Goal: Information Seeking & Learning: Learn about a topic

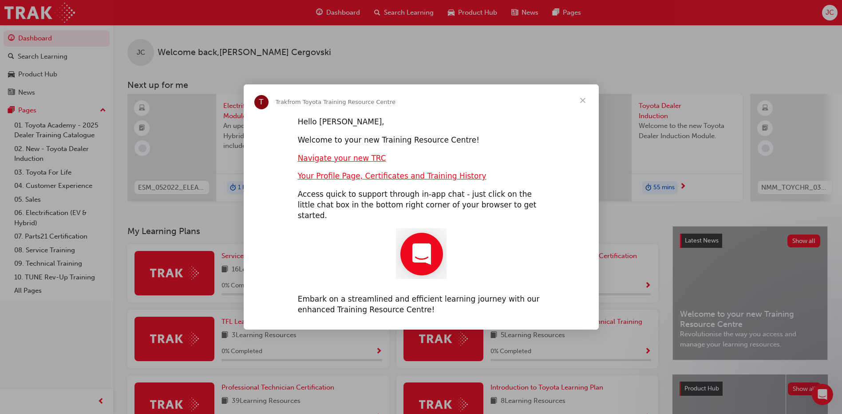
click at [579, 107] on span "Close" at bounding box center [583, 100] width 32 height 32
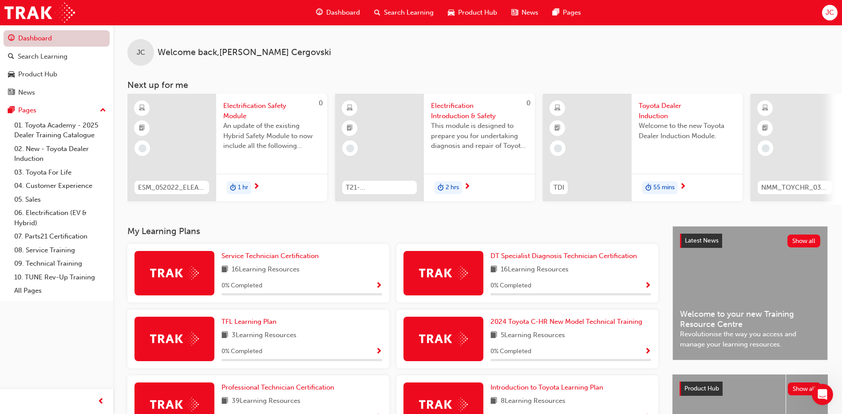
click at [64, 38] on link "Dashboard" at bounding box center [57, 38] width 106 height 16
click at [57, 63] on link "Search Learning" at bounding box center [57, 56] width 106 height 16
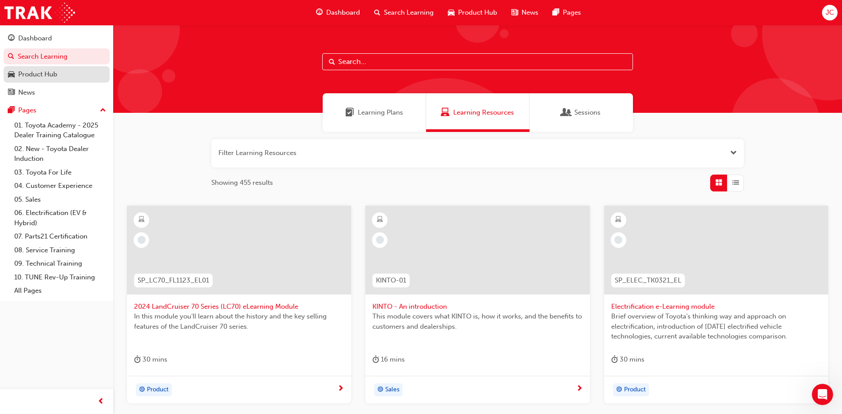
click at [57, 77] on div "Product Hub" at bounding box center [37, 74] width 39 height 10
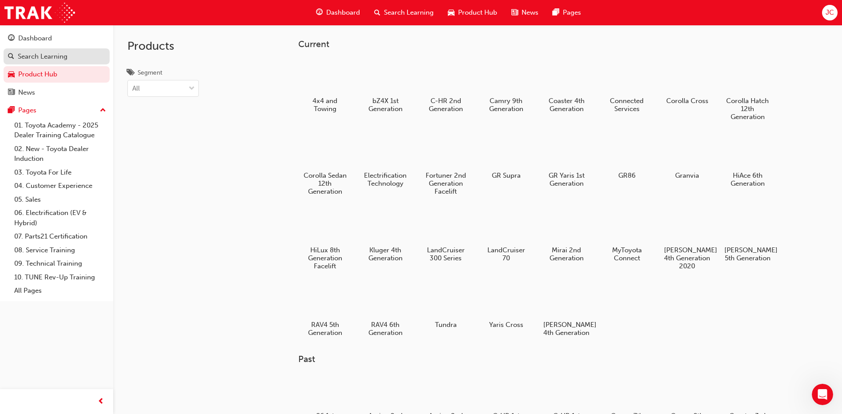
click at [43, 57] on div "Search Learning" at bounding box center [43, 57] width 50 height 10
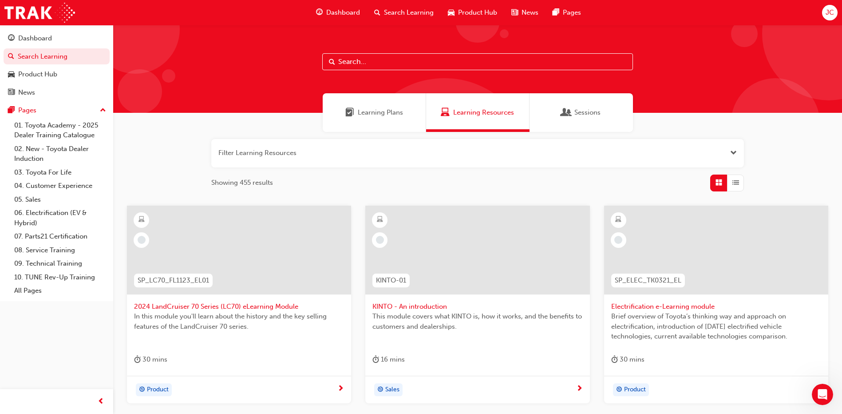
click at [382, 111] on span "Learning Plans" at bounding box center [380, 112] width 45 height 10
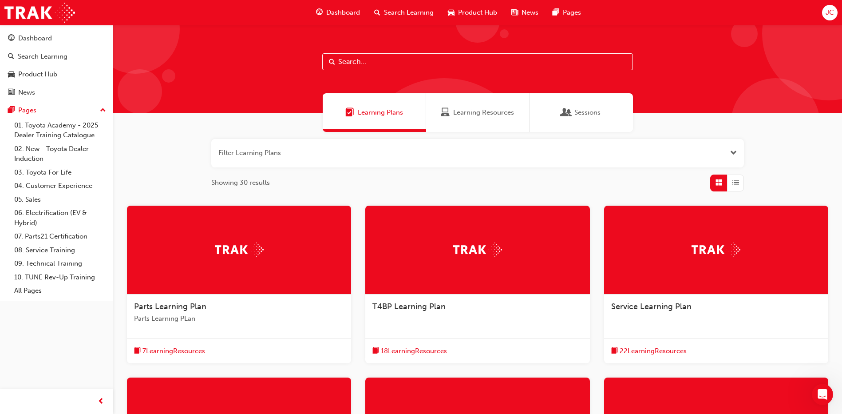
click at [466, 117] on span "Learning Resources" at bounding box center [483, 112] width 61 height 10
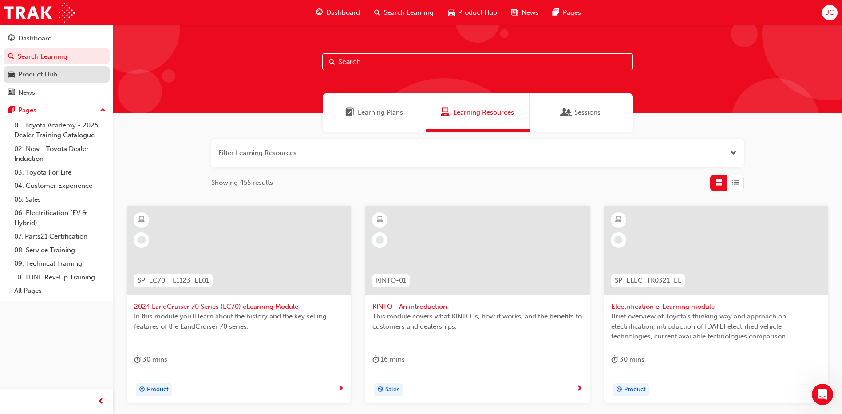
click at [64, 79] on div "Product Hub" at bounding box center [56, 74] width 97 height 11
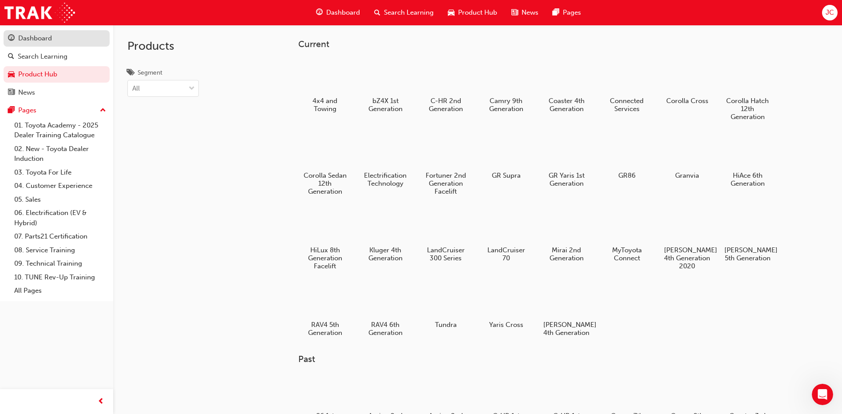
click at [63, 42] on div "Dashboard" at bounding box center [56, 38] width 97 height 11
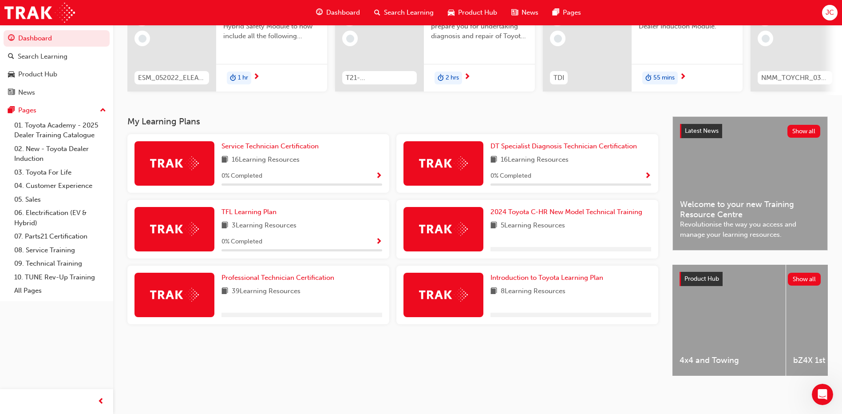
scroll to position [117, 0]
click at [539, 275] on span "Introduction to Toyota Learning Plan" at bounding box center [547, 278] width 113 height 8
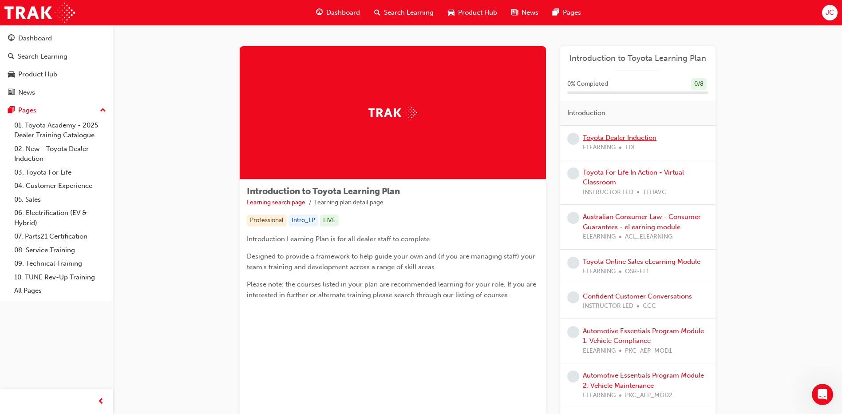
click at [609, 136] on link "Toyota Dealer Induction" at bounding box center [620, 138] width 74 height 8
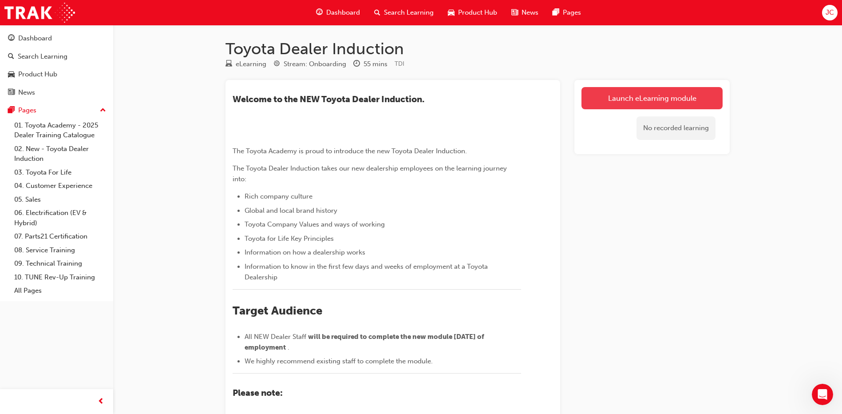
click at [616, 101] on link "Launch eLearning module" at bounding box center [652, 98] width 141 height 22
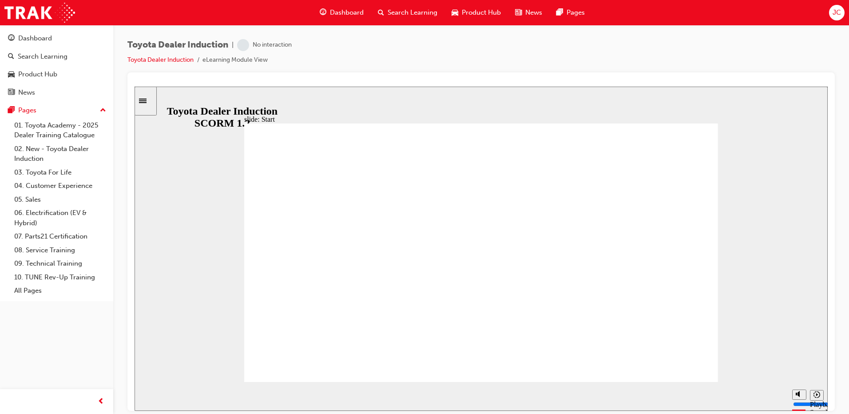
click at [147, 103] on icon "Sidebar Toggle" at bounding box center [143, 100] width 8 height 4
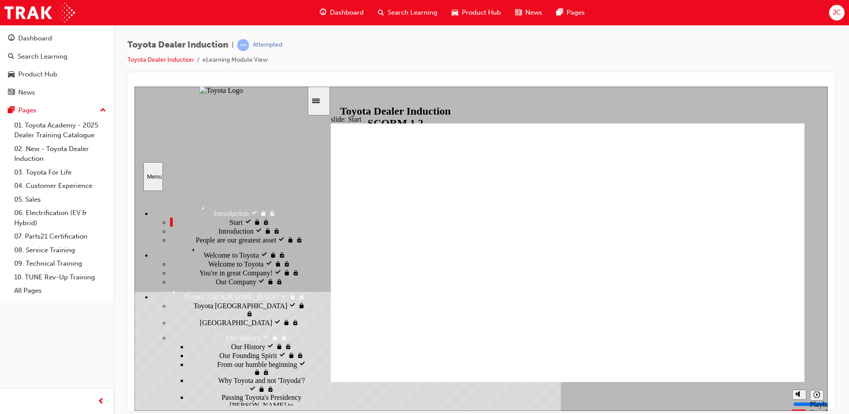
click at [763, 397] on div "playback controls" at bounding box center [551, 394] width 438 height 10
click at [390, 395] on input "slide progress" at bounding box center [361, 393] width 57 height 7
click at [766, 397] on div "playback controls" at bounding box center [551, 394] width 438 height 10
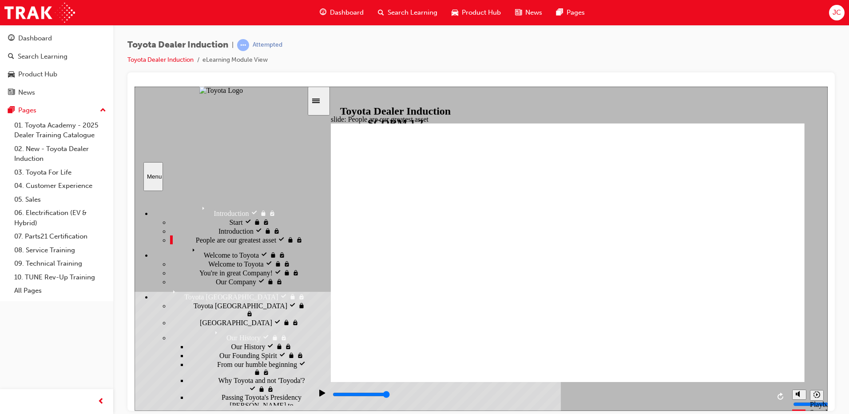
click at [767, 397] on div "playback controls" at bounding box center [551, 394] width 438 height 10
type input "7500"
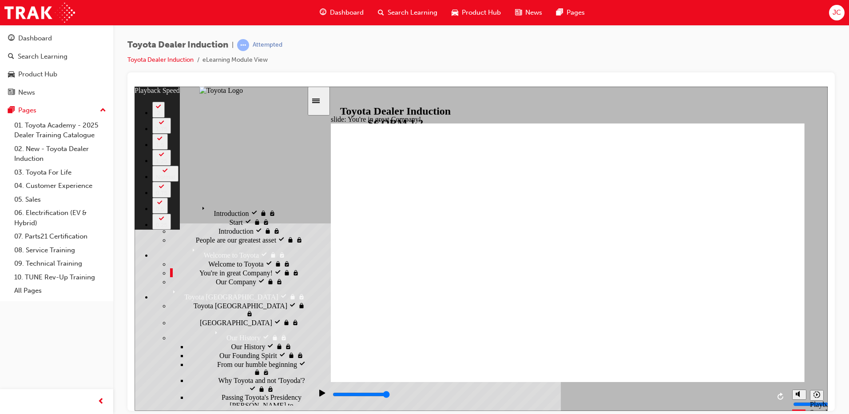
type input "156"
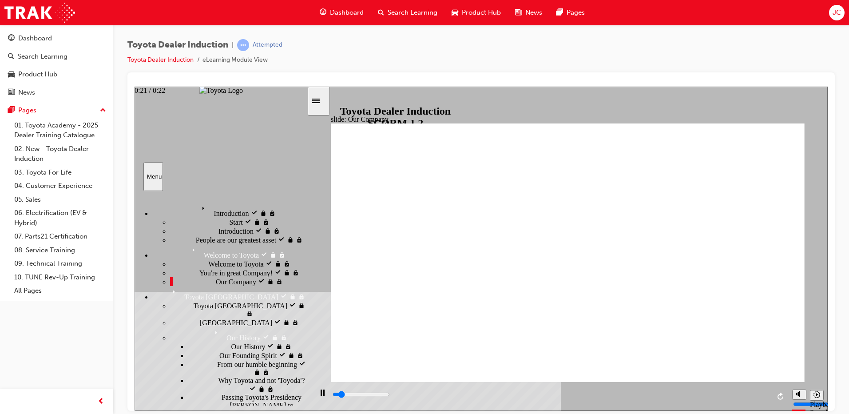
click at [764, 394] on div "playback controls" at bounding box center [551, 394] width 438 height 10
click at [390, 396] on input "slide progress" at bounding box center [361, 393] width 57 height 7
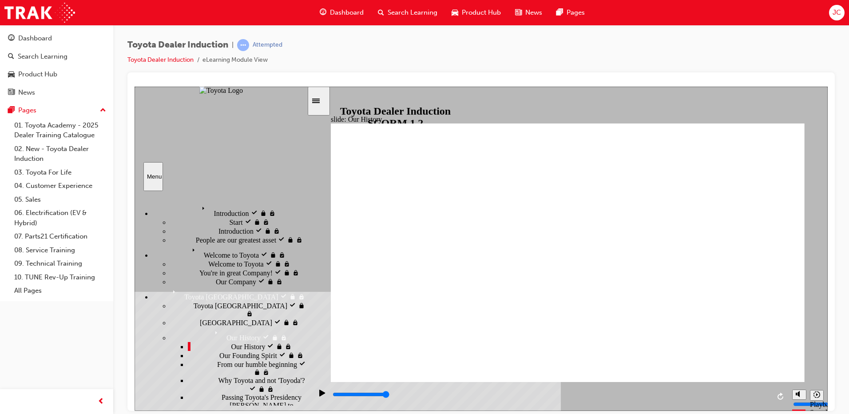
drag, startPoint x: 432, startPoint y: 327, endPoint x: 457, endPoint y: 329, distance: 24.9
click at [390, 396] on input "slide progress" at bounding box center [361, 393] width 57 height 7
click at [369, 391] on div "playback controls" at bounding box center [551, 395] width 438 height 13
click at [319, 396] on icon "Play (Ctrl+Alt+P)" at bounding box center [322, 392] width 6 height 7
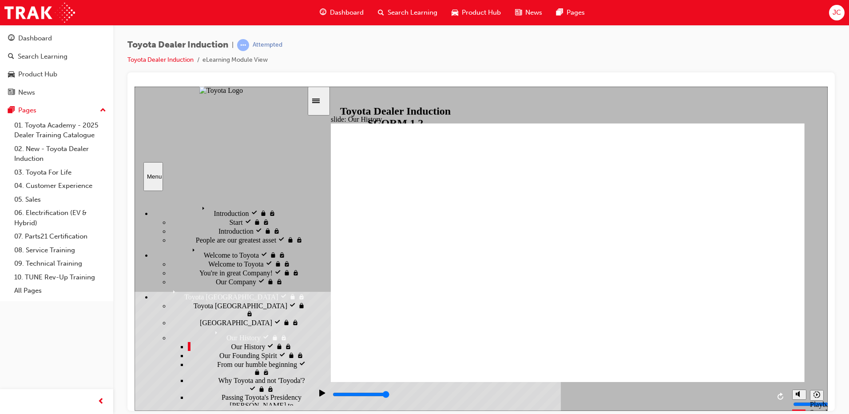
drag, startPoint x: 444, startPoint y: 328, endPoint x: 570, endPoint y: 329, distance: 126.6
drag, startPoint x: 566, startPoint y: 329, endPoint x: 705, endPoint y: 326, distance: 138.6
click at [740, 397] on div "playback controls" at bounding box center [551, 394] width 438 height 10
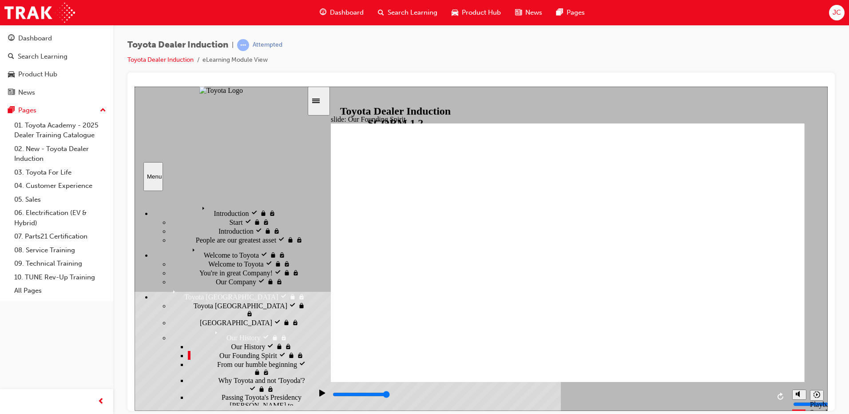
click at [743, 394] on div "playback controls" at bounding box center [551, 394] width 438 height 10
click at [362, 397] on div "playback controls" at bounding box center [551, 394] width 438 height 10
click at [320, 396] on icon "Play (Ctrl+Alt+P)" at bounding box center [322, 392] width 6 height 7
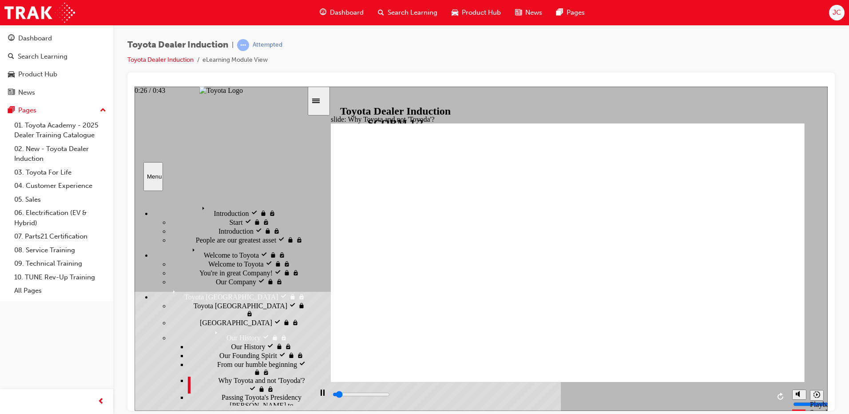
click at [604, 394] on div "playback controls" at bounding box center [551, 394] width 438 height 10
click at [695, 393] on div "playback controls" at bounding box center [551, 394] width 438 height 10
click at [744, 389] on div "playback controls" at bounding box center [551, 395] width 438 height 13
click at [767, 394] on div "playback controls" at bounding box center [551, 394] width 438 height 10
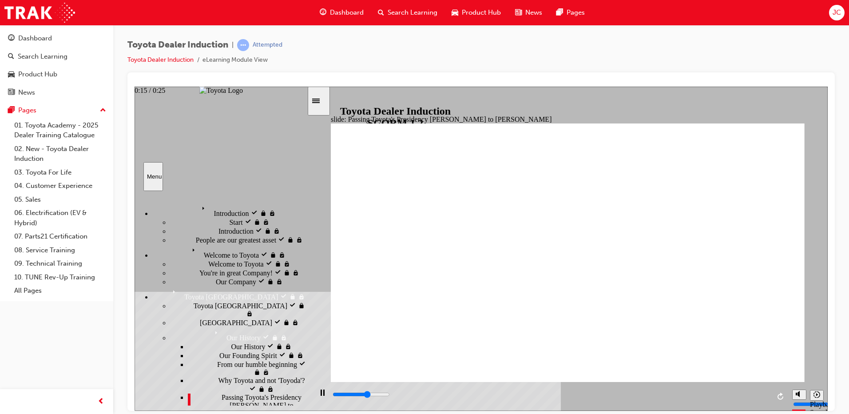
click at [604, 397] on div "playback controls" at bounding box center [551, 394] width 438 height 10
click at [390, 395] on input "slide progress" at bounding box center [361, 393] width 57 height 7
click at [727, 393] on div "playback controls" at bounding box center [551, 394] width 438 height 10
click at [760, 391] on div "playback controls" at bounding box center [551, 395] width 438 height 13
click at [389, 397] on div "playback controls" at bounding box center [551, 394] width 438 height 10
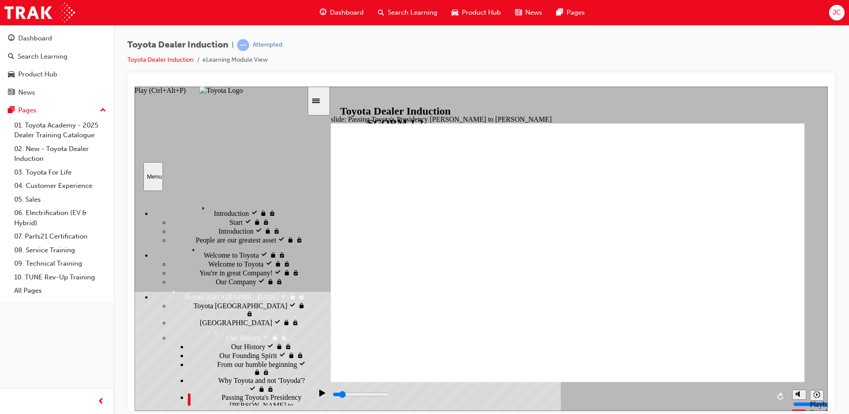
click at [322, 395] on icon "Play (Ctrl+Alt+P)" at bounding box center [322, 392] width 6 height 7
type input "5000"
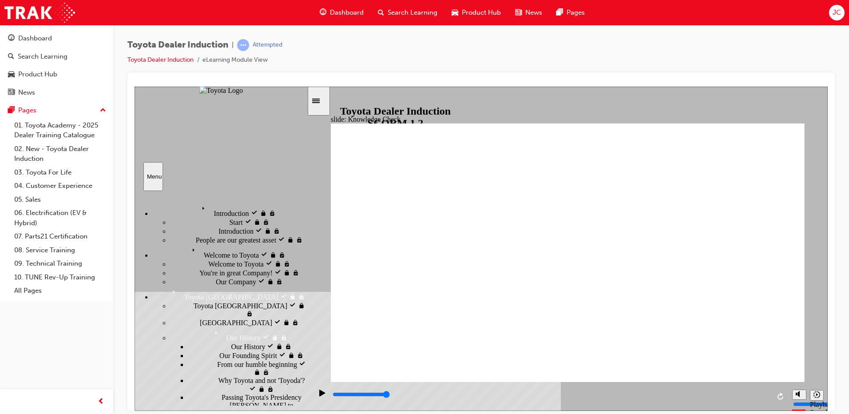
radio input "true"
type input "1000"
radio input "true"
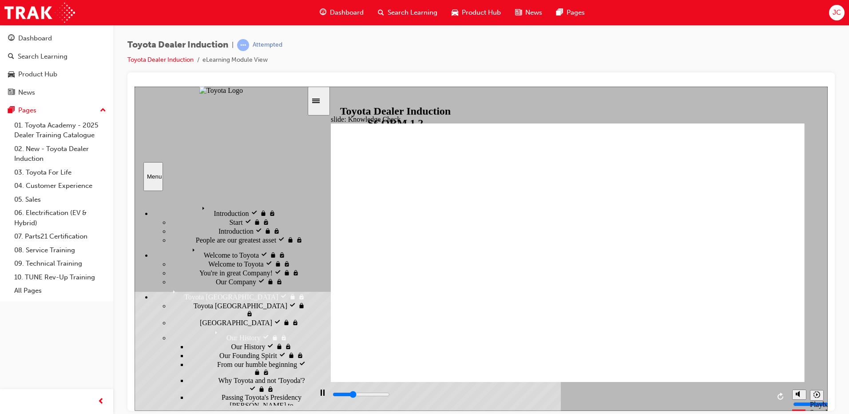
type input "1800"
radio input "true"
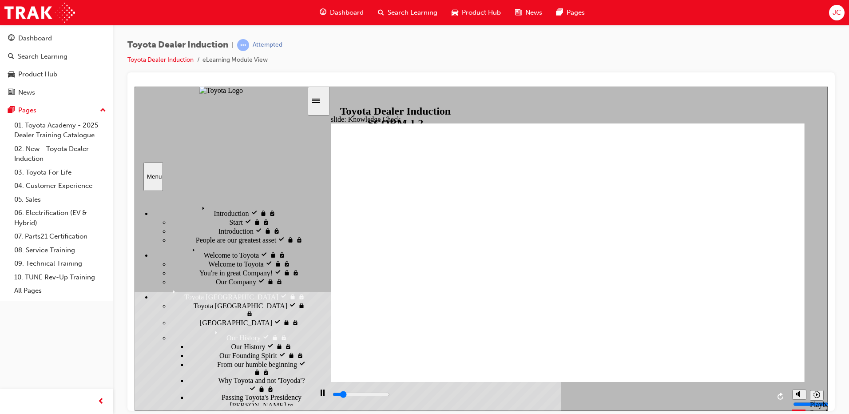
type input "900"
radio input "true"
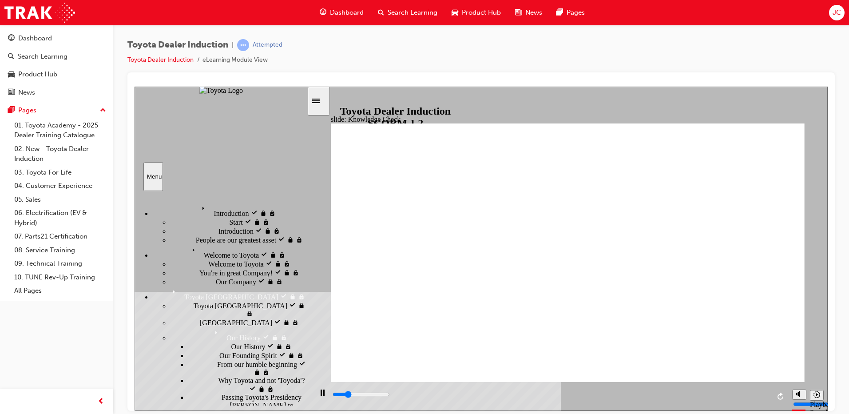
type input "1300"
radio input "true"
type input "1400"
radio input "true"
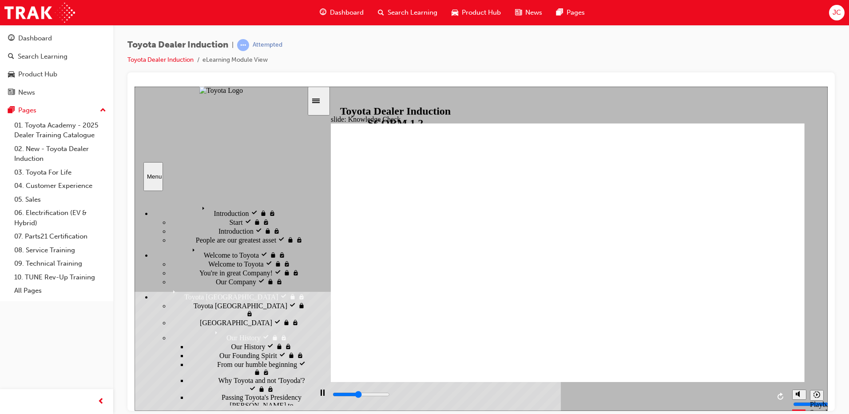
type input "1100"
radio input "true"
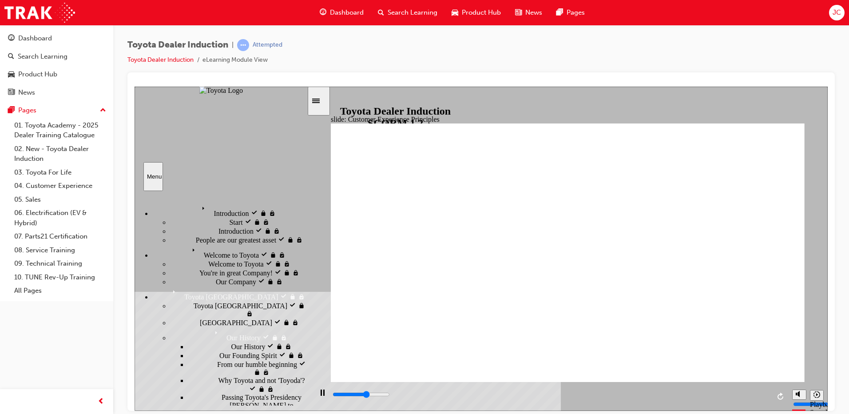
drag, startPoint x: 391, startPoint y: 357, endPoint x: 412, endPoint y: 349, distance: 22.4
type input "1200"
radio input "true"
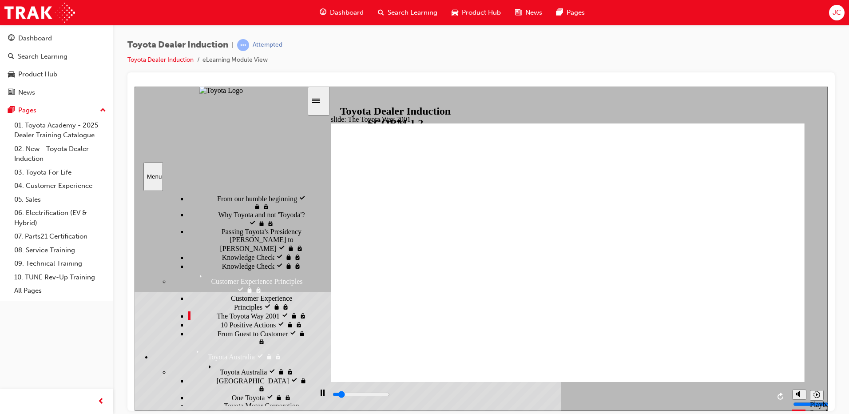
scroll to position [171, 0]
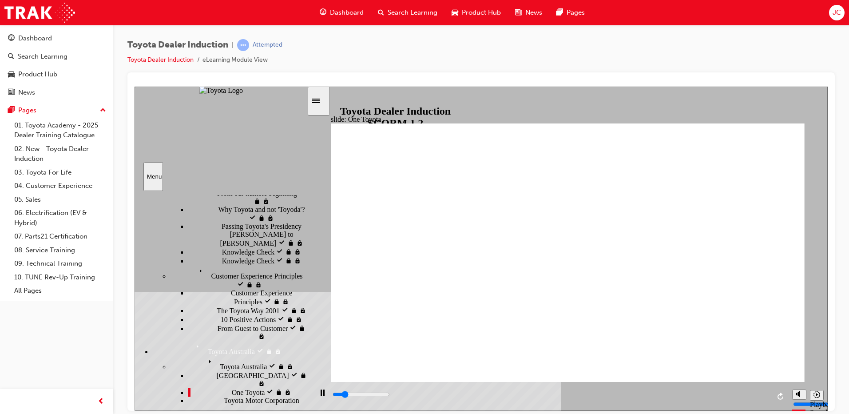
click at [751, 393] on div "playback controls" at bounding box center [551, 394] width 438 height 10
click at [740, 393] on div "playback controls" at bounding box center [551, 394] width 438 height 10
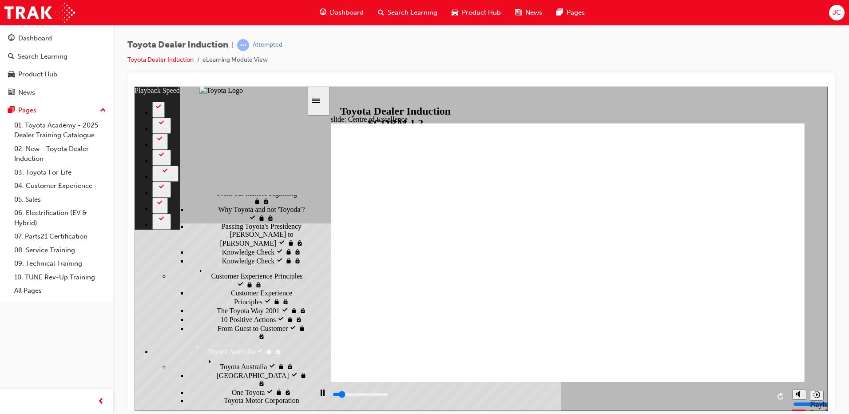
type input "1800"
type input "0"
type input "2000"
type input "1"
type input "2300"
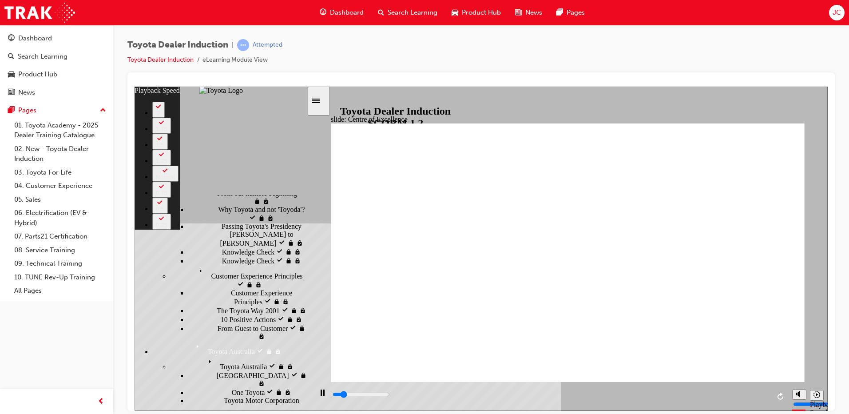
type input "1"
type input "2400"
type input "1"
type input "2400"
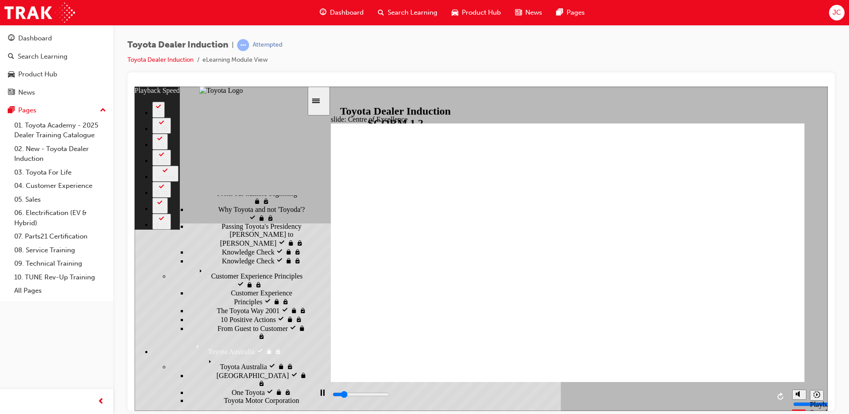
type input "234"
type input "2400"
type input "234"
type input "2700"
type input "234"
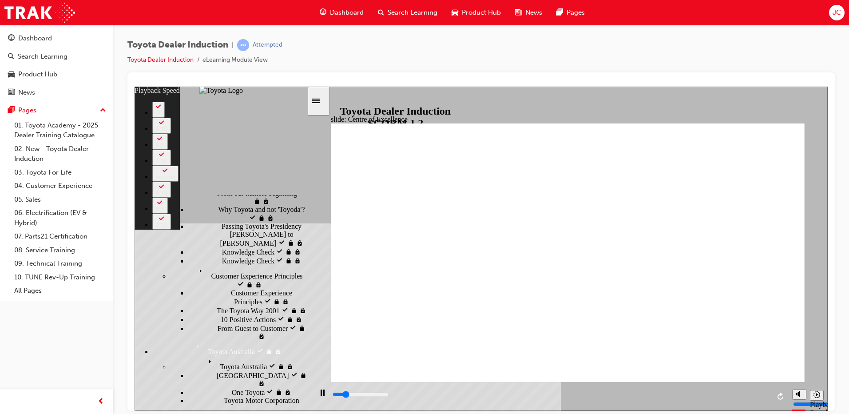
type input "3000"
type input "234"
type input "3300"
type input "235"
type input "3400"
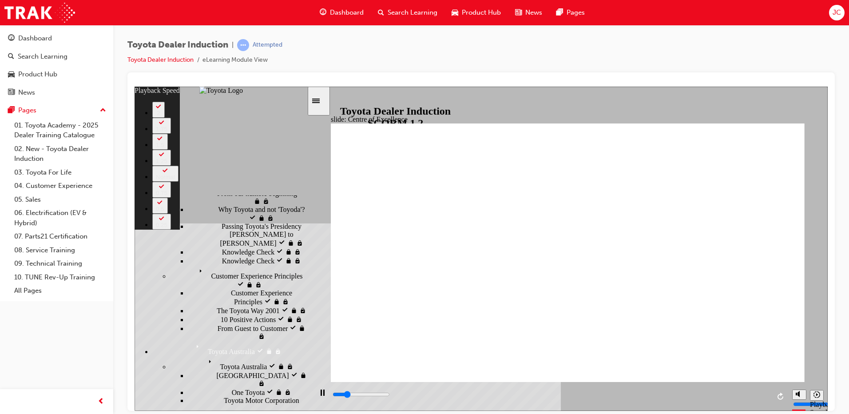
type input "241"
type input "3400"
type input "241"
type input "3400"
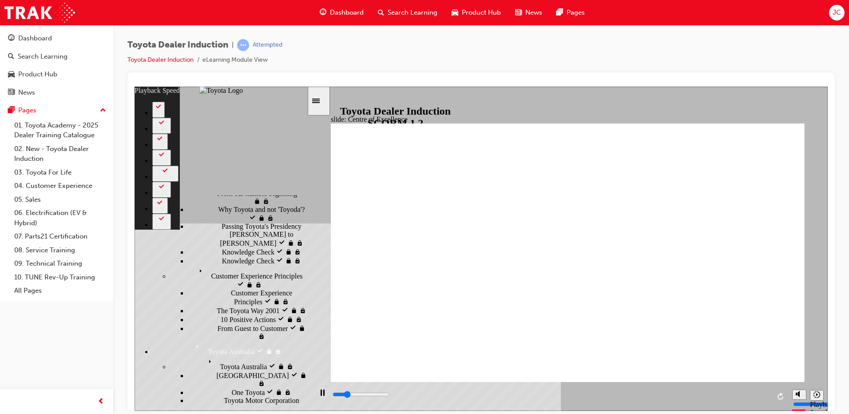
type input "241"
type input "3700"
type input "241"
type input "3900"
type input "241"
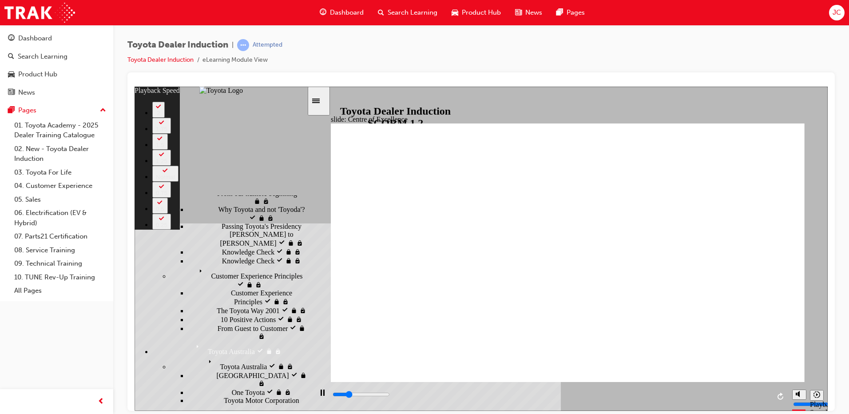
type input "3900"
type input "241"
type input "4200"
type input "242"
type input "4500"
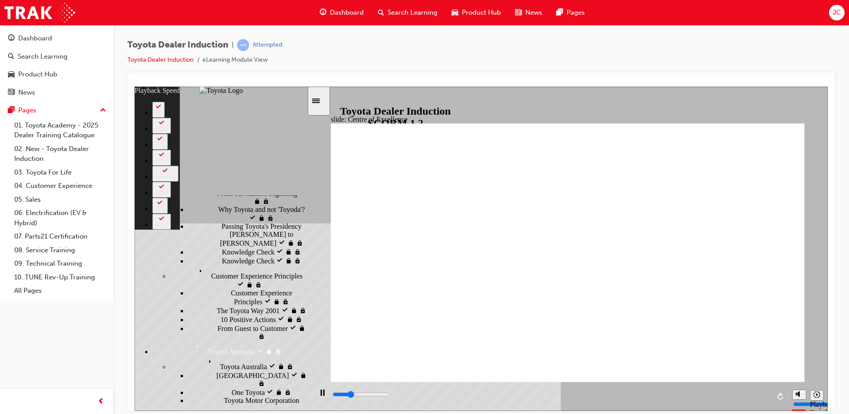
type input "242"
type input "4700"
type input "242"
type input "5000"
type input "242"
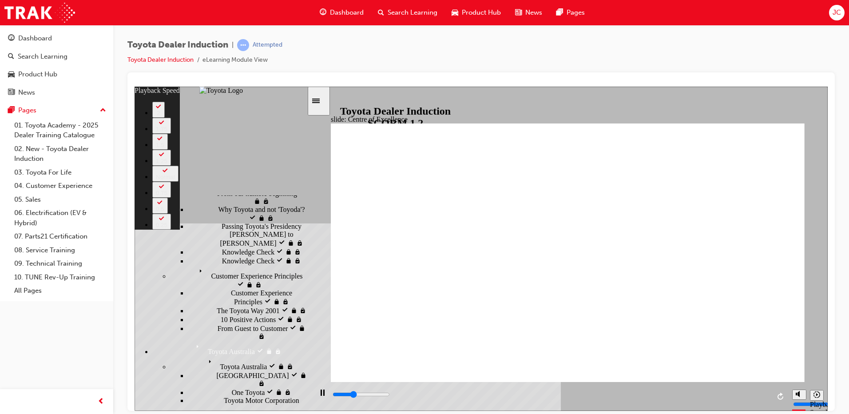
type input "5300"
type input "243"
type input "5500"
type input "243"
type input "5800"
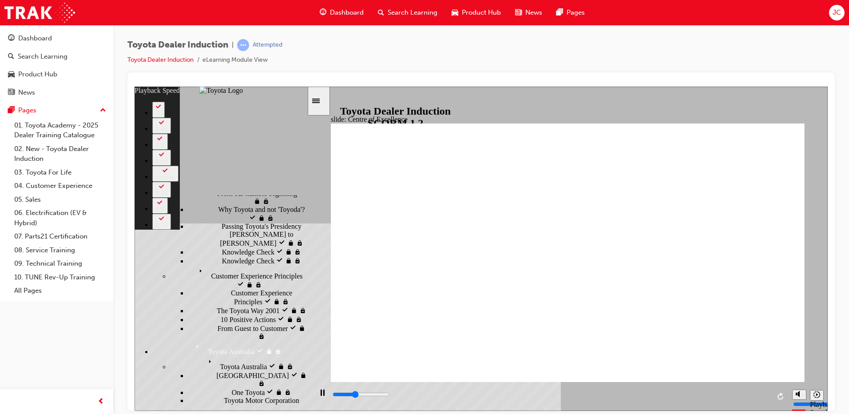
type input "243"
type input "6100"
type input "244"
click at [752, 392] on div "playback controls" at bounding box center [551, 394] width 438 height 10
type input "14700"
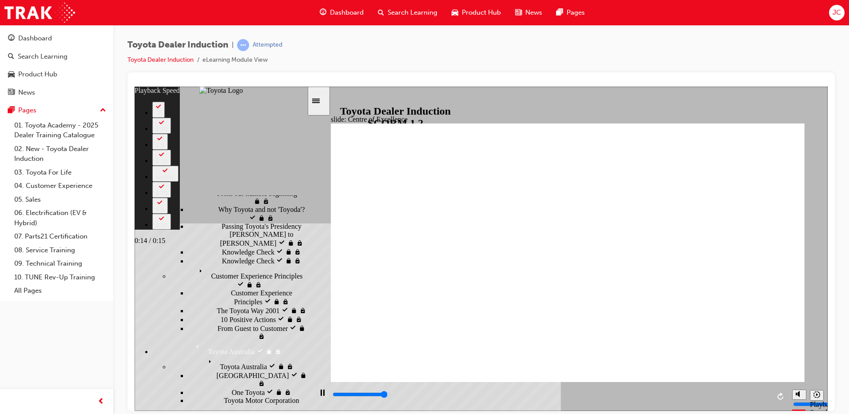
type input "244"
type input "15000"
type input "244"
type input "15200"
type input "244"
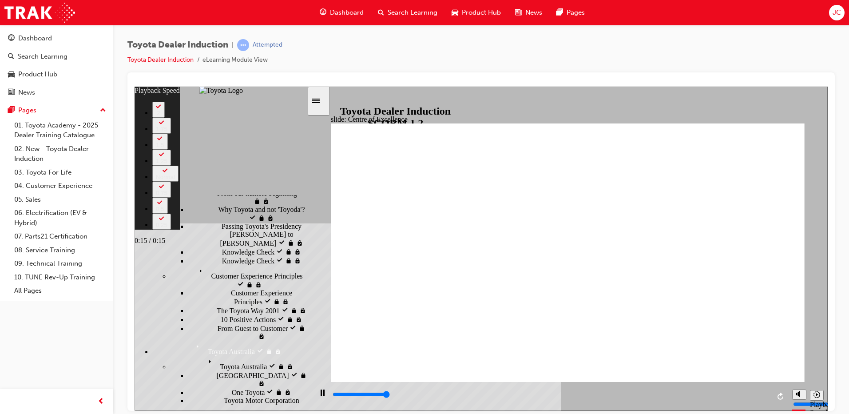
type input "15300"
type input "248"
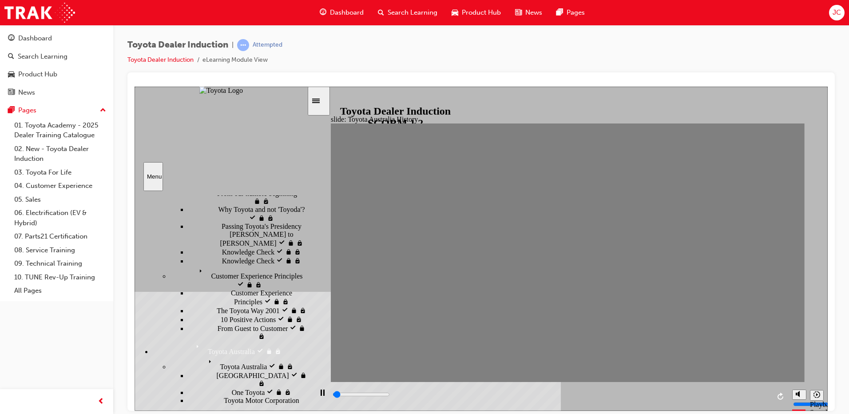
drag, startPoint x: 349, startPoint y: 258, endPoint x: 382, endPoint y: 260, distance: 33.8
type input "0"
type input "1"
drag, startPoint x: 388, startPoint y: 260, endPoint x: 374, endPoint y: 258, distance: 14.3
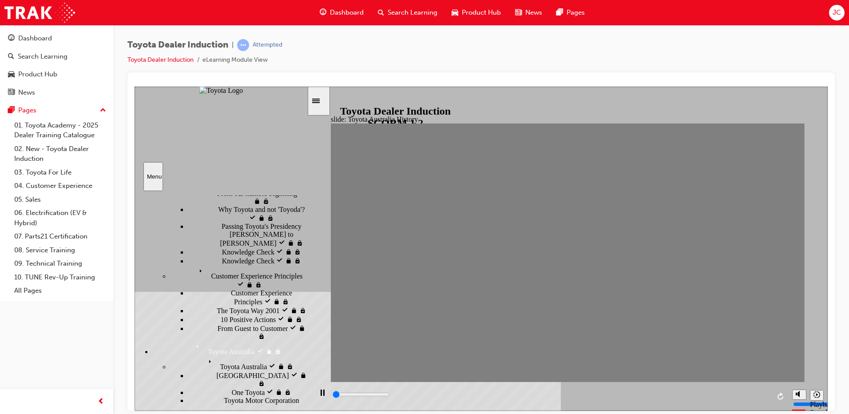
type input "100"
type input "2"
drag, startPoint x: 371, startPoint y: 258, endPoint x: 388, endPoint y: 258, distance: 16.4
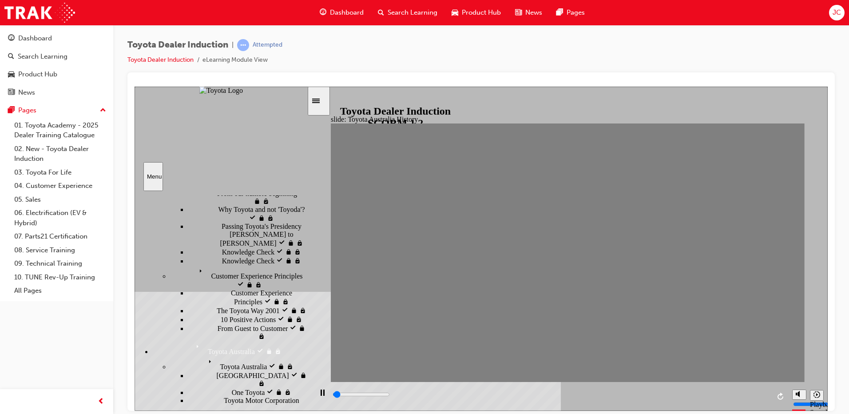
drag, startPoint x: 397, startPoint y: 259, endPoint x: 408, endPoint y: 260, distance: 11.6
drag, startPoint x: 410, startPoint y: 260, endPoint x: 428, endPoint y: 260, distance: 17.3
drag, startPoint x: 437, startPoint y: 260, endPoint x: 455, endPoint y: 258, distance: 17.9
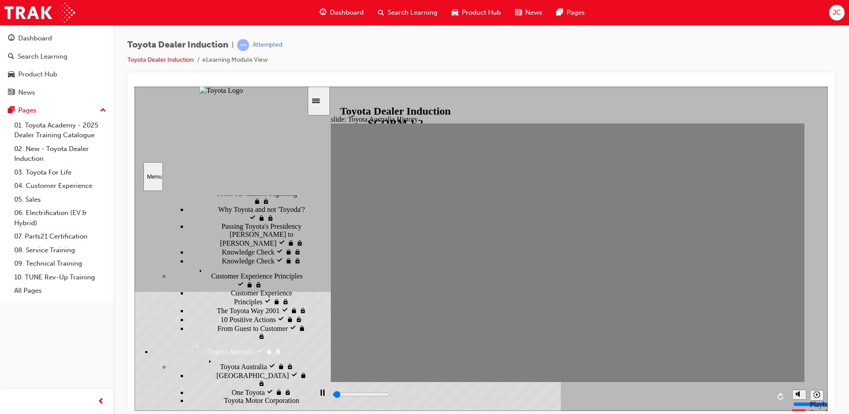
drag, startPoint x: 455, startPoint y: 258, endPoint x: 475, endPoint y: 258, distance: 20.4
drag, startPoint x: 475, startPoint y: 258, endPoint x: 498, endPoint y: 258, distance: 23.1
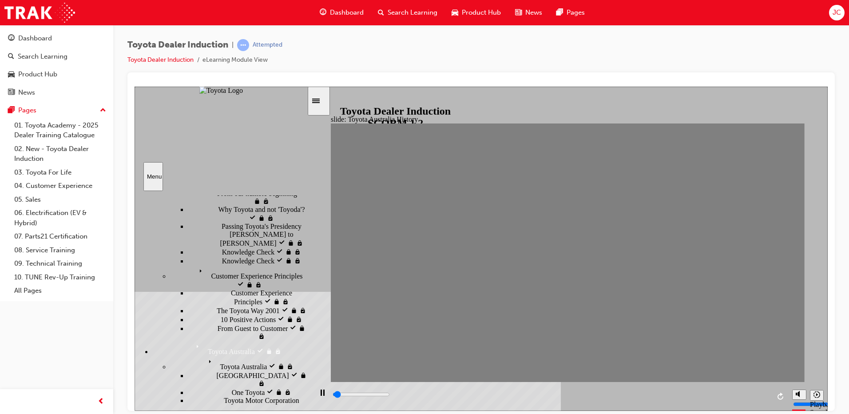
drag, startPoint x: 498, startPoint y: 258, endPoint x: 520, endPoint y: 258, distance: 22.2
drag, startPoint x: 520, startPoint y: 258, endPoint x: 533, endPoint y: 258, distance: 12.9
drag, startPoint x: 540, startPoint y: 258, endPoint x: 557, endPoint y: 258, distance: 16.9
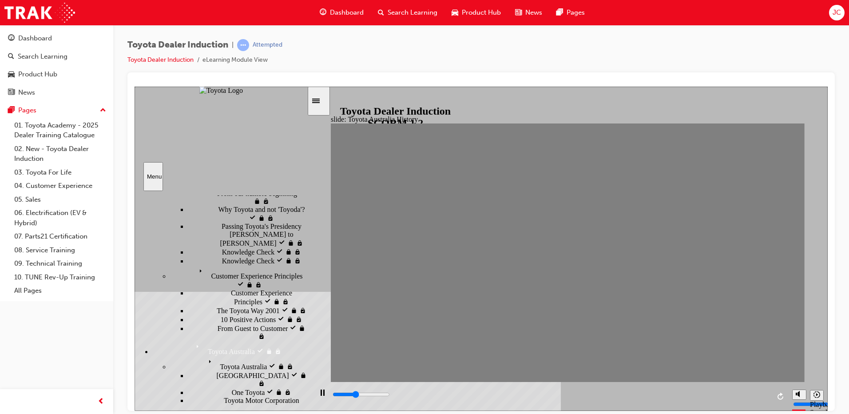
drag, startPoint x: 562, startPoint y: 258, endPoint x: 588, endPoint y: 259, distance: 25.8
drag, startPoint x: 588, startPoint y: 259, endPoint x: 609, endPoint y: 261, distance: 20.9
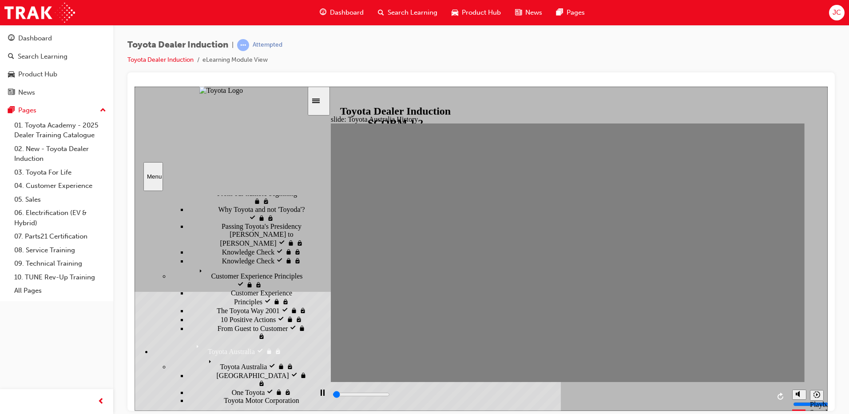
drag, startPoint x: 609, startPoint y: 261, endPoint x: 622, endPoint y: 261, distance: 12.9
drag, startPoint x: 627, startPoint y: 259, endPoint x: 657, endPoint y: 258, distance: 30.6
drag, startPoint x: 657, startPoint y: 258, endPoint x: 672, endPoint y: 260, distance: 15.2
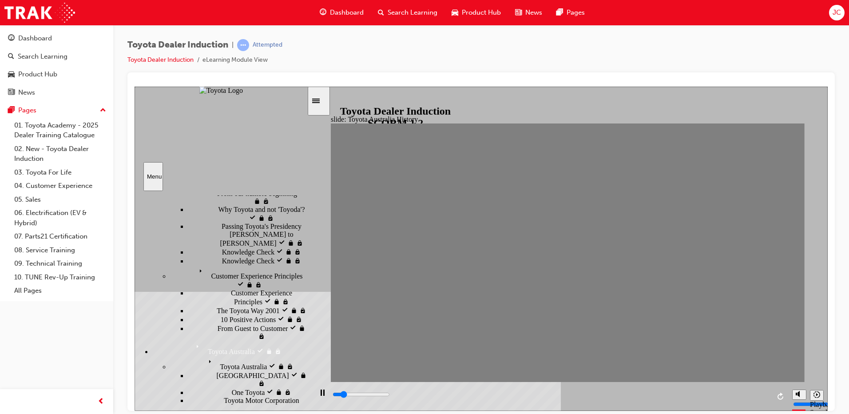
drag, startPoint x: 673, startPoint y: 260, endPoint x: 689, endPoint y: 262, distance: 15.7
drag, startPoint x: 700, startPoint y: 262, endPoint x: 712, endPoint y: 262, distance: 11.5
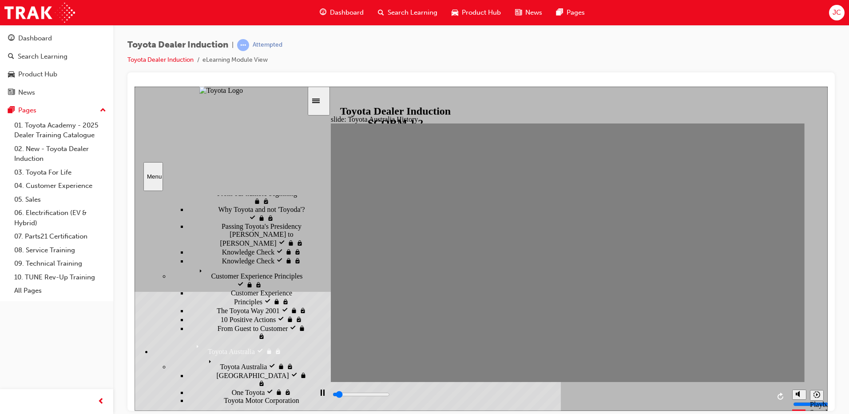
drag, startPoint x: 716, startPoint y: 262, endPoint x: 731, endPoint y: 262, distance: 14.7
drag, startPoint x: 739, startPoint y: 261, endPoint x: 757, endPoint y: 261, distance: 18.2
drag, startPoint x: 759, startPoint y: 261, endPoint x: 781, endPoint y: 262, distance: 21.8
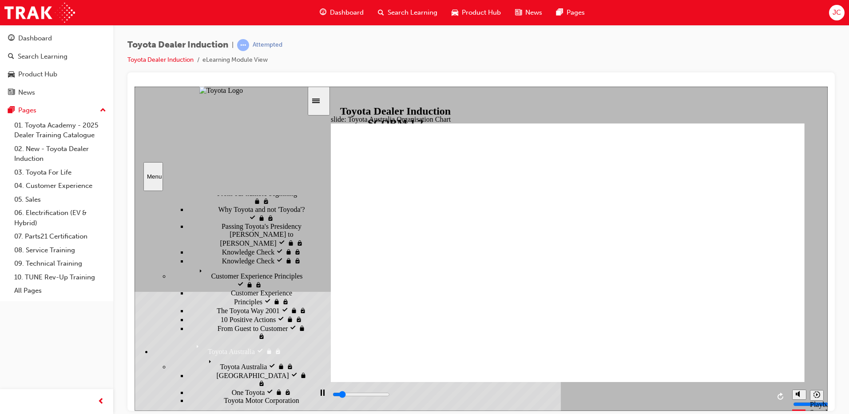
click at [764, 397] on div "playback controls" at bounding box center [551, 394] width 438 height 10
type input "4900"
radio input "true"
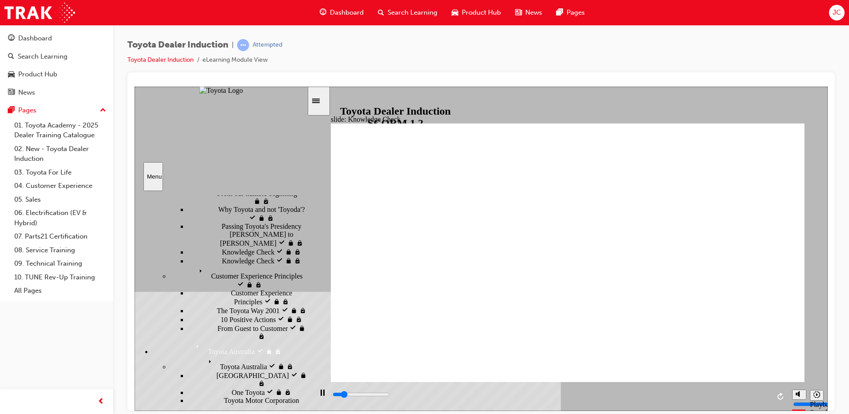
type input "1400"
radio input "true"
type input "1100"
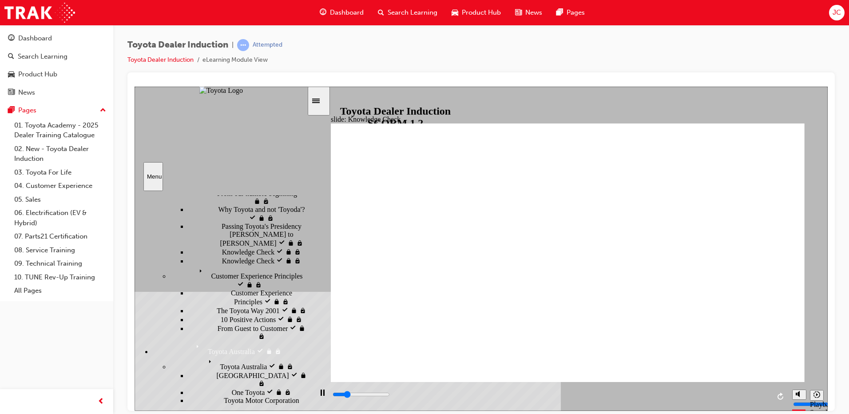
radio input "true"
type input "1300"
radio input "true"
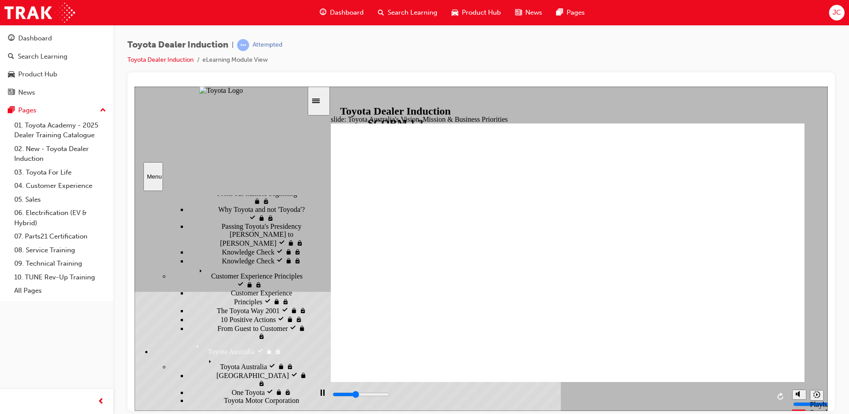
type input "1100"
radio input "true"
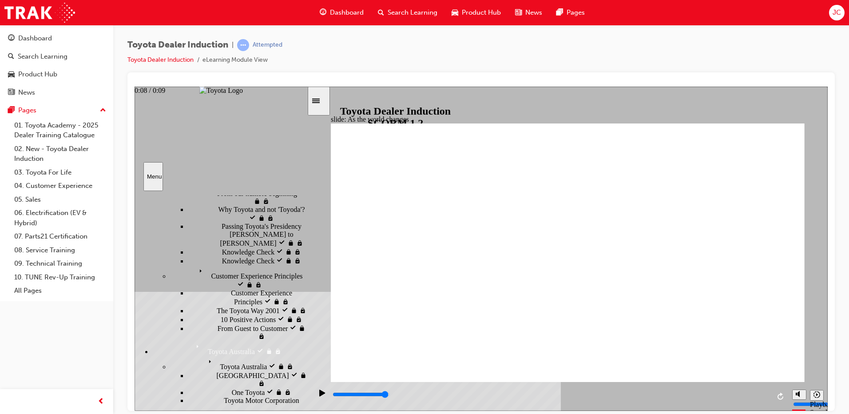
click at [755, 394] on div "playback controls" at bounding box center [551, 394] width 438 height 10
type input "9200"
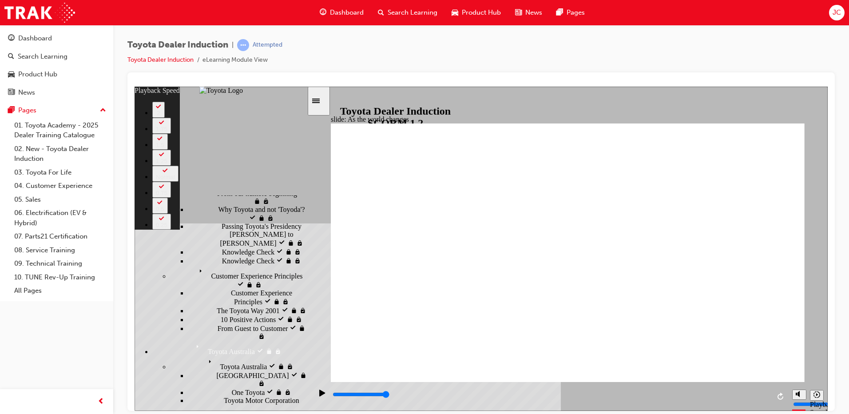
type input "128"
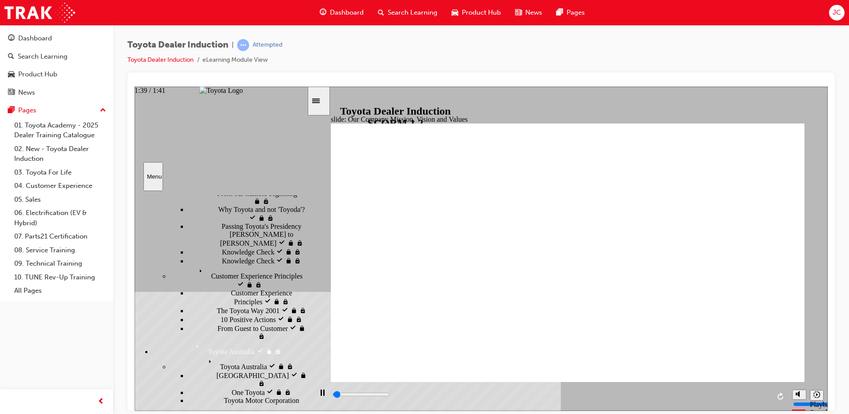
click at [762, 391] on div "playback controls" at bounding box center [551, 395] width 438 height 13
click at [757, 393] on div "playback controls" at bounding box center [551, 394] width 438 height 10
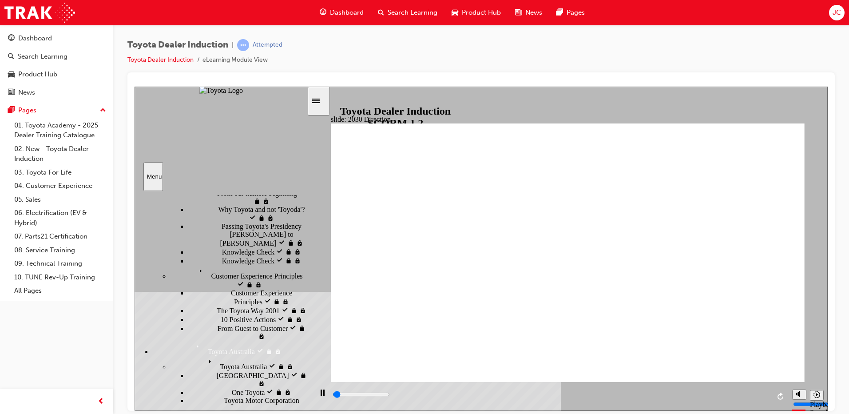
click at [753, 393] on div "playback controls" at bounding box center [551, 394] width 438 height 10
type input "3400"
type input "futur"
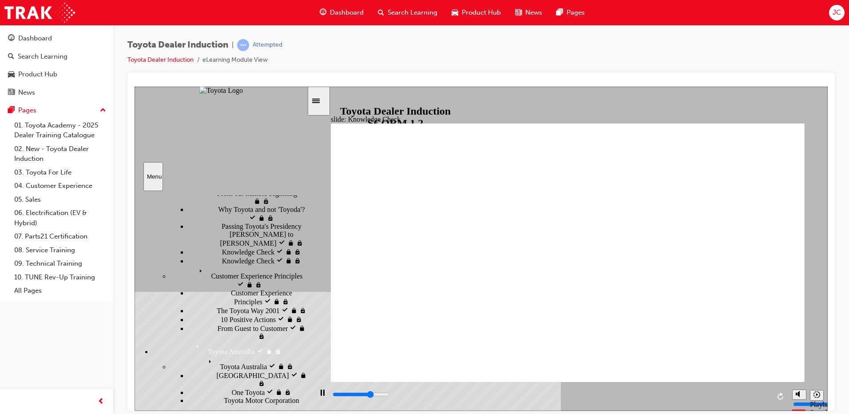
type input "3500"
type input "futur"
type input "5000"
type input "futur"
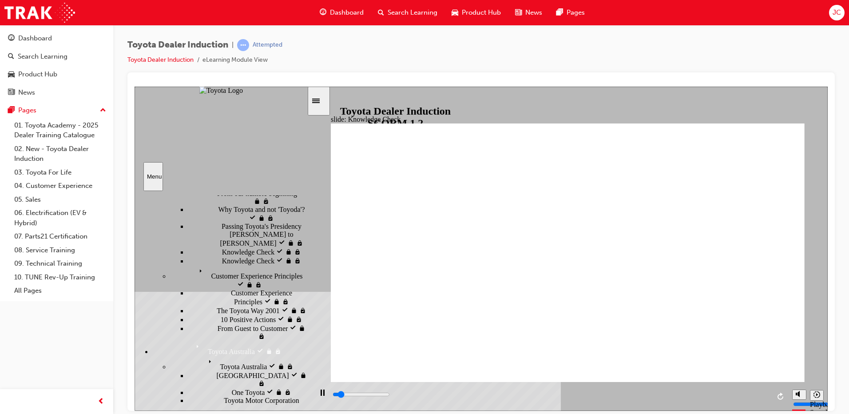
type input "800"
type input "futur"
drag, startPoint x: 465, startPoint y: 264, endPoint x: 425, endPoint y: 262, distance: 39.6
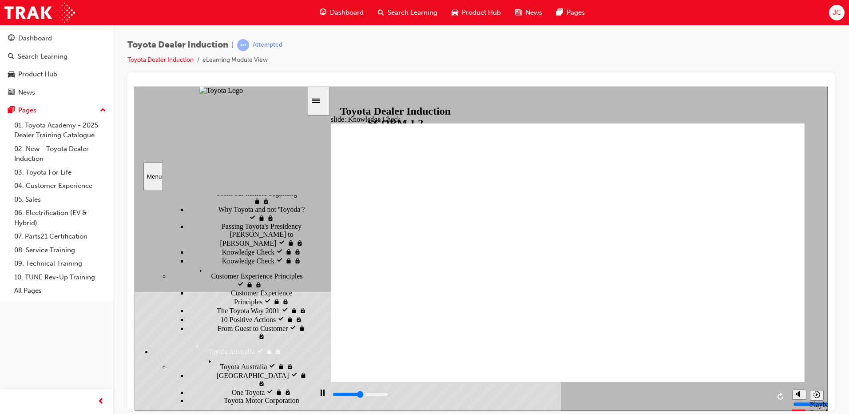
type input "2500"
type input "h"
type input "3600"
type input "happines"
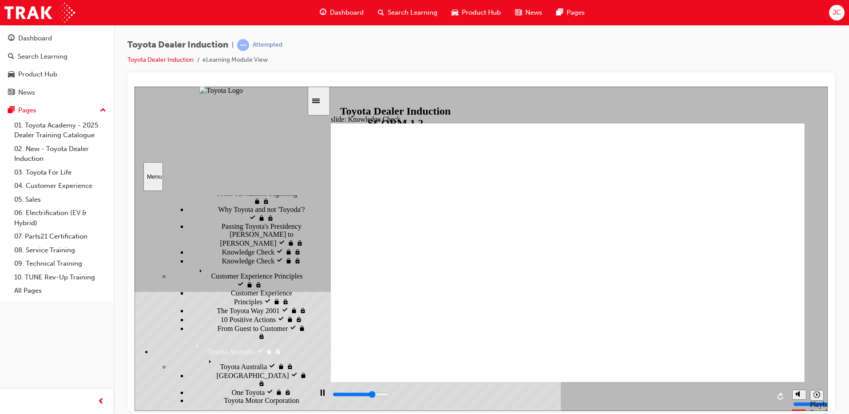
type input "happines"
type input "5000"
type input "happines"
drag, startPoint x: 602, startPoint y: 264, endPoint x: 628, endPoint y: 262, distance: 25.9
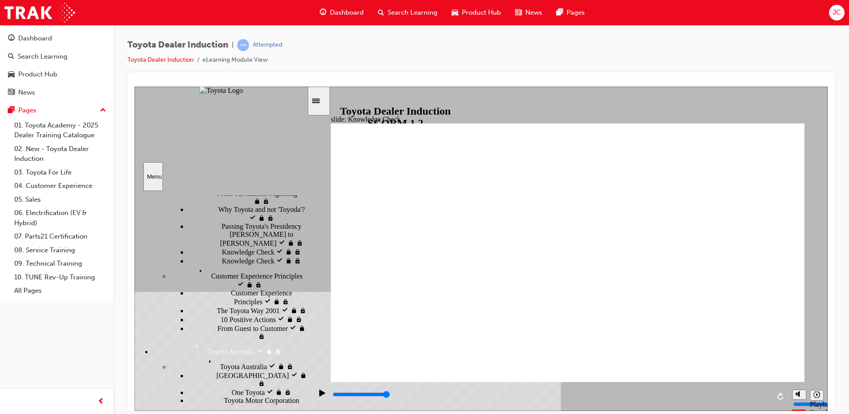
type input "800"
type input "happines"
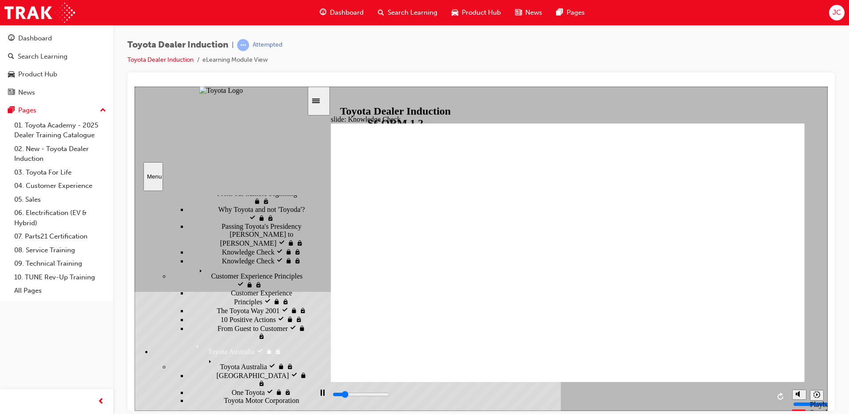
drag, startPoint x: 377, startPoint y: 138, endPoint x: 375, endPoint y: 132, distance: 5.6
type input "800"
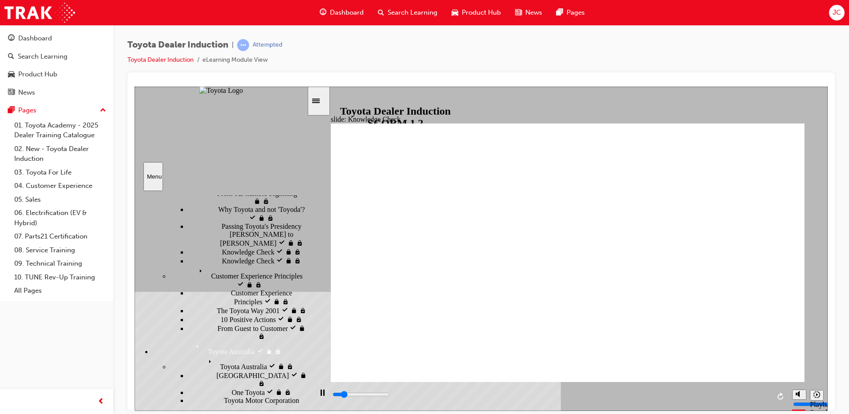
type input "happines"
type input "2500"
type input "happiness"
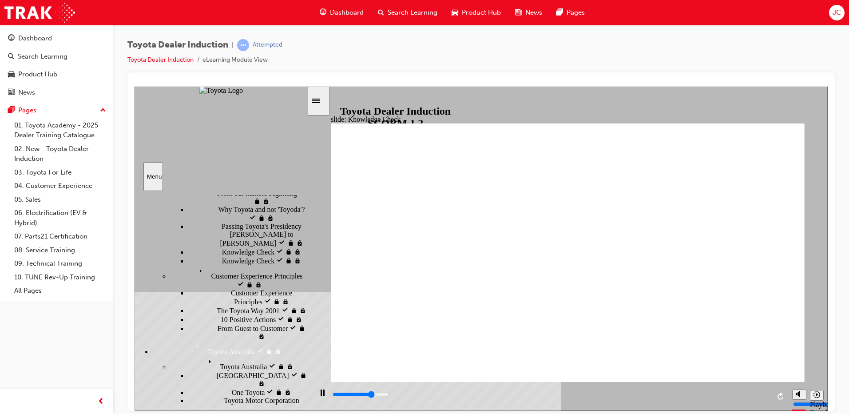
type input "3500"
type input "happiness"
type input "4400"
type input "happiness"
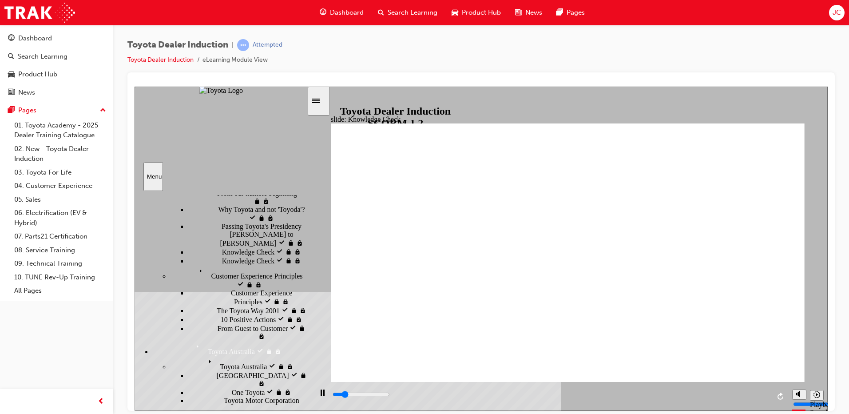
type input "1900"
type input "moved"
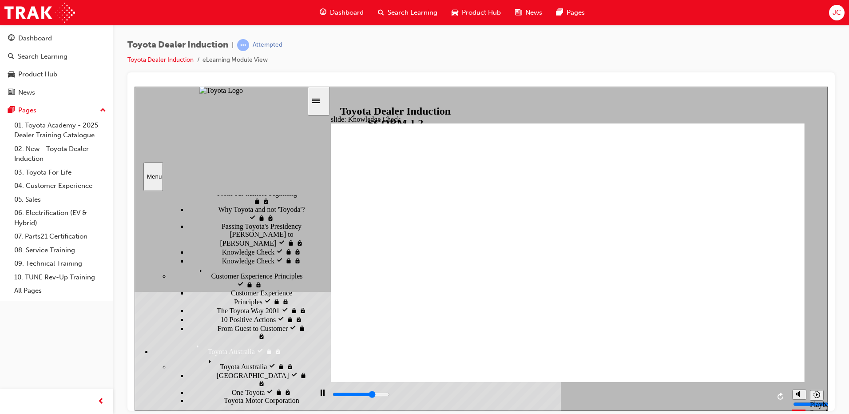
type input "3600"
type input "moved"
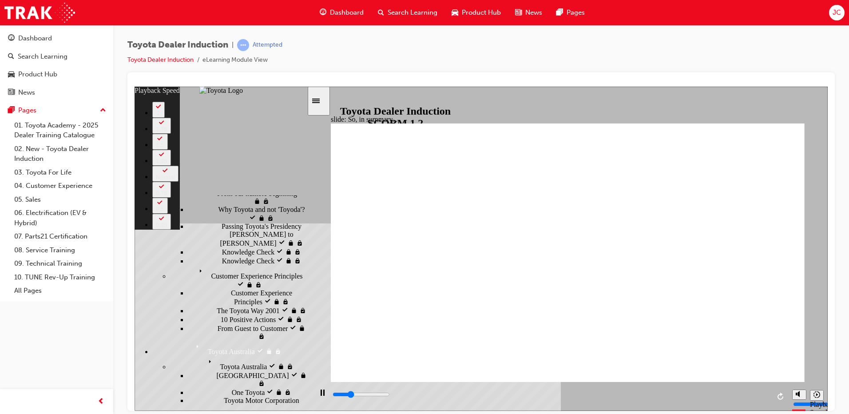
type input "1900"
type input "0"
type input "2200"
type input "1"
type input "2500"
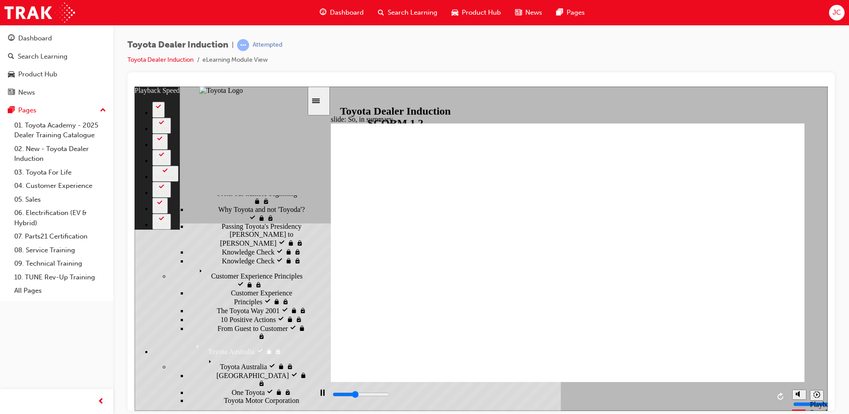
type input "1"
type input "2500"
type input "123"
type input "2500"
type input "123"
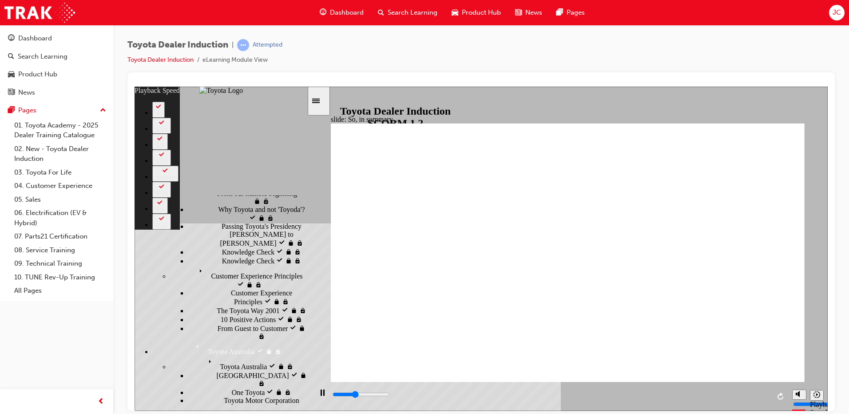
type input "2600"
type input "123"
type input "2900"
type input "124"
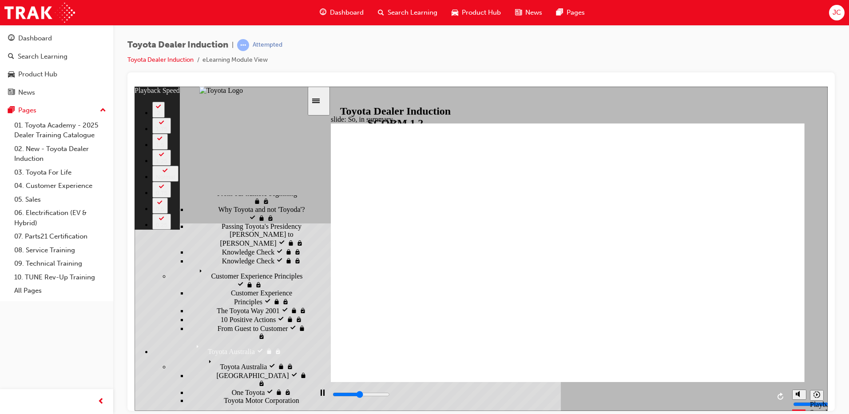
type input "3100"
type input "124"
type input "3200"
type input "127"
type input "3300"
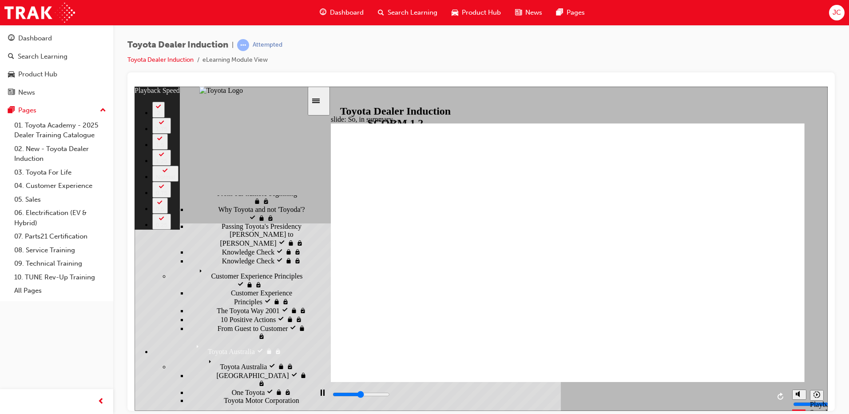
type input "127"
type input "3300"
type input "127"
type input "3600"
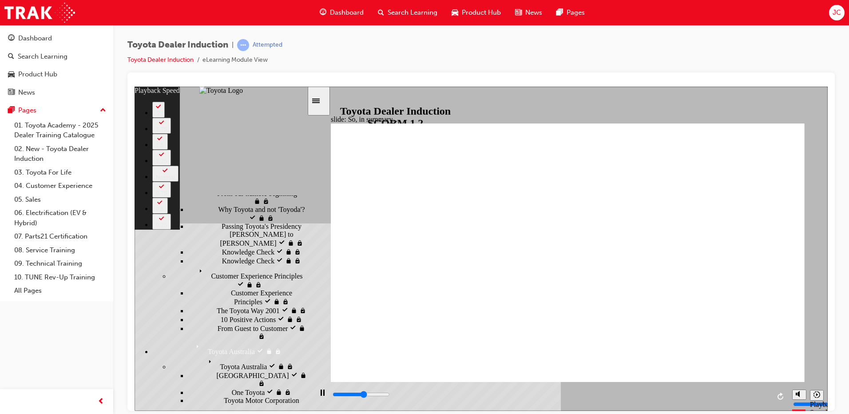
type input "127"
type input "3800"
type input "127"
type input "4100"
type input "128"
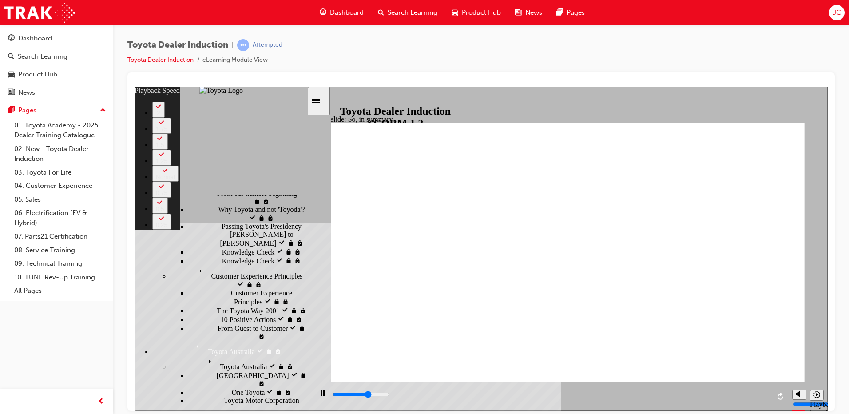
type input "4200"
type input "128"
type input "5500"
type input "128"
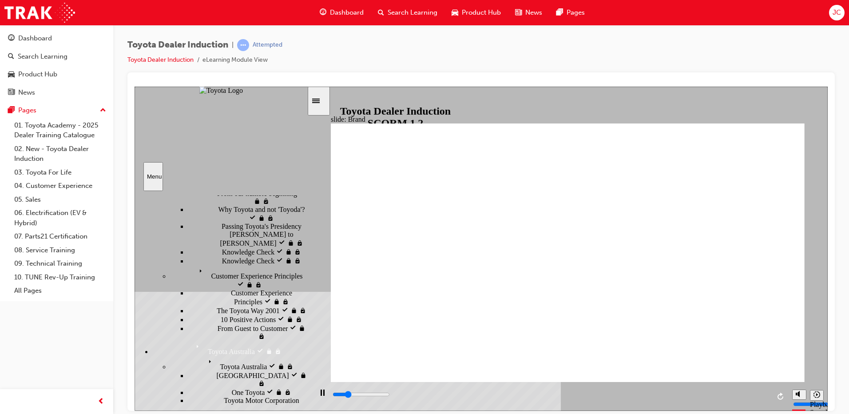
click at [760, 393] on div "playback controls" at bounding box center [551, 394] width 438 height 10
click at [759, 394] on div "playback controls" at bounding box center [551, 394] width 438 height 10
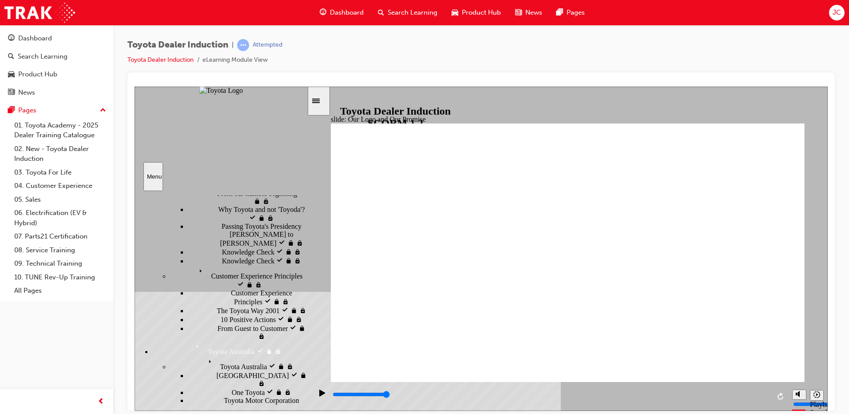
click at [761, 394] on div "playback controls" at bounding box center [551, 394] width 438 height 10
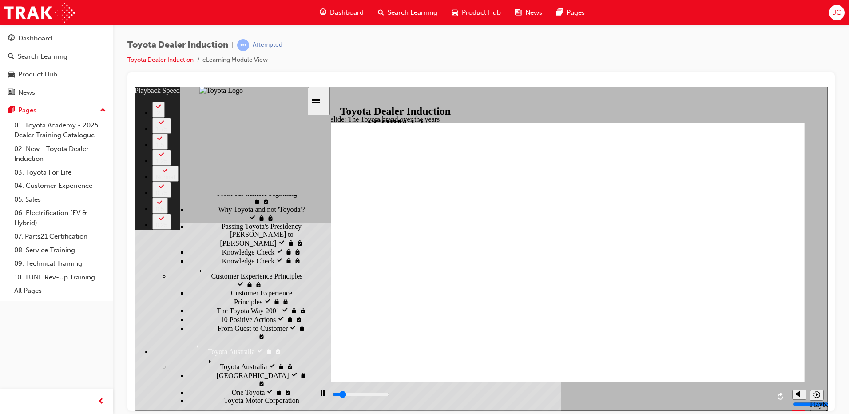
type input "1100"
type input "0"
type input "1400"
type input "0"
type input "1700"
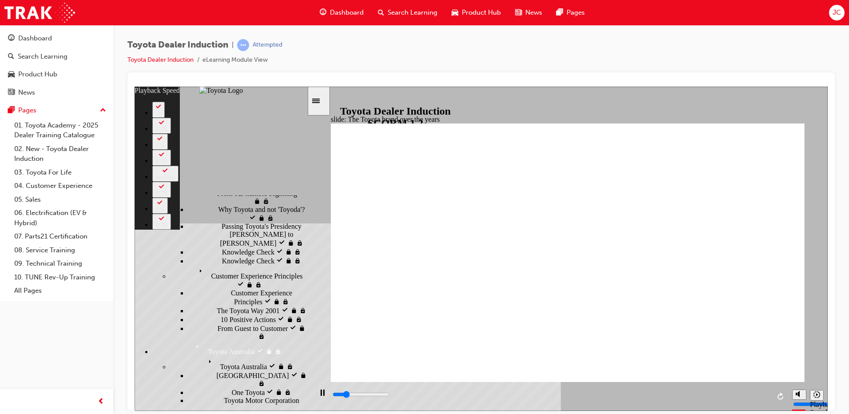
type input "1"
type input "1900"
type input "154"
type input "2000"
type input "154"
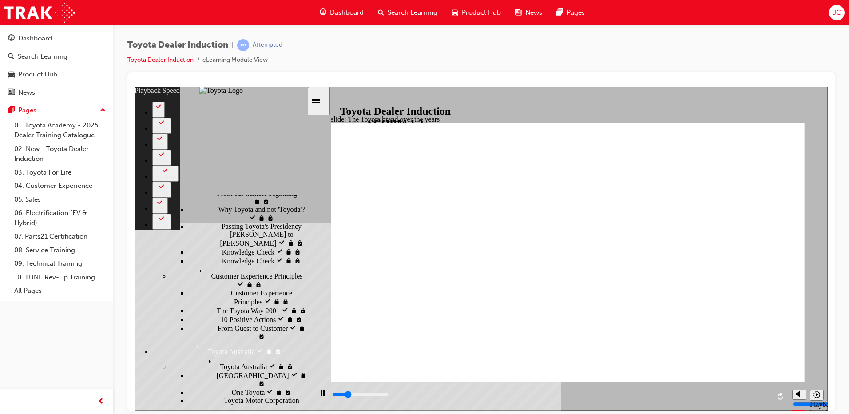
type input "2000"
type input "154"
type input "2300"
type input "154"
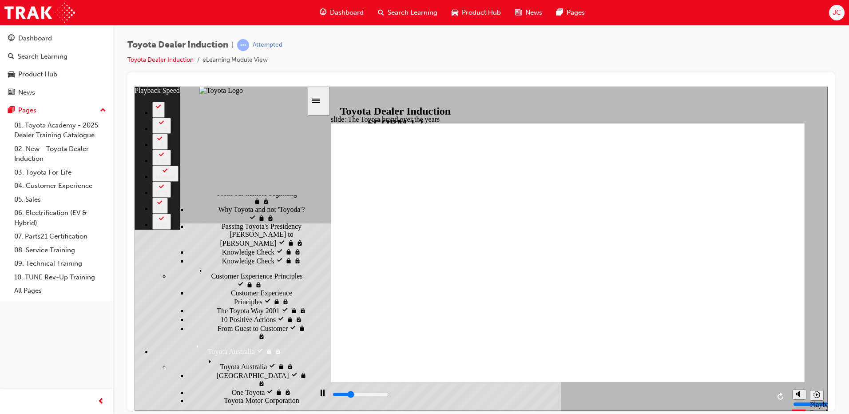
type input "2500"
type input "155"
type input "2800"
type input "162"
type input "2800"
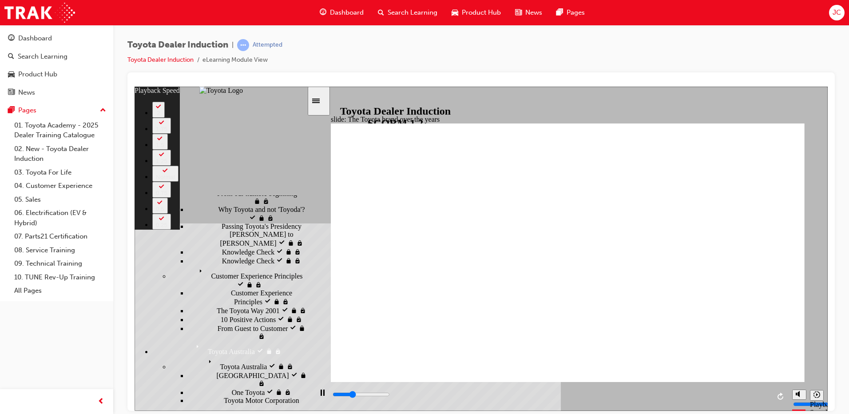
type input "162"
type input "2800"
type input "162"
type input "3000"
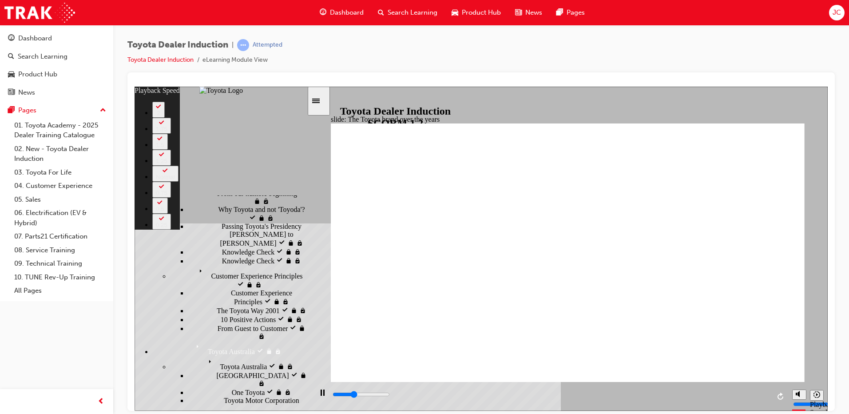
type input "162"
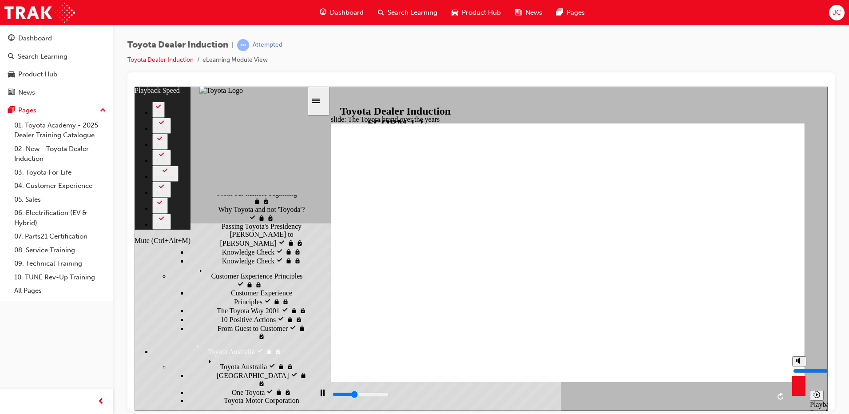
type input "3100"
type input "162"
type input "3300"
type input "162"
type input "3400"
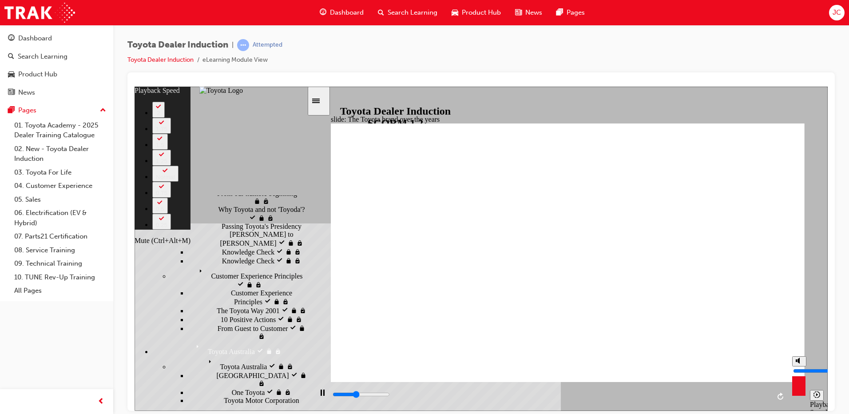
type input "162"
type input "3600"
type input "162"
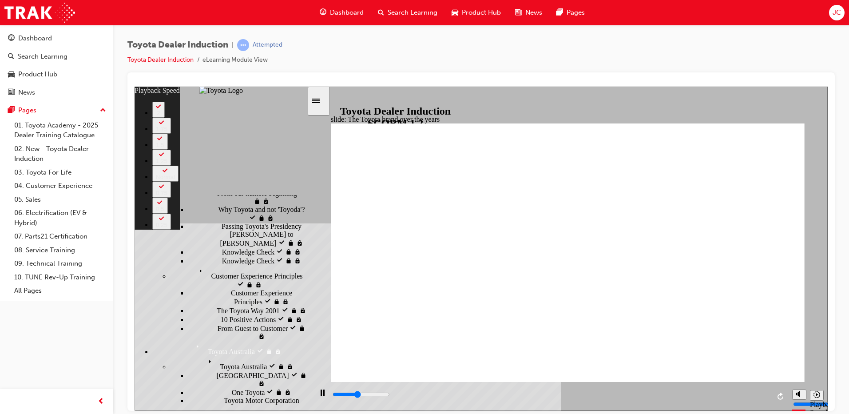
type input "3600"
type input "163"
type input "3900"
type input "163"
type input "4200"
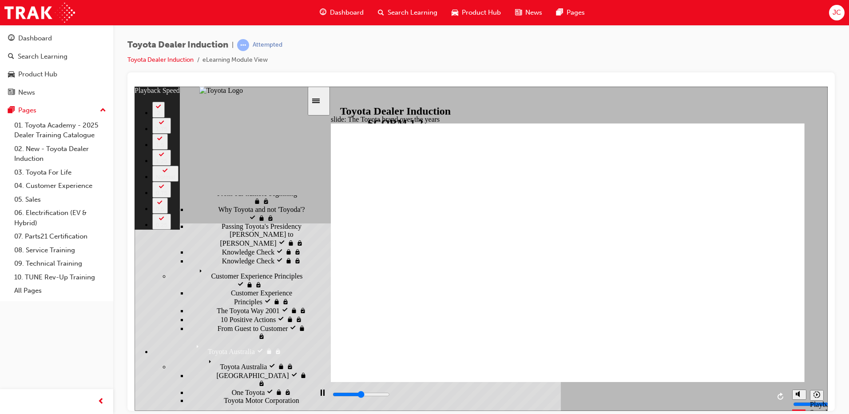
type input "163"
type input "4400"
type input "163"
type input "4700"
type input "164"
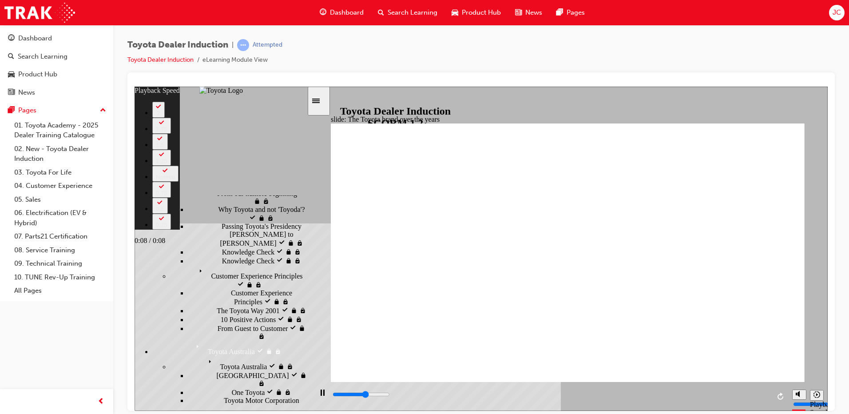
type input "8400"
type input "164"
click at [766, 397] on div "playback controls" at bounding box center [551, 394] width 438 height 10
type input "8400"
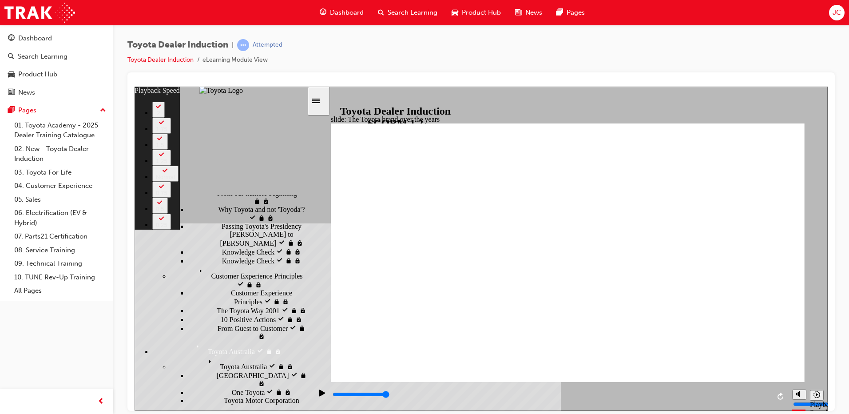
type input "165"
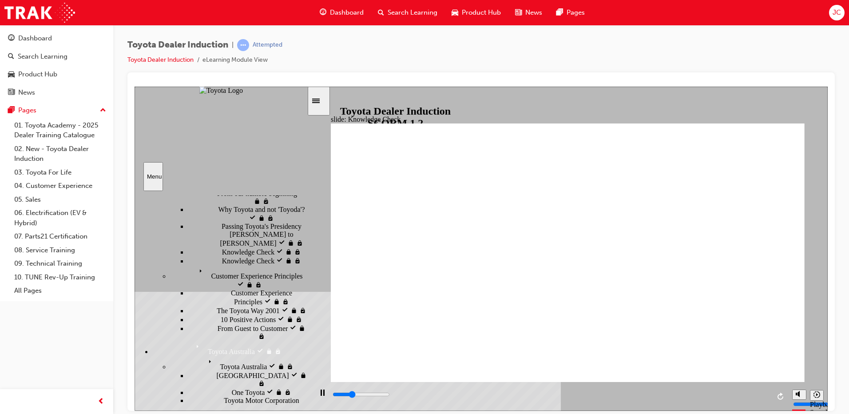
type input "1600"
radio input "true"
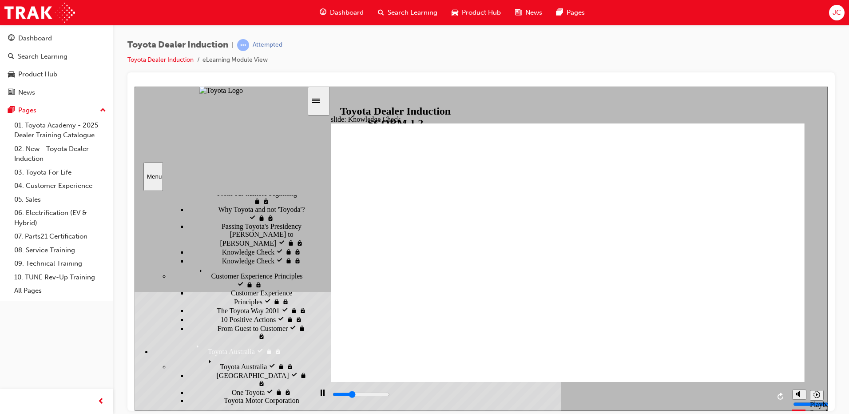
click at [763, 394] on div "playback controls" at bounding box center [551, 394] width 438 height 10
click at [759, 397] on div "playback controls" at bounding box center [551, 394] width 438 height 10
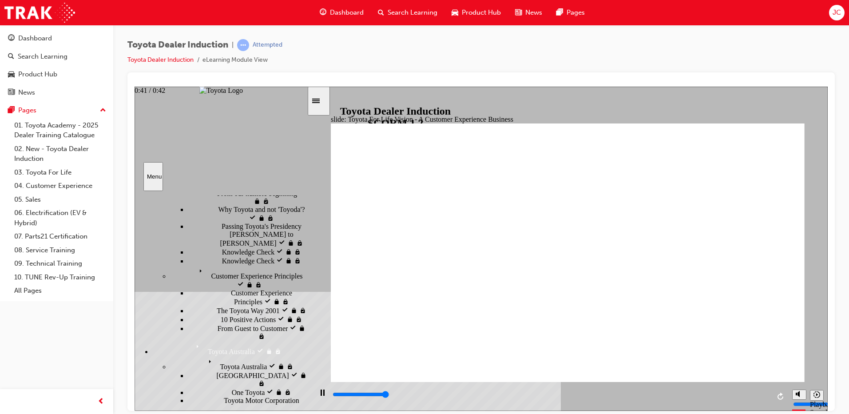
click at [755, 392] on div "playback controls" at bounding box center [551, 394] width 438 height 10
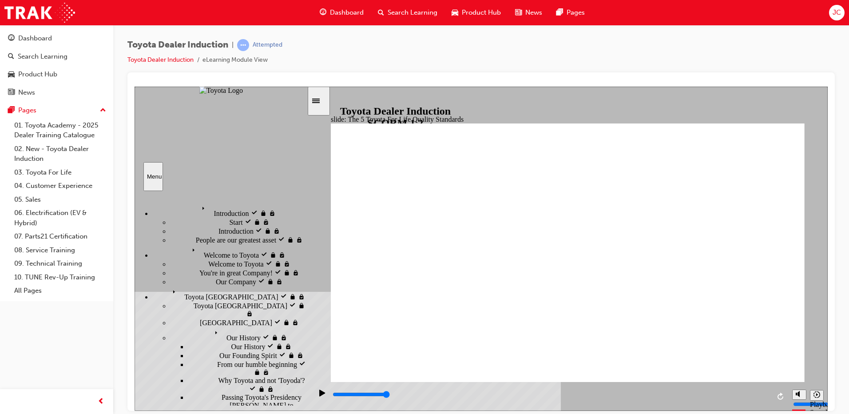
scroll to position [171, 0]
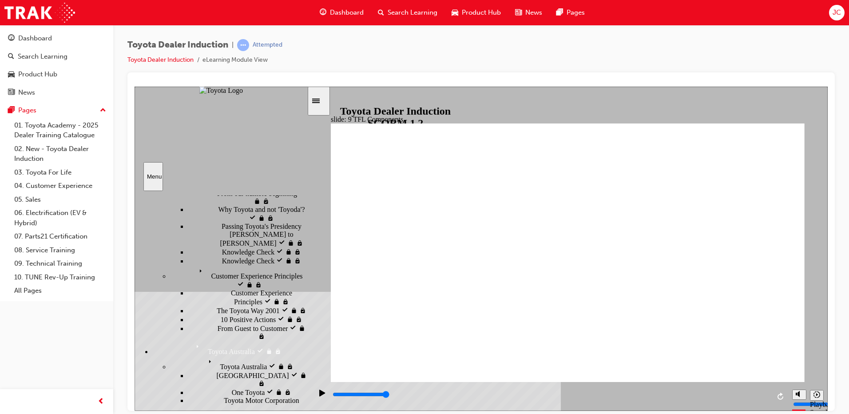
drag, startPoint x: 495, startPoint y: 341, endPoint x: 739, endPoint y: 349, distance: 244.4
click at [759, 397] on div "playback controls" at bounding box center [551, 394] width 438 height 10
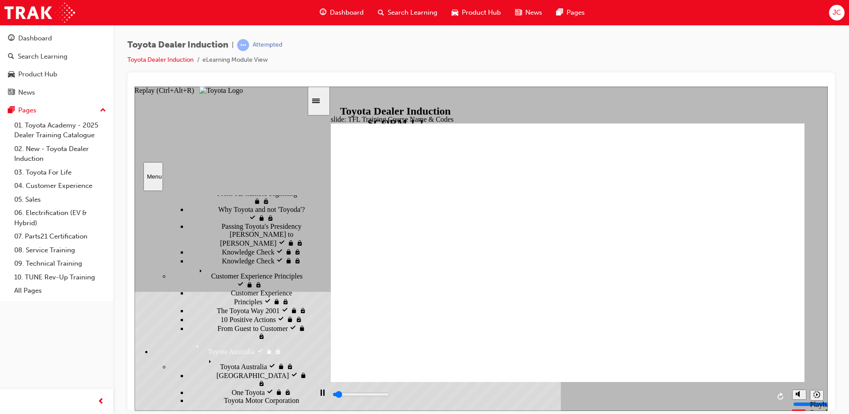
click at [759, 391] on div "playback controls" at bounding box center [551, 395] width 438 height 13
click at [761, 391] on div "playback controls" at bounding box center [551, 395] width 438 height 13
type input "10800"
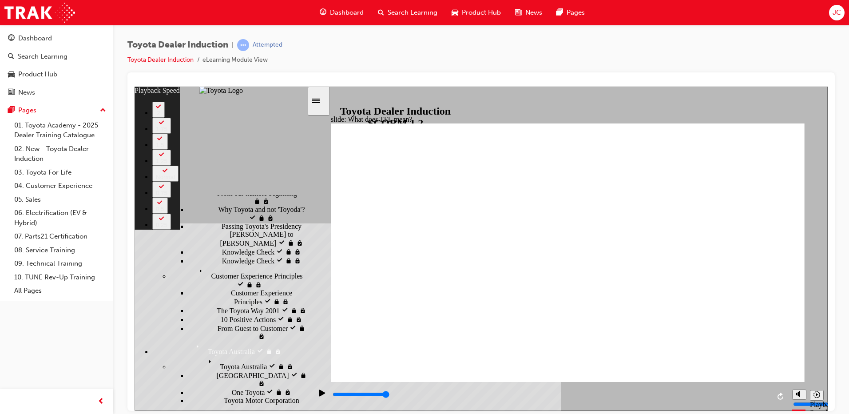
type input "139"
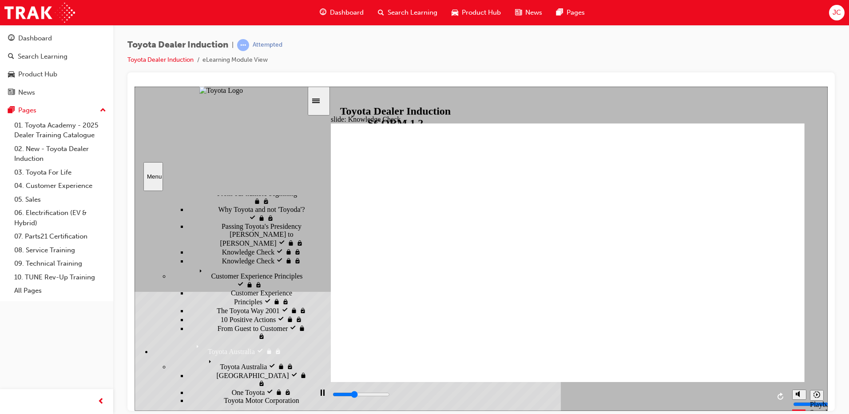
type input "1800"
radio input "true"
type input "2100"
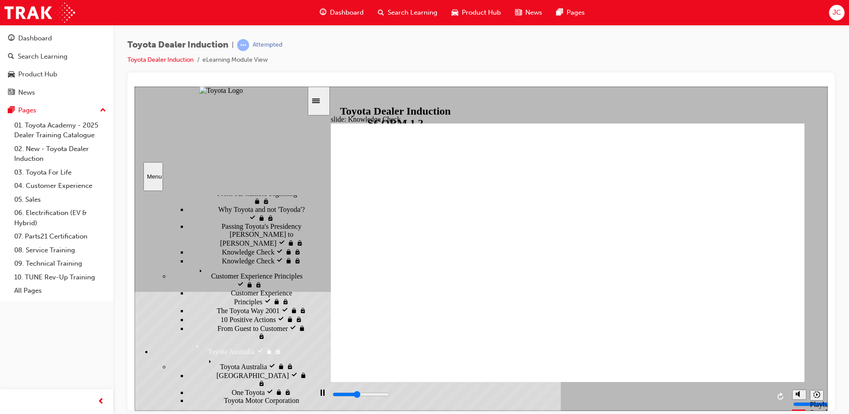
radio input "true"
type input "2500"
radio input "false"
radio input "true"
type input "5000"
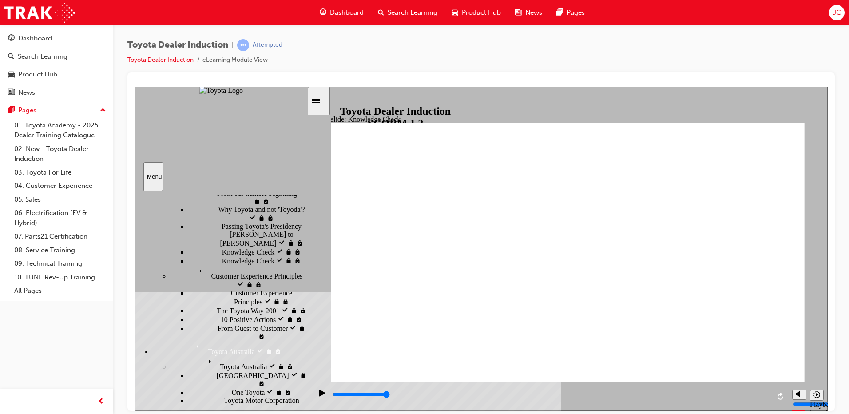
radio input "true"
type input "2500"
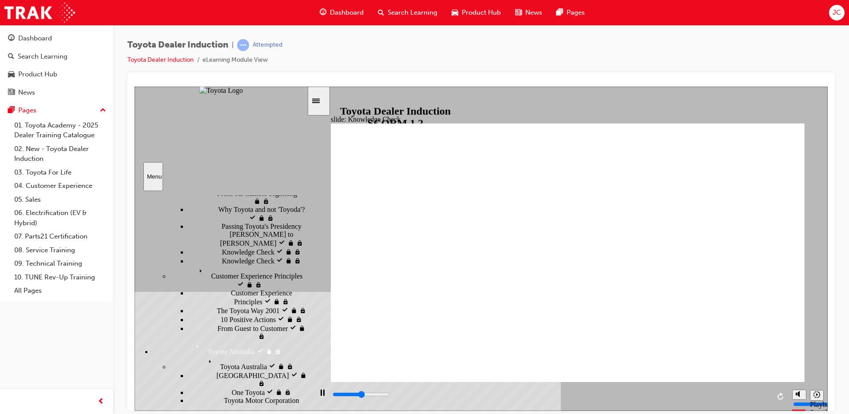
radio input "true"
click at [759, 392] on div "playback controls" at bounding box center [551, 394] width 438 height 10
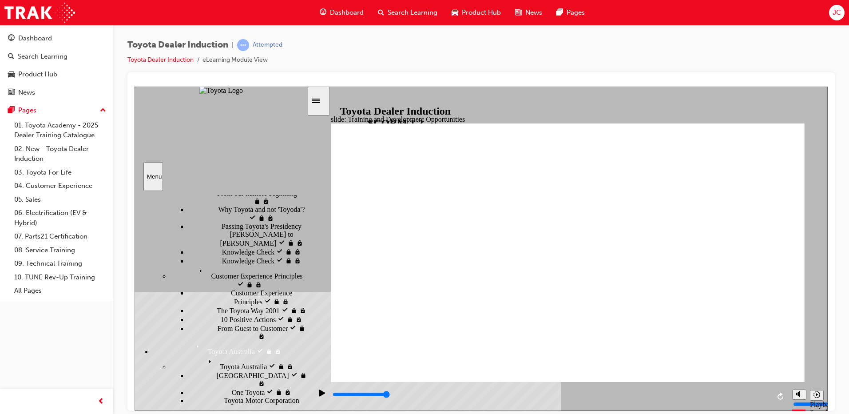
click at [758, 392] on div "playback controls" at bounding box center [551, 394] width 438 height 10
click at [390, 396] on input "slide progress" at bounding box center [361, 393] width 57 height 7
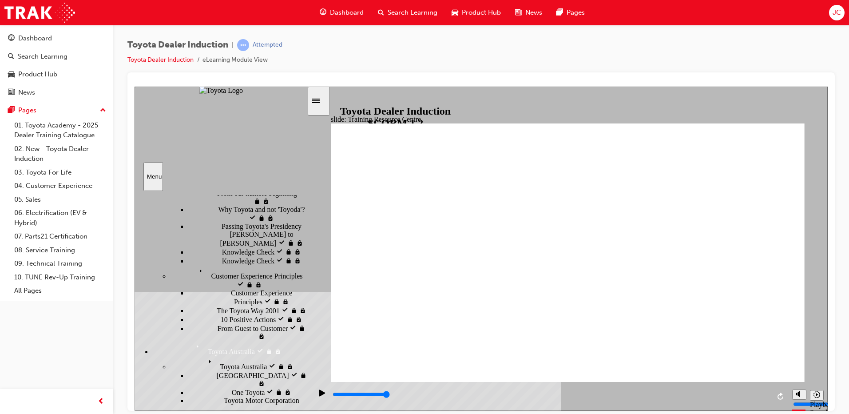
type input "4100"
radio input "true"
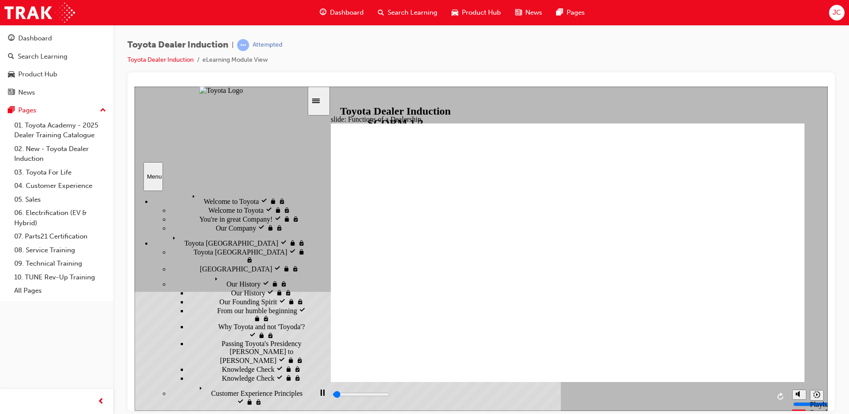
scroll to position [89, 0]
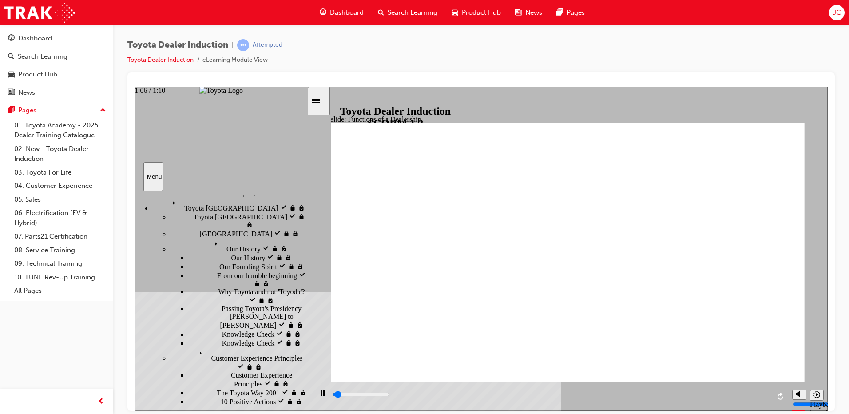
click at [751, 392] on div "playback controls" at bounding box center [551, 394] width 438 height 10
click at [763, 394] on div "playback controls" at bounding box center [551, 394] width 438 height 10
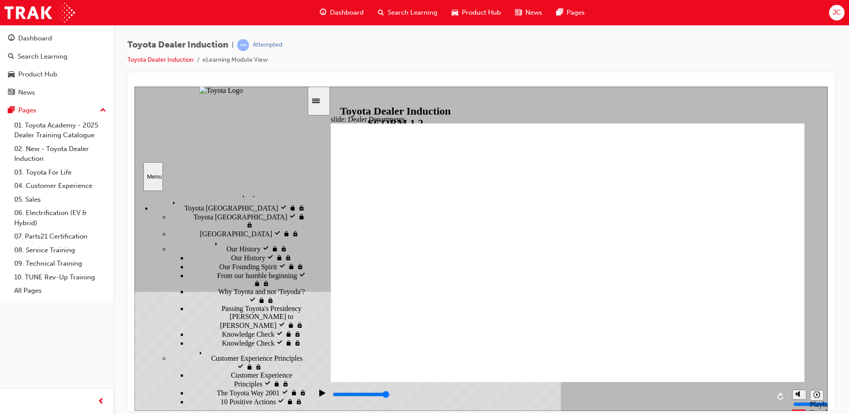
click at [390, 396] on input "slide progress" at bounding box center [361, 393] width 57 height 7
click at [390, 395] on input "slide progress" at bounding box center [361, 393] width 57 height 7
click at [766, 393] on div "playback controls" at bounding box center [551, 394] width 438 height 10
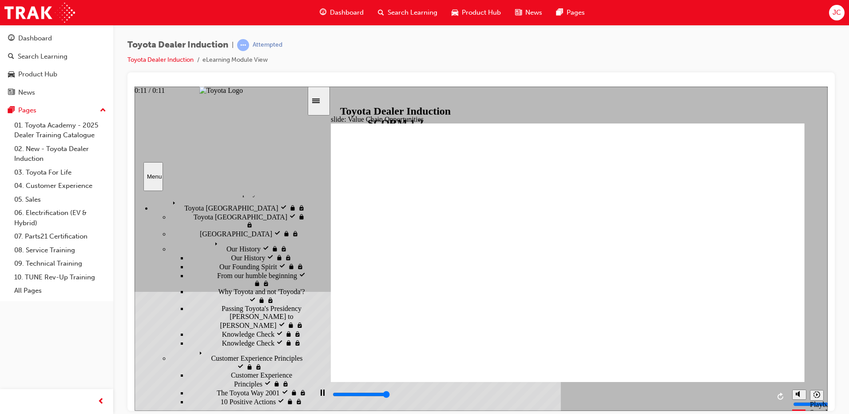
type input "11300"
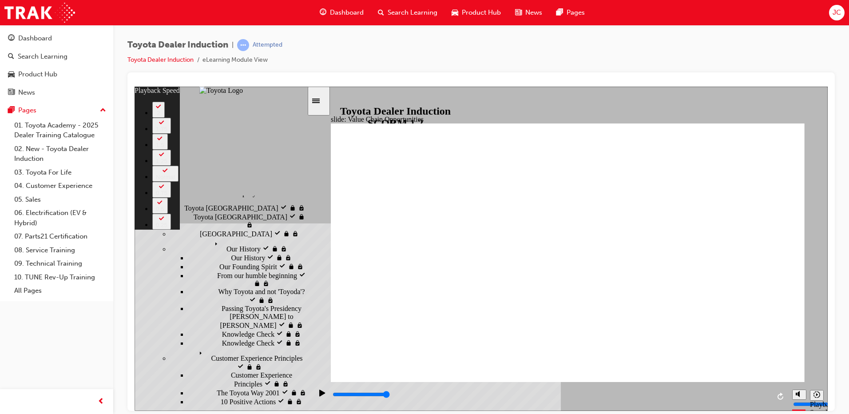
type input "64"
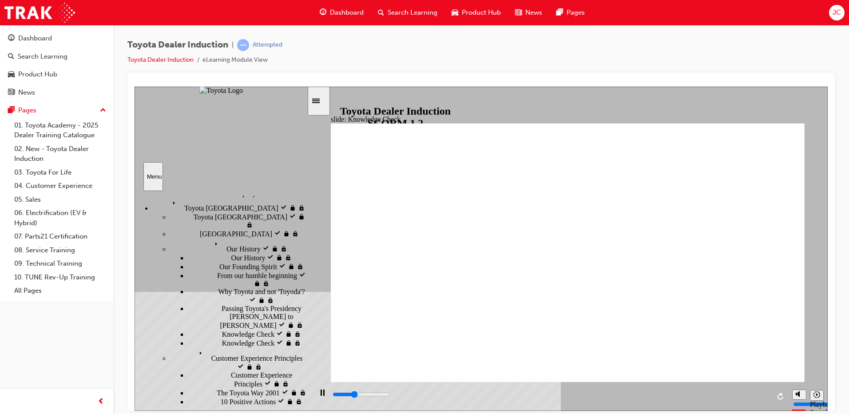
type input "1800"
radio input "true"
type input "4300"
radio input "true"
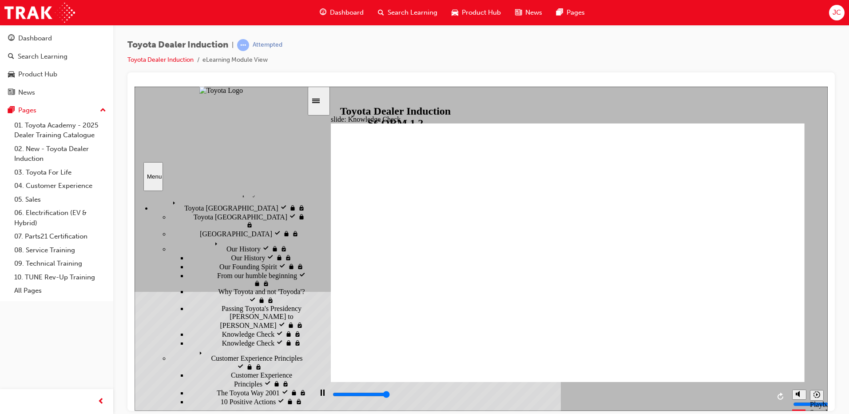
click at [757, 397] on div "playback controls" at bounding box center [551, 394] width 438 height 10
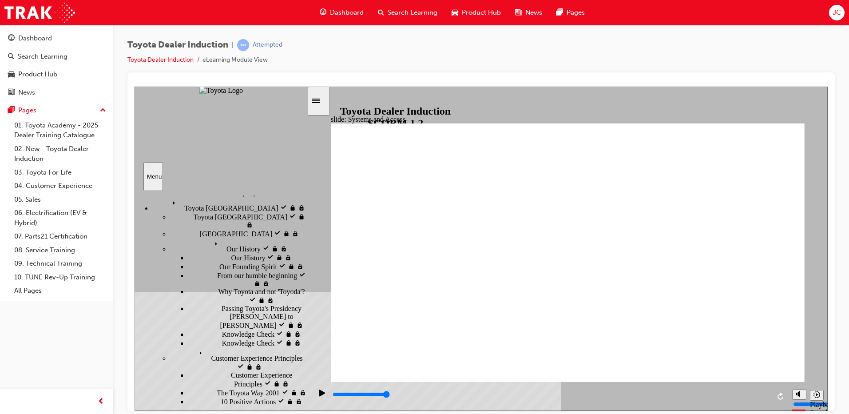
click at [759, 389] on div "playback controls" at bounding box center [551, 395] width 438 height 13
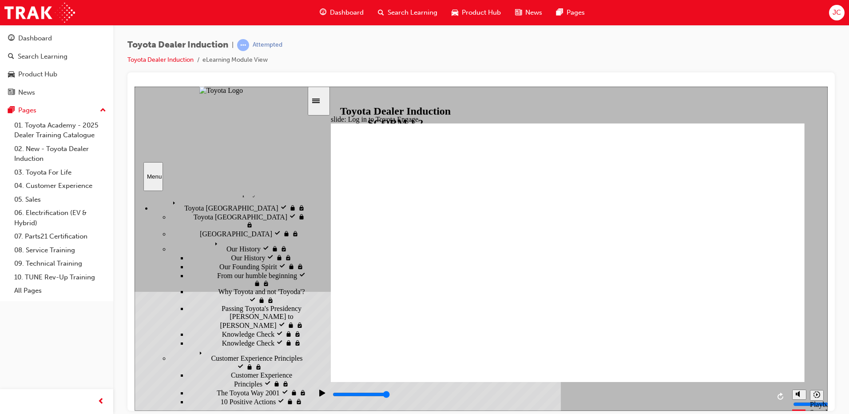
click at [754, 393] on div "playback controls" at bounding box center [551, 394] width 438 height 10
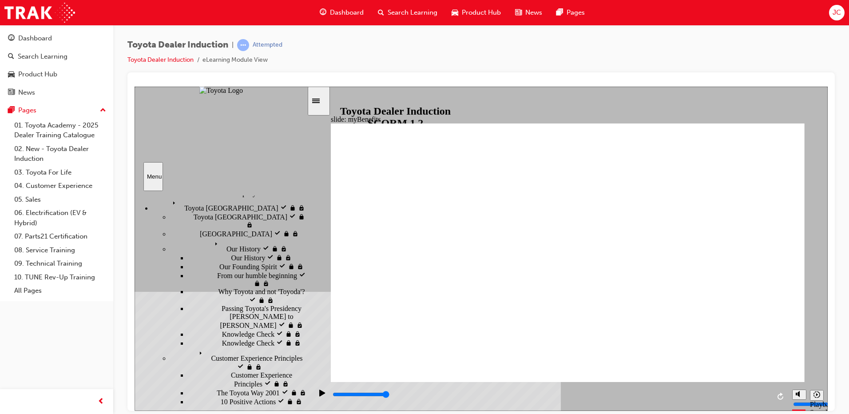
click at [756, 393] on div "playback controls" at bounding box center [551, 394] width 438 height 10
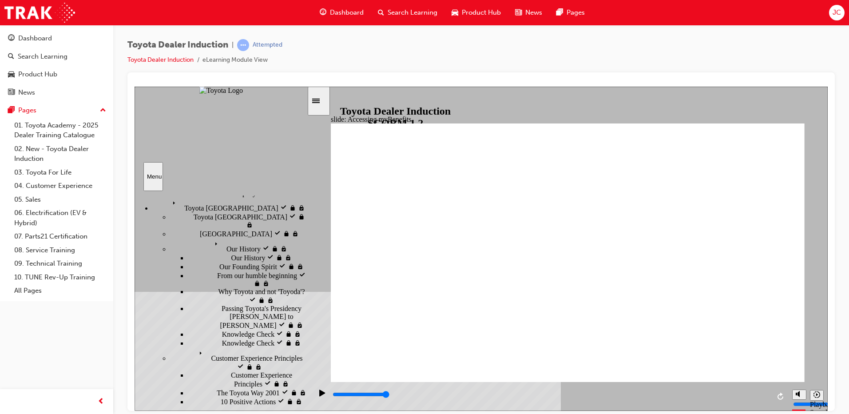
type input "3900"
type input "toyota engage app"
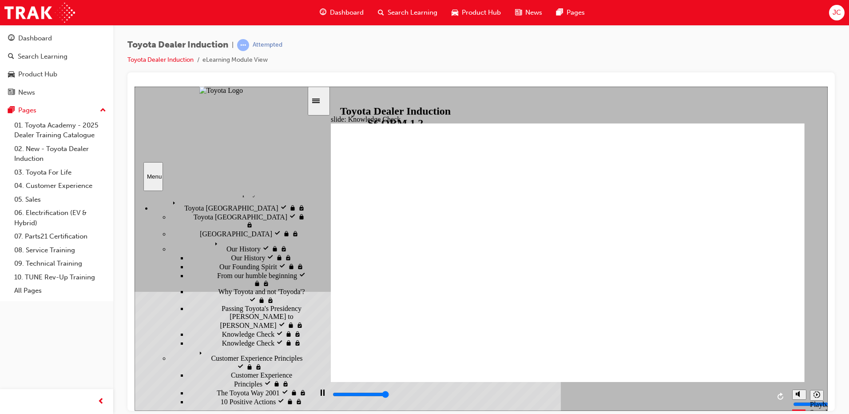
type input "5000"
type input "toyota engage app"
click at [390, 396] on input "slide progress" at bounding box center [361, 393] width 57 height 7
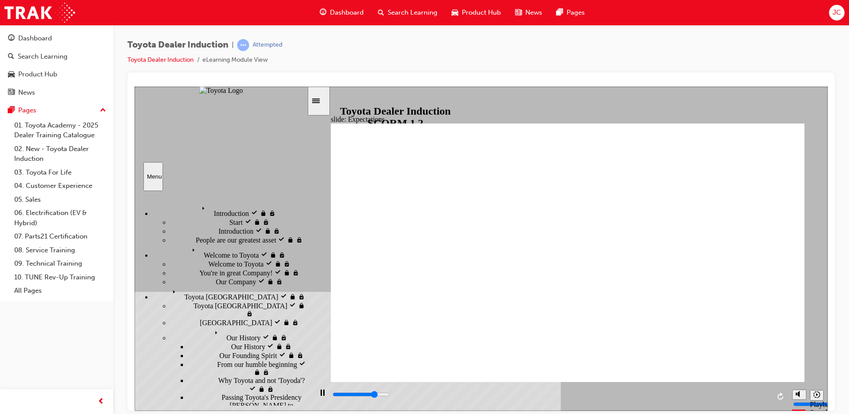
scroll to position [44, 0]
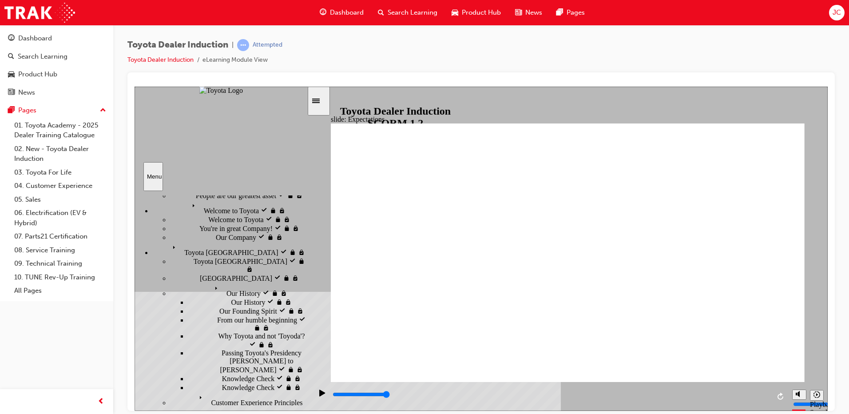
drag, startPoint x: 624, startPoint y: 301, endPoint x: 626, endPoint y: 297, distance: 4.6
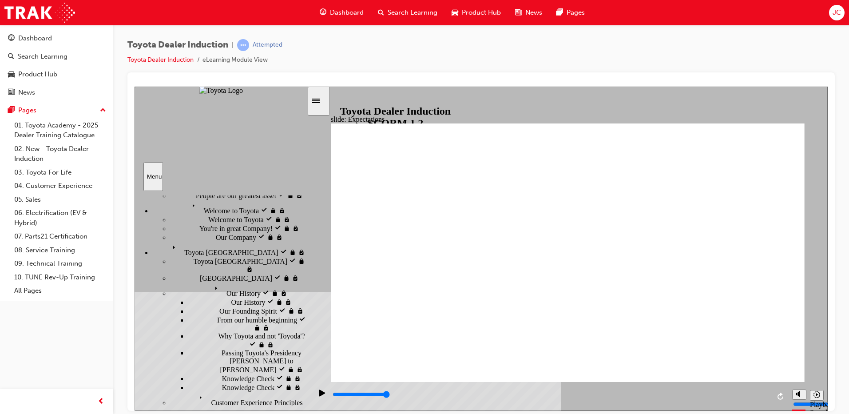
click at [760, 392] on div "playback controls" at bounding box center [551, 394] width 438 height 10
drag, startPoint x: 766, startPoint y: 350, endPoint x: 770, endPoint y: 358, distance: 9.2
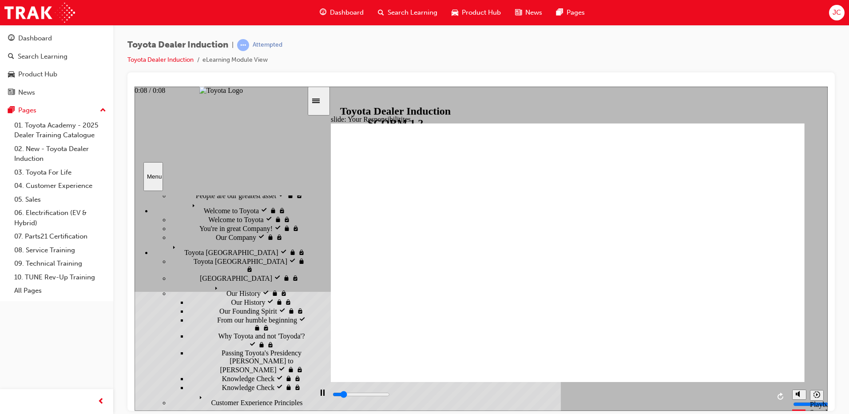
click at [761, 391] on div "playback controls" at bounding box center [551, 395] width 438 height 13
type input "8400"
checkbox input "true"
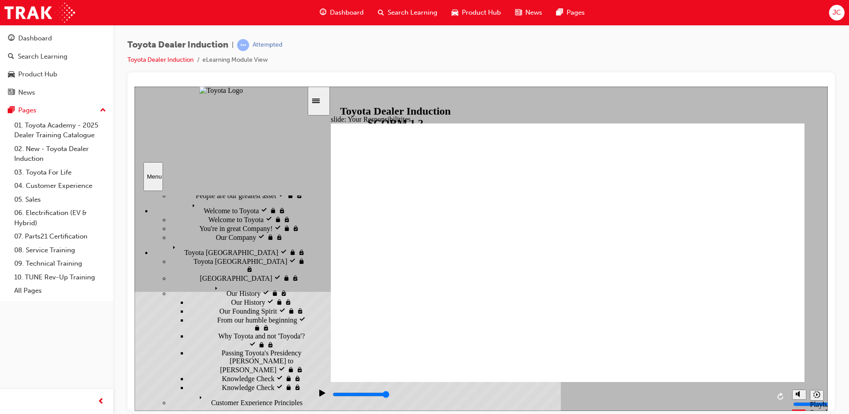
checkbox input "true"
drag, startPoint x: 382, startPoint y: 244, endPoint x: 380, endPoint y: 260, distance: 16.1
checkbox input "true"
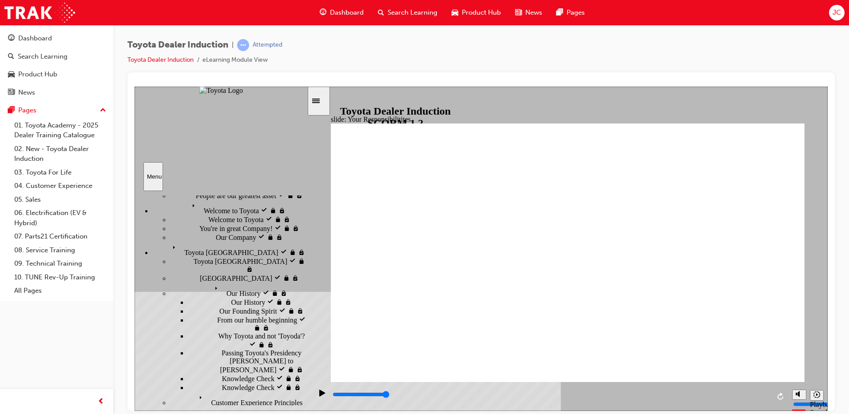
drag, startPoint x: 378, startPoint y: 304, endPoint x: 377, endPoint y: 325, distance: 20.5
click at [759, 393] on div "playback controls" at bounding box center [551, 394] width 438 height 10
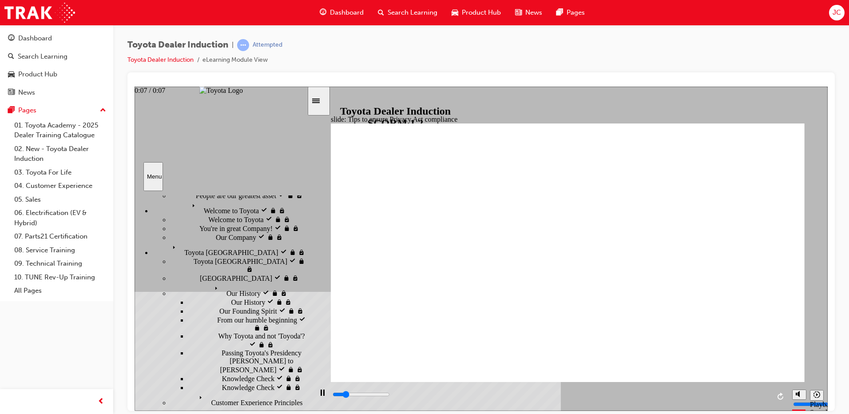
click at [390, 395] on input "slide progress" at bounding box center [361, 393] width 57 height 7
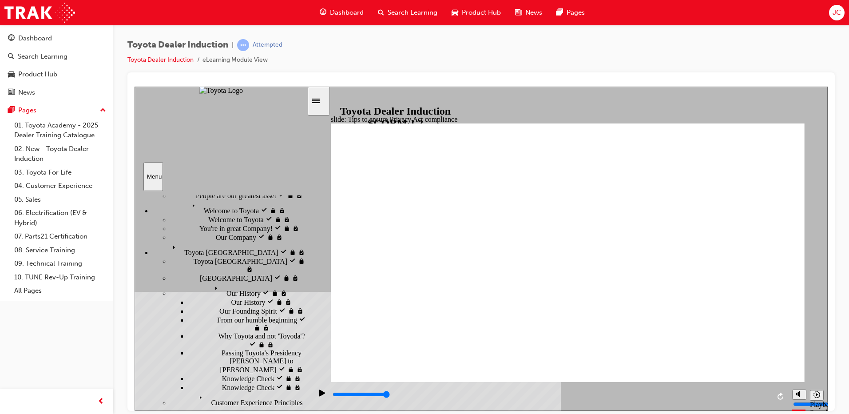
click at [390, 395] on input "slide progress" at bounding box center [361, 393] width 57 height 7
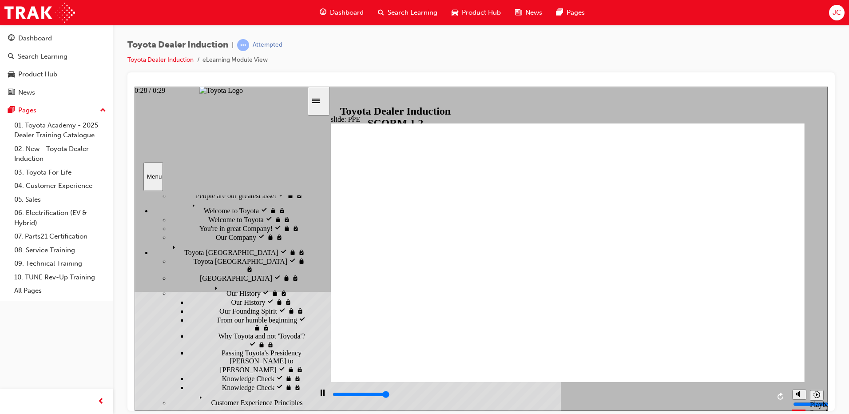
click at [755, 393] on div "playback controls" at bounding box center [551, 394] width 438 height 10
click at [346, 394] on div "playback controls" at bounding box center [551, 394] width 438 height 10
click at [323, 397] on div "Play (Ctrl+Alt+P)" at bounding box center [322, 396] width 15 height 15
drag, startPoint x: 550, startPoint y: 325, endPoint x: 579, endPoint y: 321, distance: 29.2
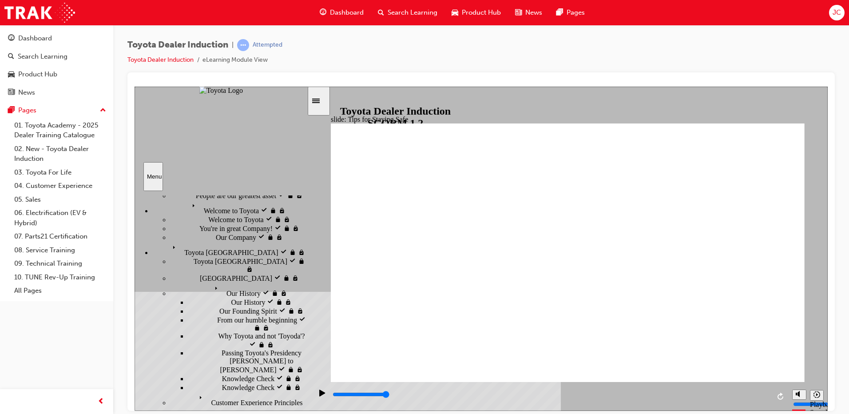
type input "5000"
checkbox input "true"
checkbox input "false"
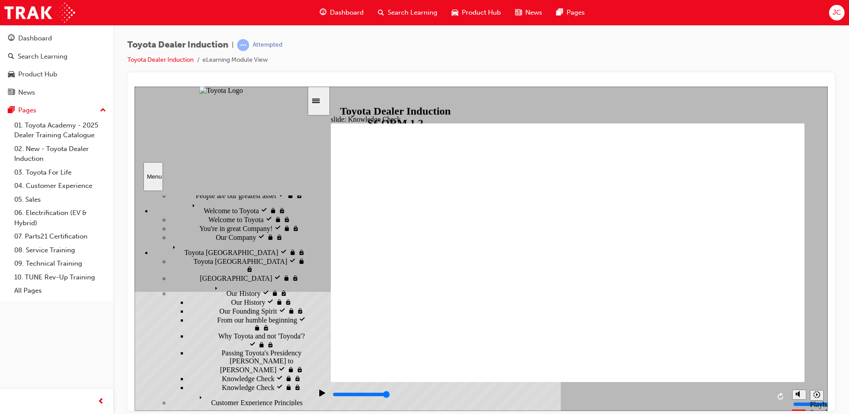
checkbox input "false"
checkbox input "true"
drag, startPoint x: 551, startPoint y: 266, endPoint x: 552, endPoint y: 274, distance: 8.0
checkbox input "true"
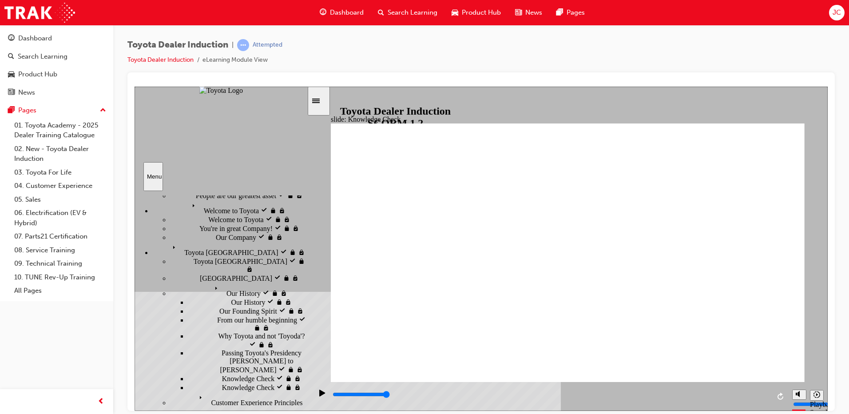
checkbox input "true"
drag, startPoint x: 556, startPoint y: 299, endPoint x: 561, endPoint y: 323, distance: 24.0
checkbox input "false"
checkbox input "true"
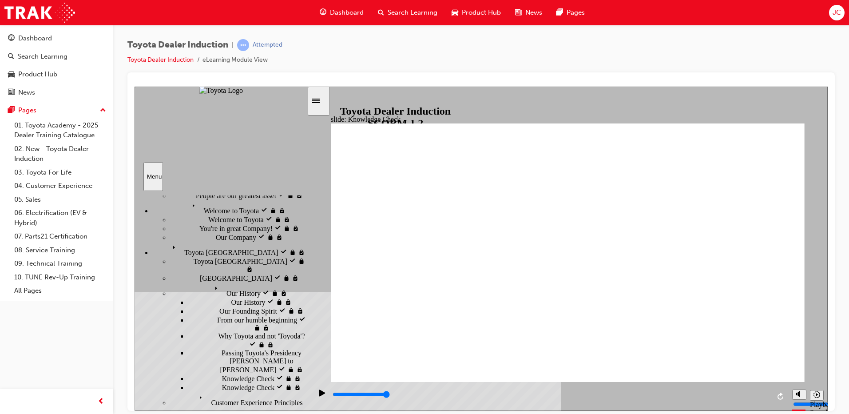
type input "1500"
radio input "true"
type input "3200"
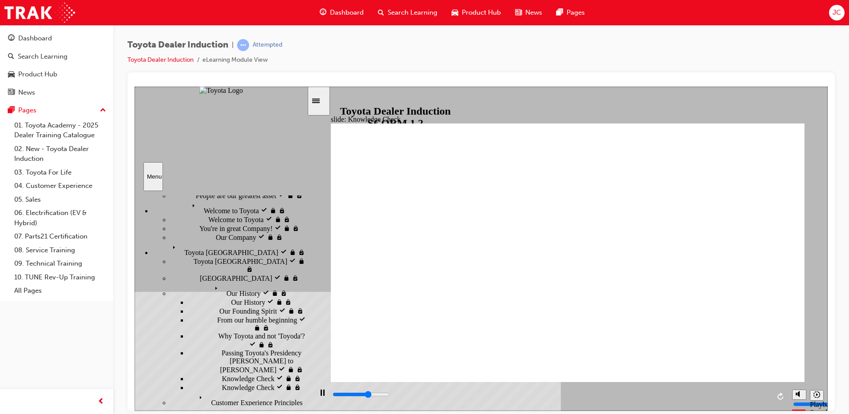
checkbox input "true"
type input "5000"
checkbox input "true"
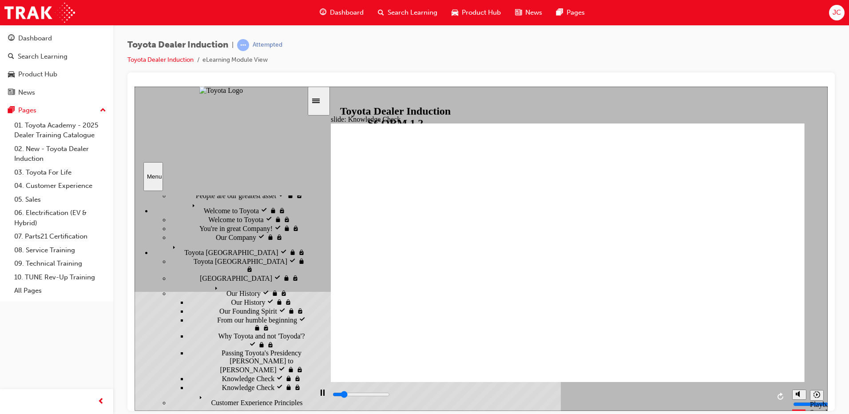
drag, startPoint x: 590, startPoint y: 296, endPoint x: 380, endPoint y: 139, distance: 261.8
type input "1700"
checkbox input "true"
type input "2100"
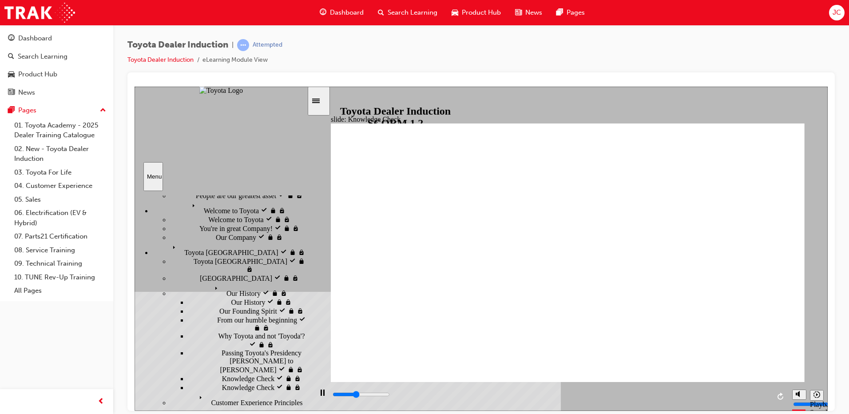
checkbox input "true"
type input "2100"
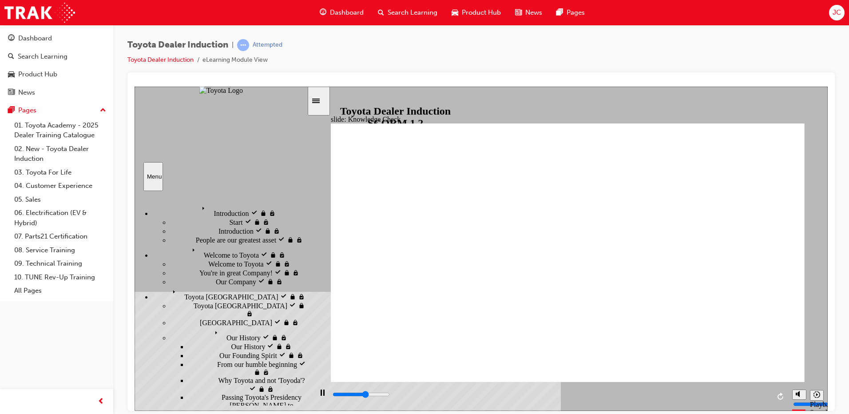
scroll to position [44, 0]
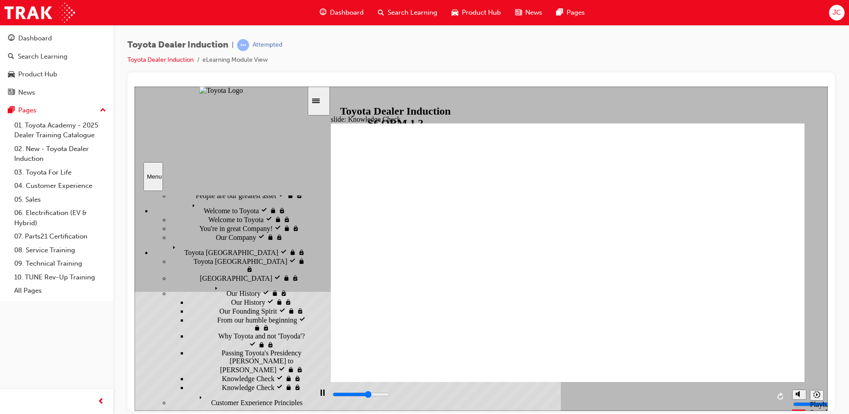
type input "2400"
checkbox input "true"
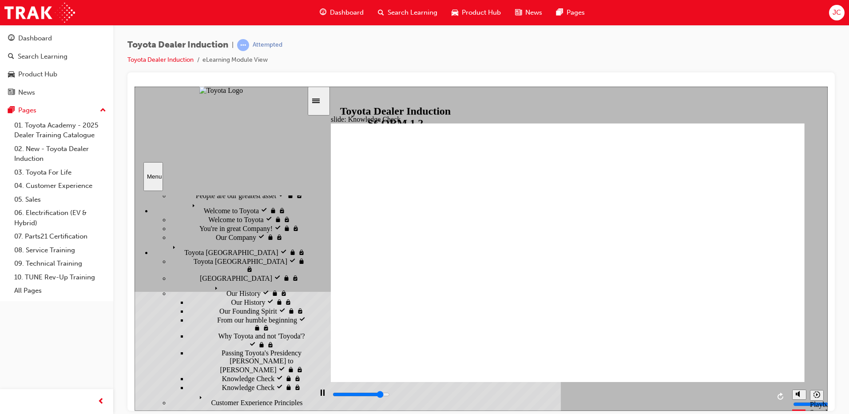
type input "4500"
checkbox input "true"
type input "5000"
checkbox input "true"
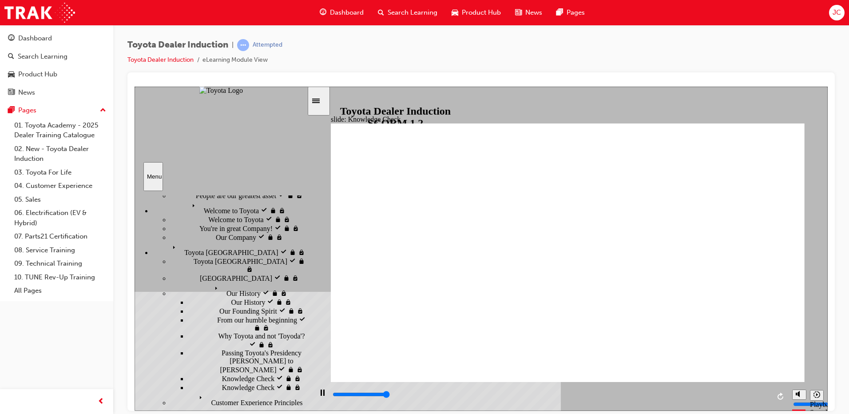
type input "5000"
checkbox input "false"
checkbox input "true"
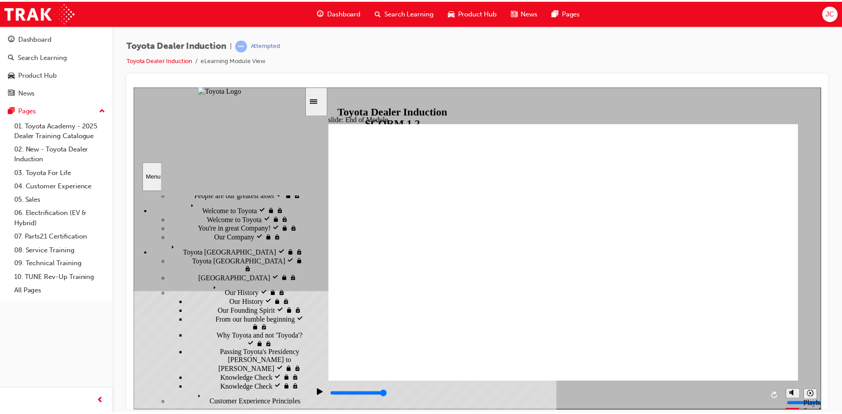
scroll to position [0, 0]
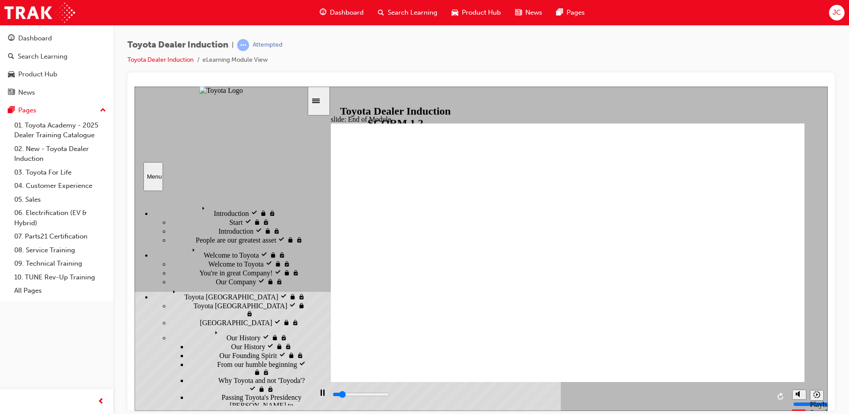
drag, startPoint x: 590, startPoint y: 293, endPoint x: 384, endPoint y: 350, distance: 214.4
type input "1400"
checkbox input "true"
type input "1700"
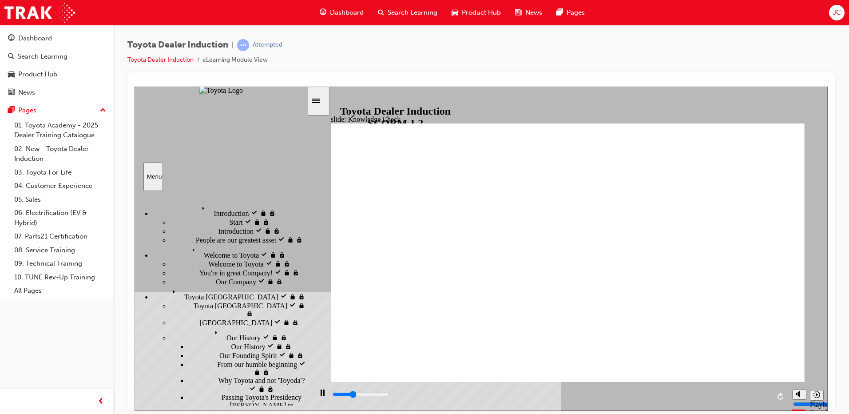
checkbox input "true"
type input "2000"
checkbox input "true"
type input "2300"
checkbox input "true"
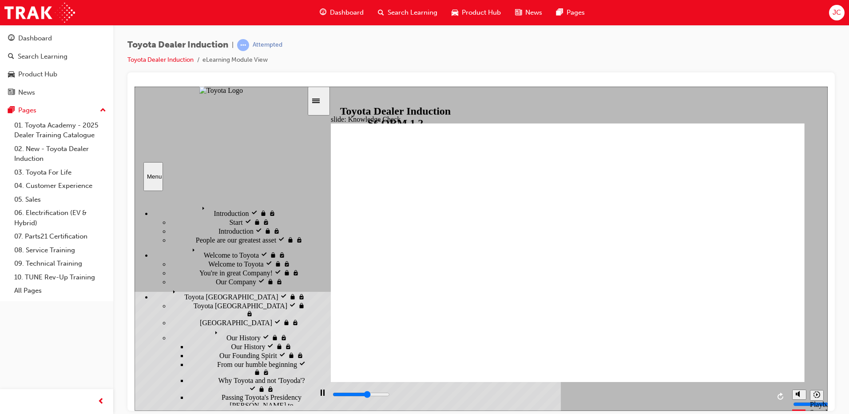
click at [749, 393] on div "playback controls" at bounding box center [551, 394] width 438 height 10
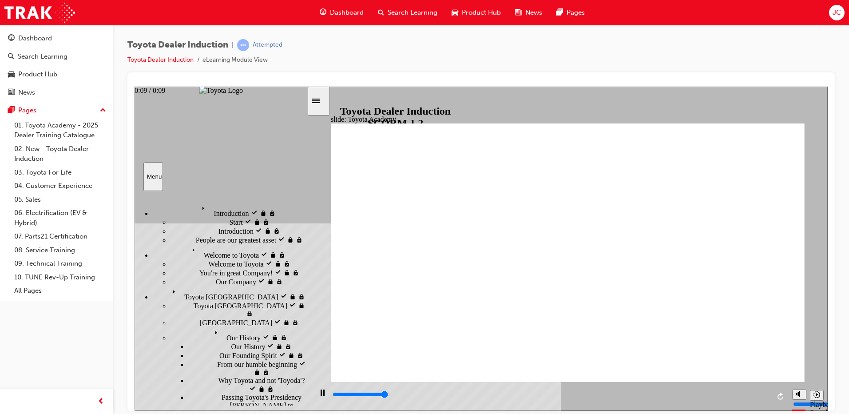
click at [755, 393] on div "playback controls" at bounding box center [551, 394] width 438 height 10
type input "9900"
click at [62, 44] on div "Dashboard" at bounding box center [56, 38] width 97 height 11
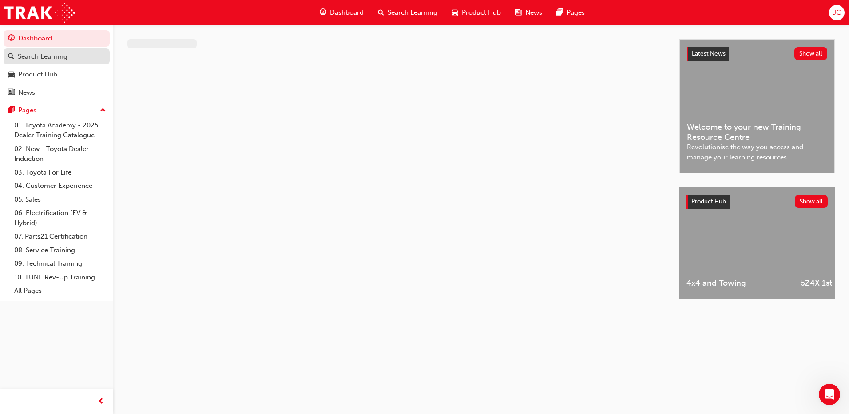
click at [62, 60] on div "Search Learning" at bounding box center [43, 57] width 50 height 10
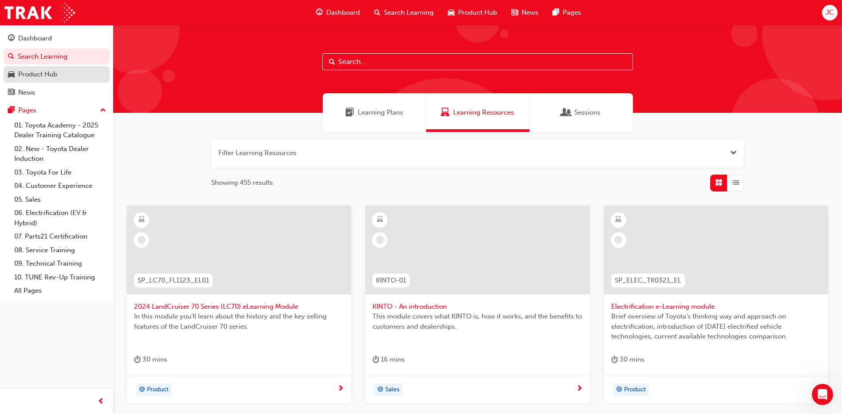
click at [20, 71] on div "Product Hub" at bounding box center [37, 74] width 39 height 10
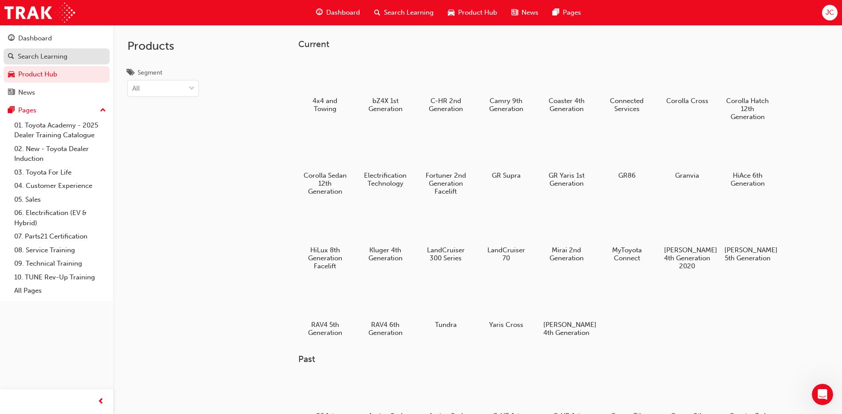
click at [67, 60] on div "Search Learning" at bounding box center [43, 57] width 50 height 10
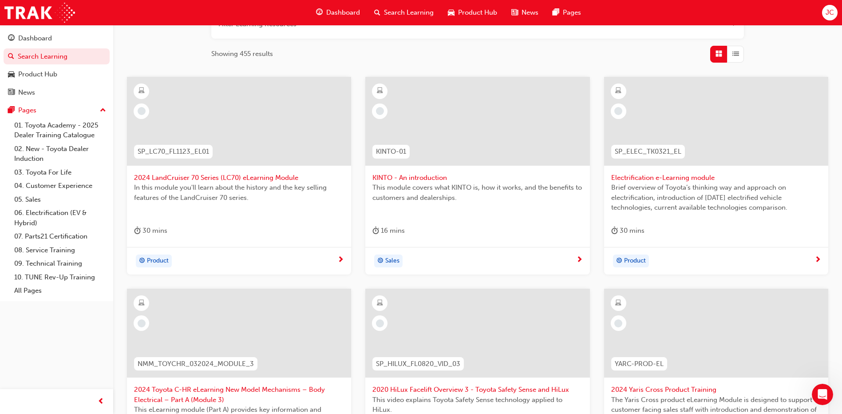
scroll to position [133, 0]
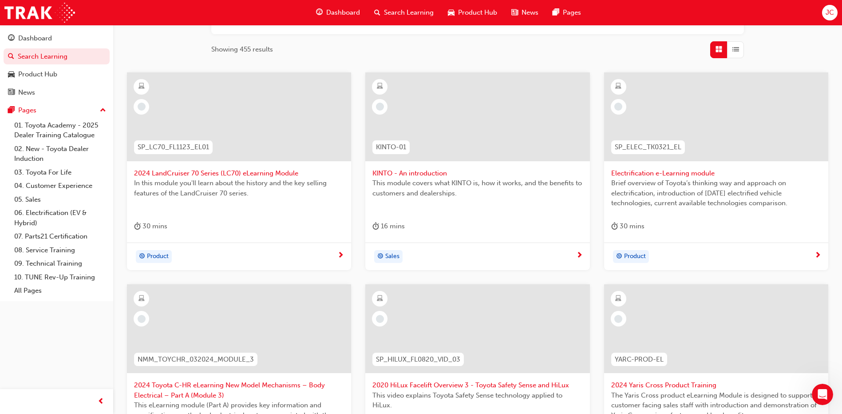
click at [700, 174] on span "Electrification e-Learning module" at bounding box center [717, 173] width 210 height 10
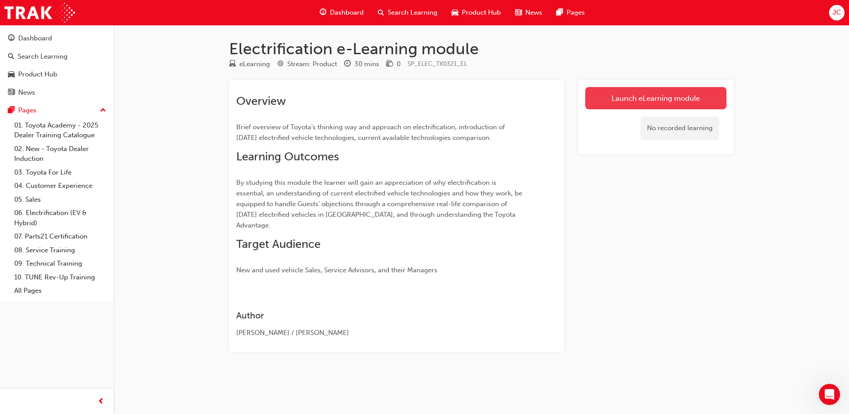
click at [684, 103] on link "Launch eLearning module" at bounding box center [655, 98] width 141 height 22
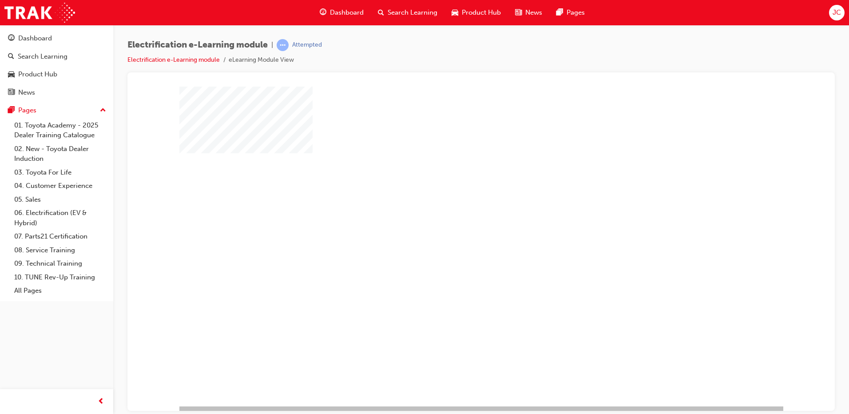
scroll to position [9, 0]
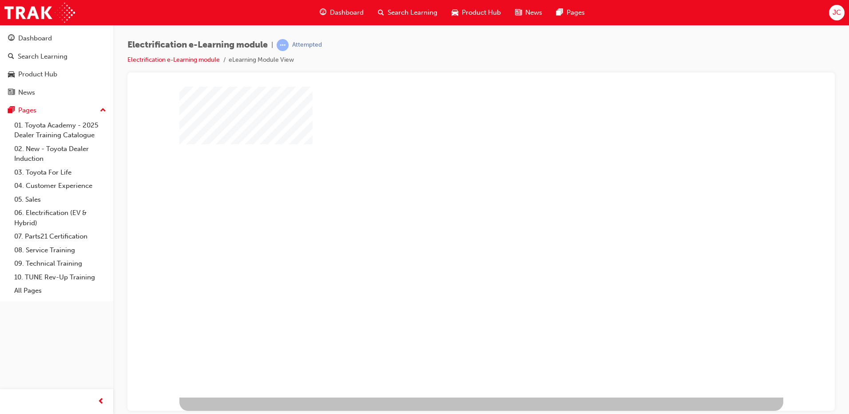
click at [456, 211] on div "play" at bounding box center [456, 211] width 0 height 0
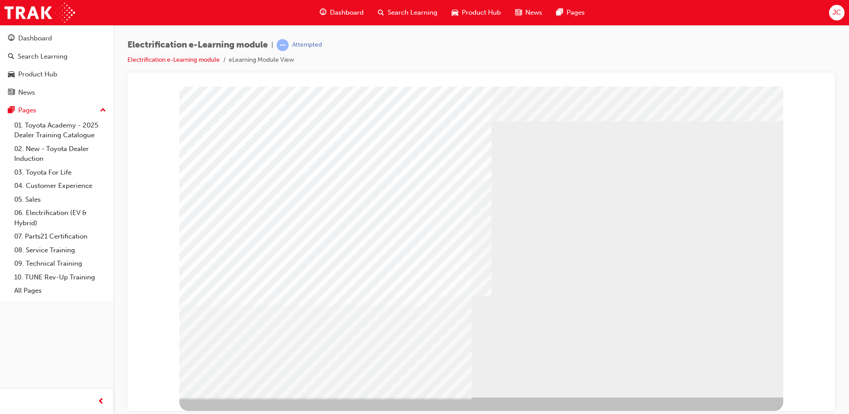
scroll to position [0, 0]
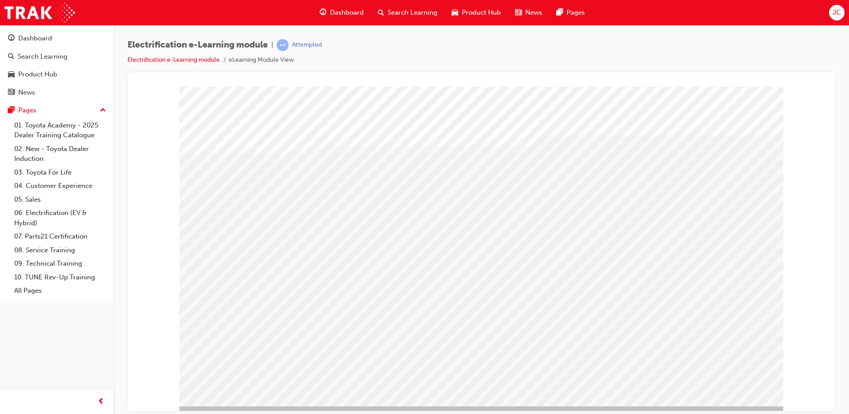
click at [579, 243] on div "multistate" at bounding box center [481, 246] width 604 height 320
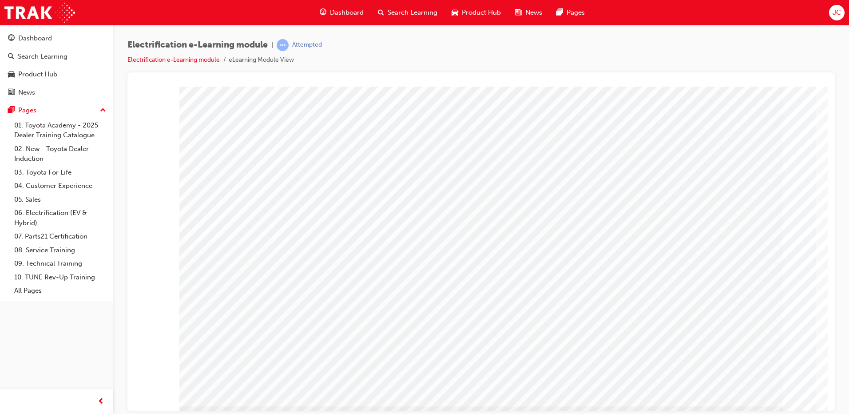
drag, startPoint x: 366, startPoint y: 242, endPoint x: 368, endPoint y: 259, distance: 17.5
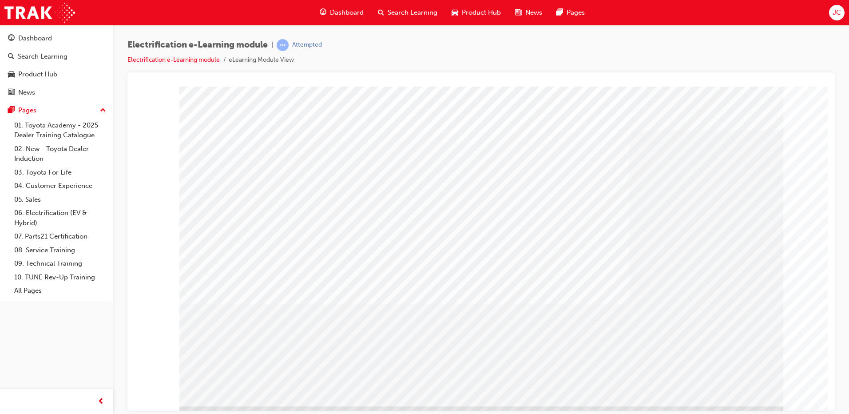
drag, startPoint x: 581, startPoint y: 209, endPoint x: 584, endPoint y: 227, distance: 18.5
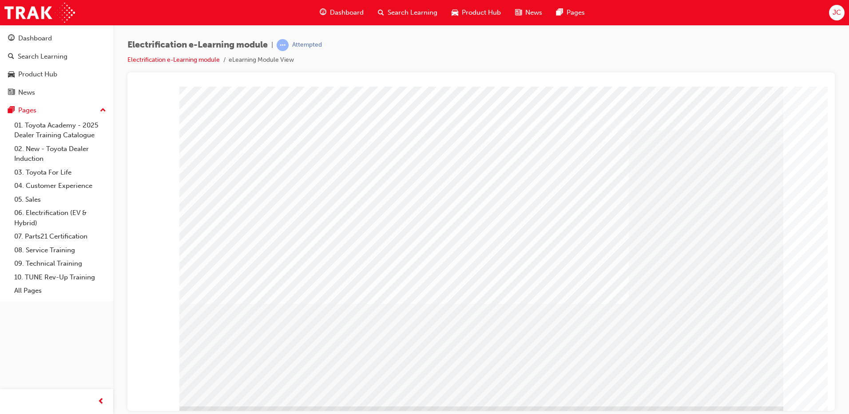
drag, startPoint x: 592, startPoint y: 278, endPoint x: 595, endPoint y: 285, distance: 6.6
drag, startPoint x: 604, startPoint y: 314, endPoint x: 634, endPoint y: 334, distance: 36.0
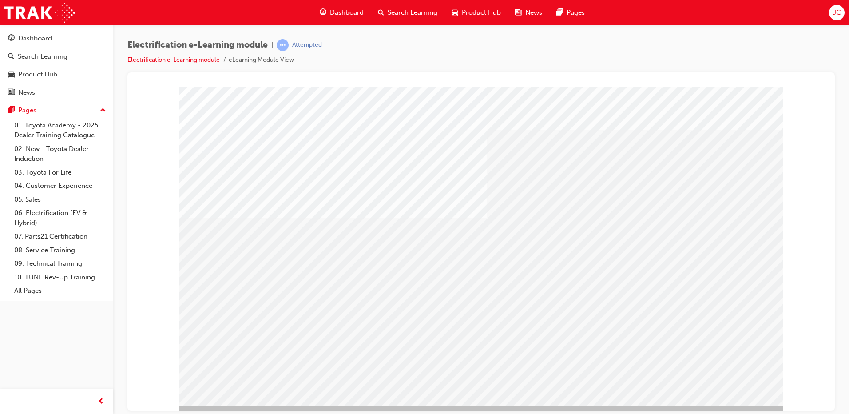
drag, startPoint x: 264, startPoint y: 203, endPoint x: 270, endPoint y: 226, distance: 23.7
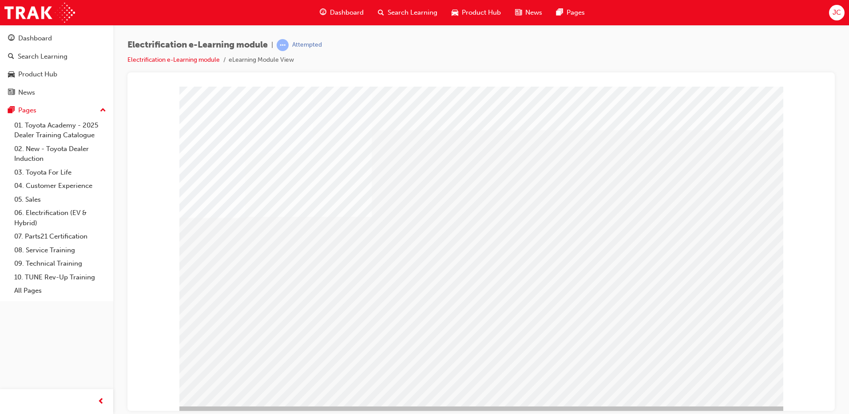
drag, startPoint x: 279, startPoint y: 295, endPoint x: 288, endPoint y: 301, distance: 10.6
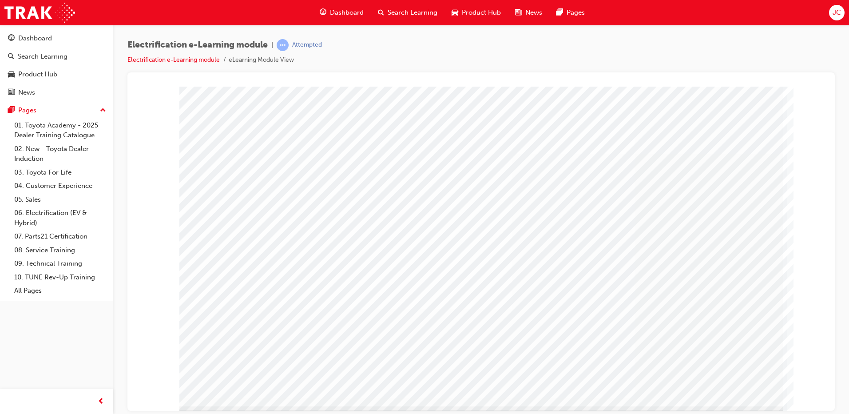
drag, startPoint x: 534, startPoint y: 335, endPoint x: 543, endPoint y: 340, distance: 9.9
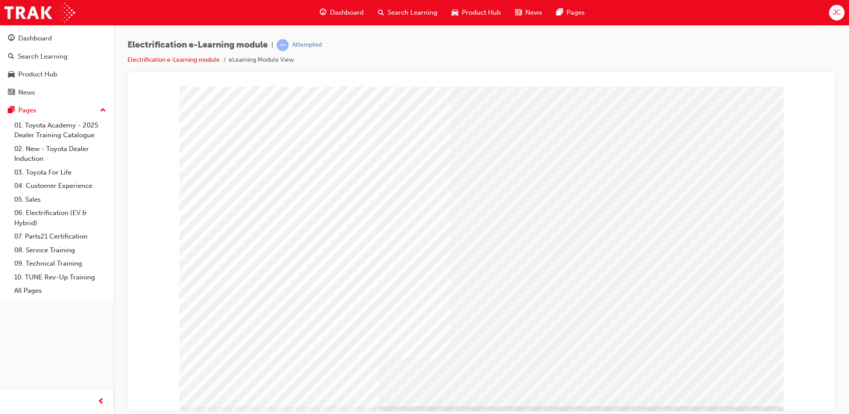
drag, startPoint x: 617, startPoint y: 112, endPoint x: 572, endPoint y: 119, distance: 45.9
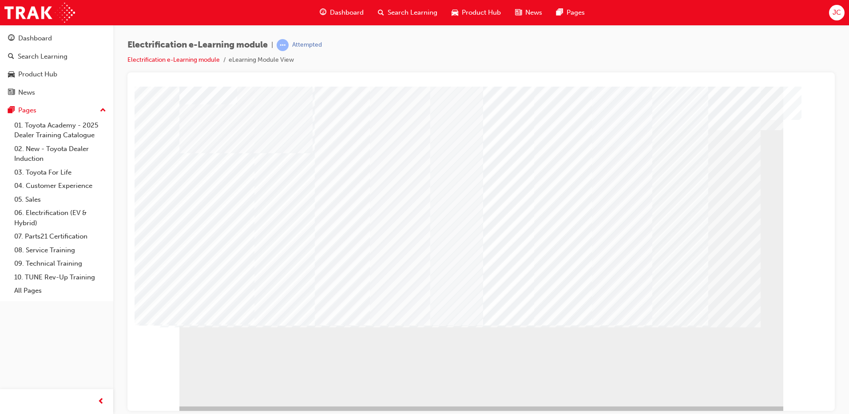
drag, startPoint x: 515, startPoint y: 275, endPoint x: 569, endPoint y: 275, distance: 54.2
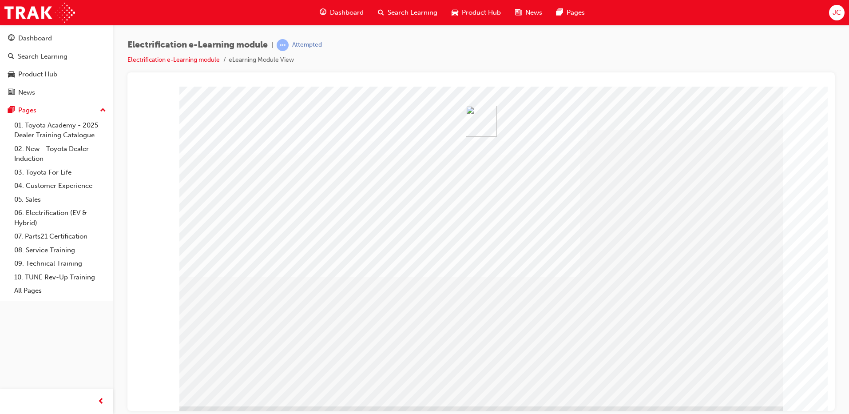
drag, startPoint x: 400, startPoint y: 272, endPoint x: 423, endPoint y: 273, distance: 22.7
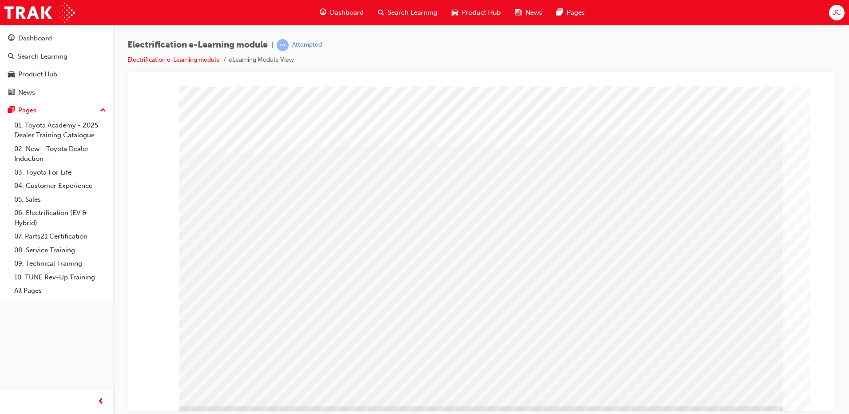
drag, startPoint x: 475, startPoint y: 272, endPoint x: 529, endPoint y: 271, distance: 53.7
drag, startPoint x: 533, startPoint y: 270, endPoint x: 548, endPoint y: 270, distance: 15.1
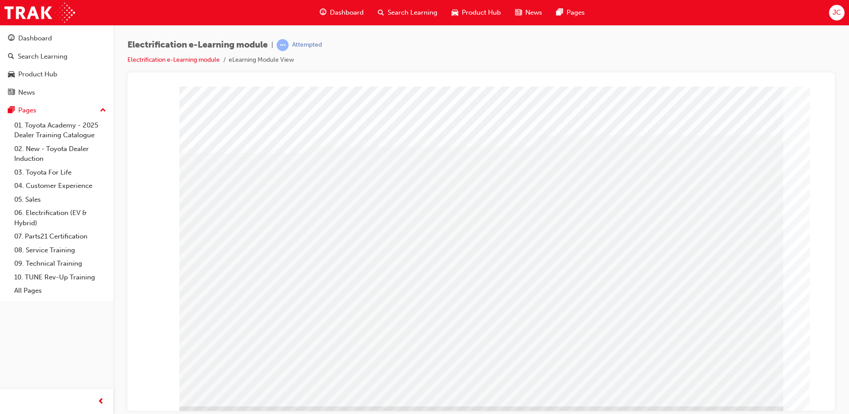
drag, startPoint x: 590, startPoint y: 269, endPoint x: 636, endPoint y: 305, distance: 58.1
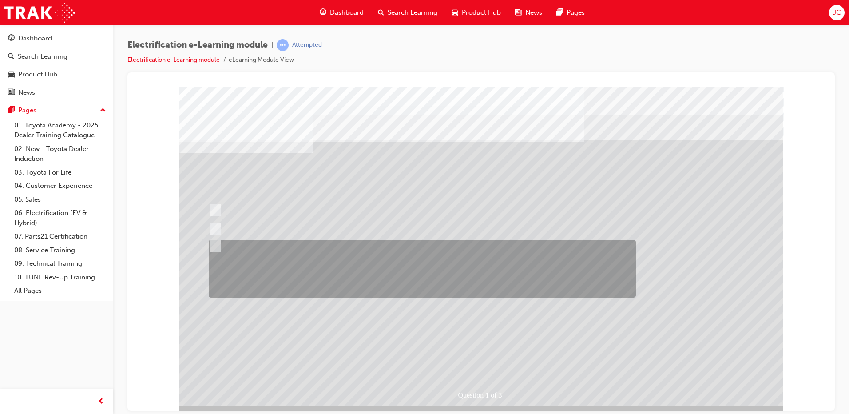
click at [314, 263] on div at bounding box center [420, 269] width 427 height 58
radio input "true"
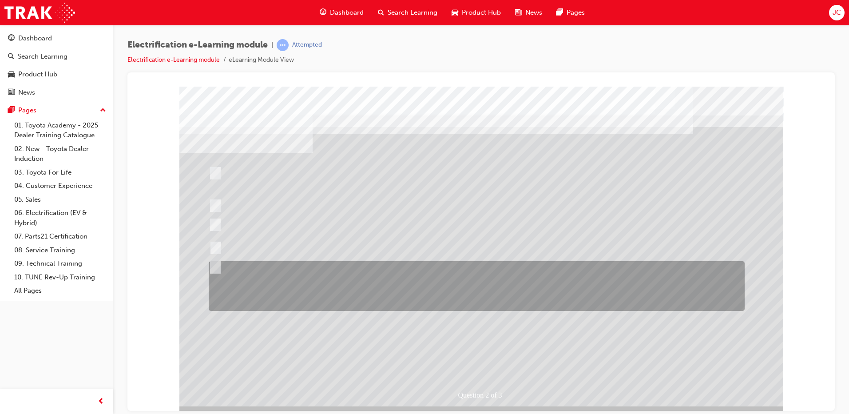
click at [445, 294] on div at bounding box center [475, 286] width 536 height 50
checkbox input "true"
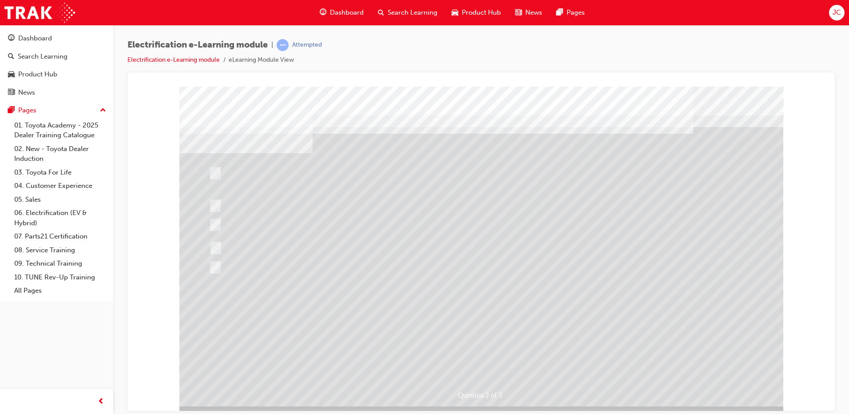
click at [464, 359] on div at bounding box center [481, 246] width 604 height 320
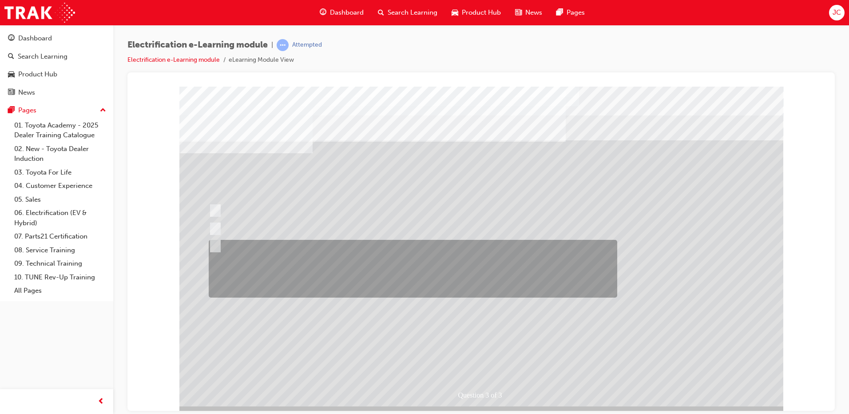
click at [425, 273] on div at bounding box center [411, 269] width 409 height 58
radio input "true"
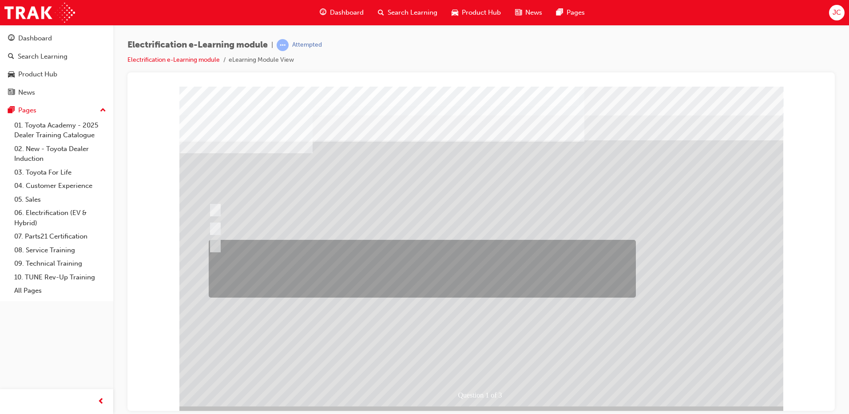
click at [348, 263] on div at bounding box center [420, 269] width 427 height 58
radio input "true"
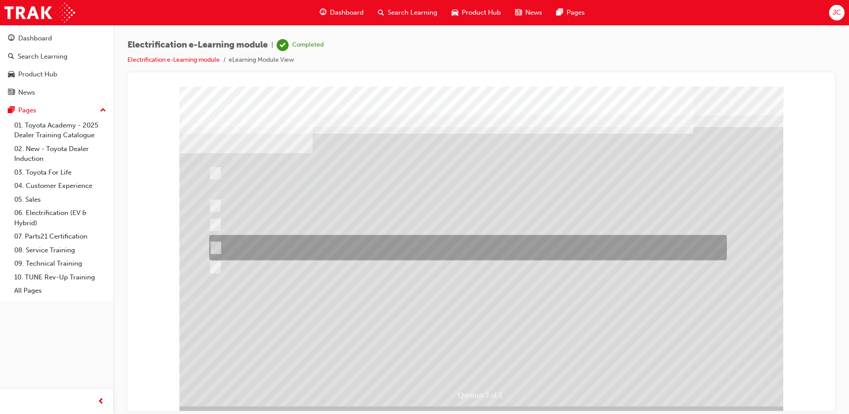
click at [343, 246] on div at bounding box center [466, 247] width 518 height 25
checkbox input "true"
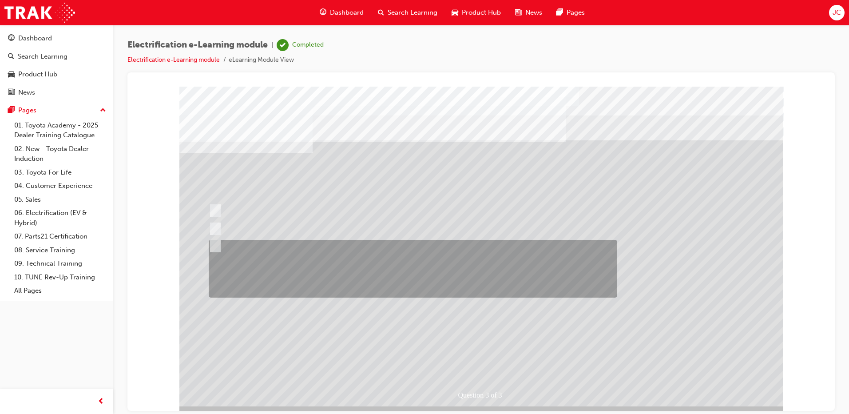
click at [412, 282] on div at bounding box center [411, 269] width 409 height 58
radio input "true"
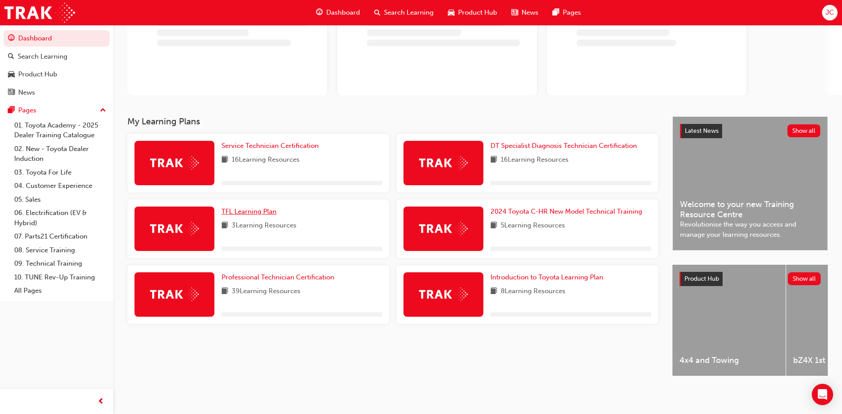
scroll to position [82, 0]
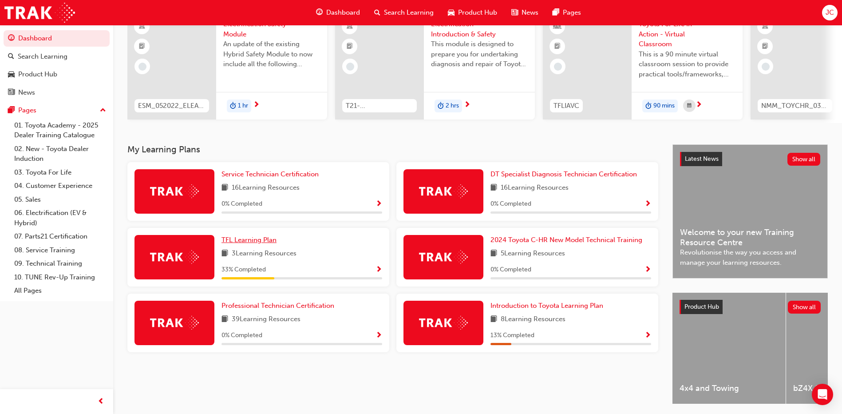
click at [269, 241] on span "TFL Learning Plan" at bounding box center [249, 240] width 55 height 8
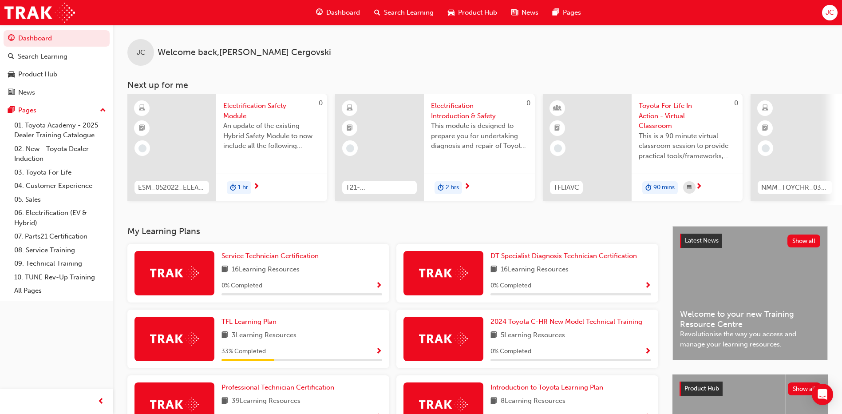
click at [243, 106] on span "Electrification Safety Module" at bounding box center [271, 111] width 97 height 20
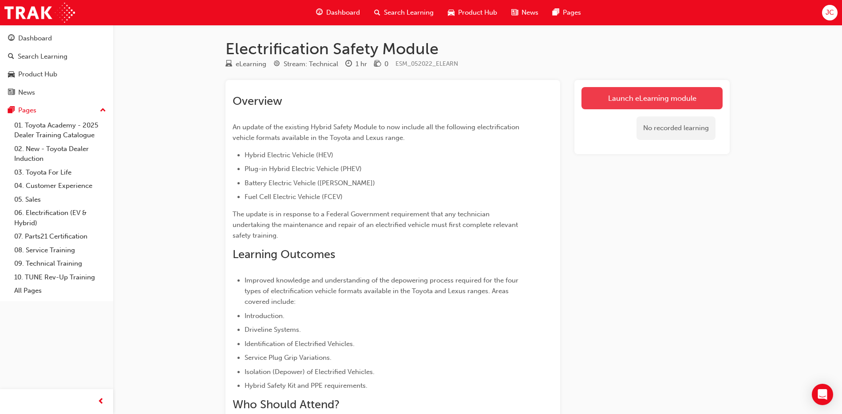
click at [640, 97] on link "Launch eLearning module" at bounding box center [652, 98] width 141 height 22
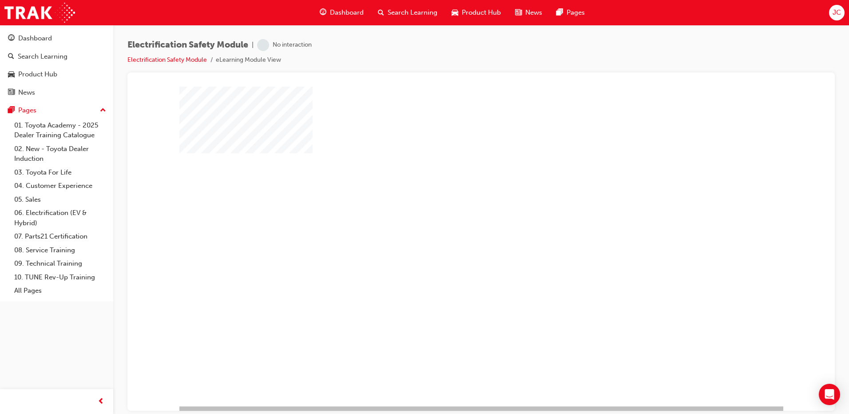
click at [456, 220] on div "play" at bounding box center [456, 220] width 0 height 0
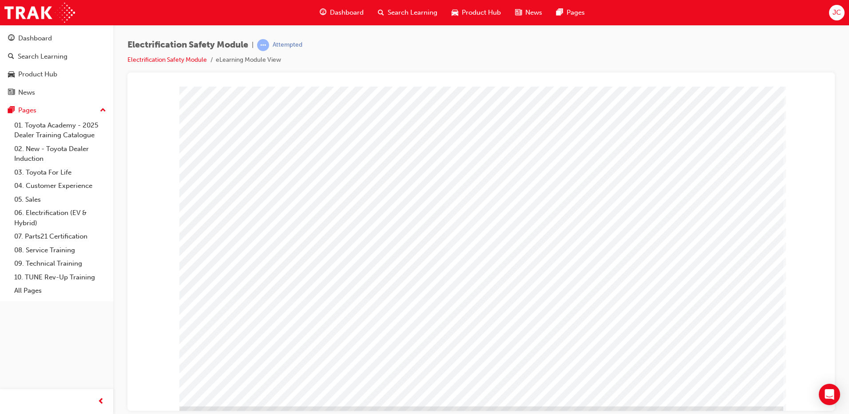
drag, startPoint x: 680, startPoint y: 351, endPoint x: 693, endPoint y: 314, distance: 39.2
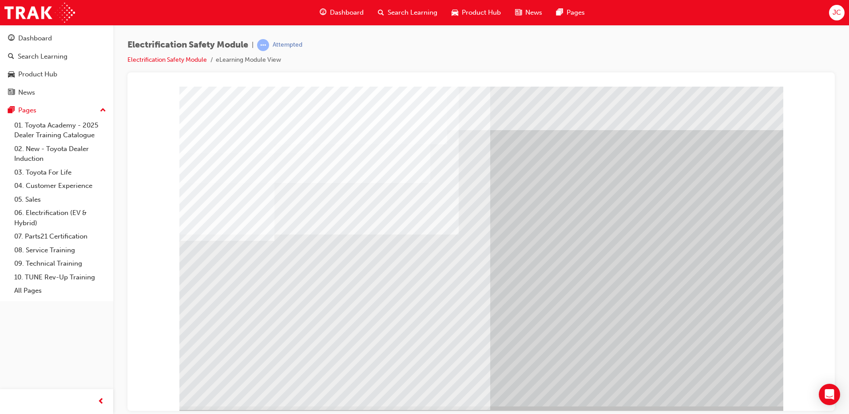
drag, startPoint x: 442, startPoint y: 298, endPoint x: 447, endPoint y: 301, distance: 5.6
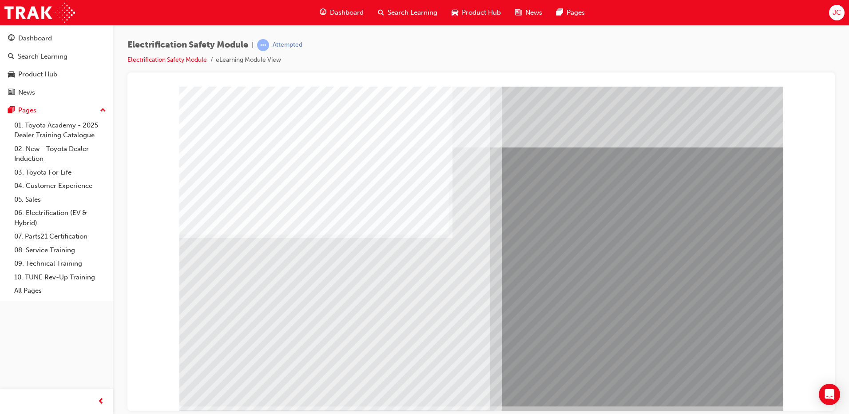
drag, startPoint x: 272, startPoint y: 326, endPoint x: 298, endPoint y: 326, distance: 26.2
drag, startPoint x: 251, startPoint y: 326, endPoint x: 259, endPoint y: 325, distance: 8.5
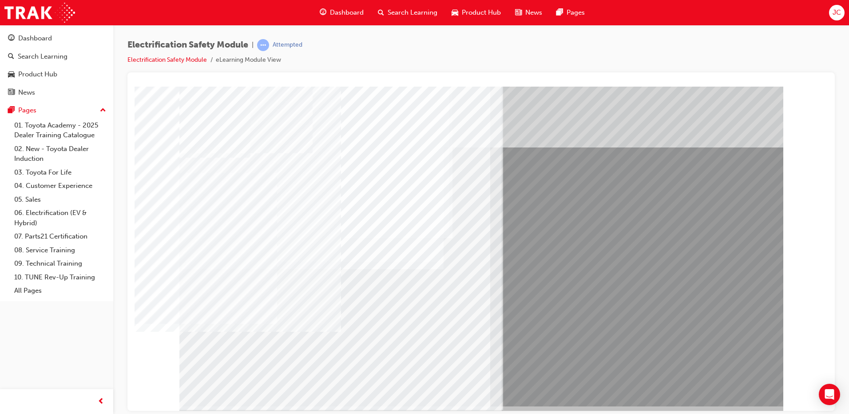
drag, startPoint x: 493, startPoint y: 346, endPoint x: 607, endPoint y: 362, distance: 114.7
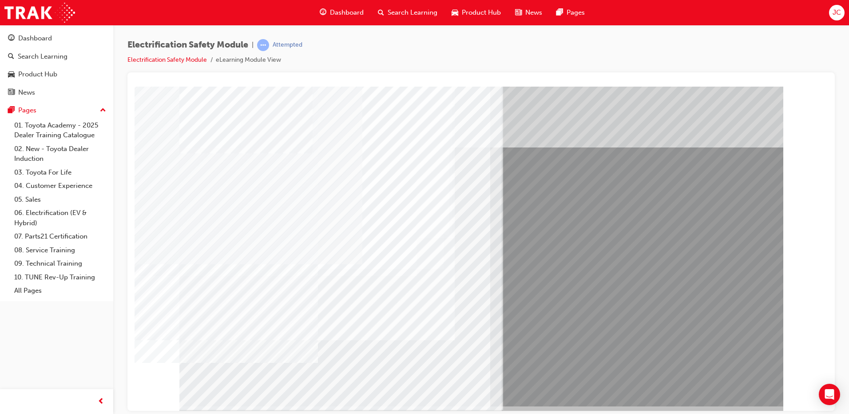
drag, startPoint x: 306, startPoint y: 334, endPoint x: 351, endPoint y: 335, distance: 44.9
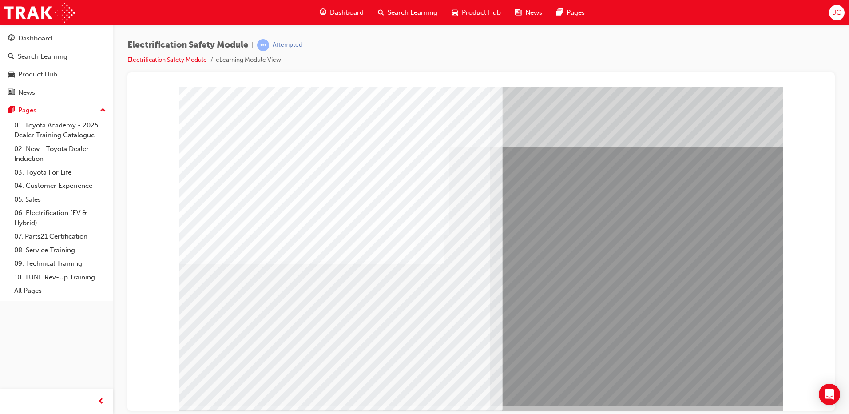
drag, startPoint x: 309, startPoint y: 326, endPoint x: 381, endPoint y: 328, distance: 72.0
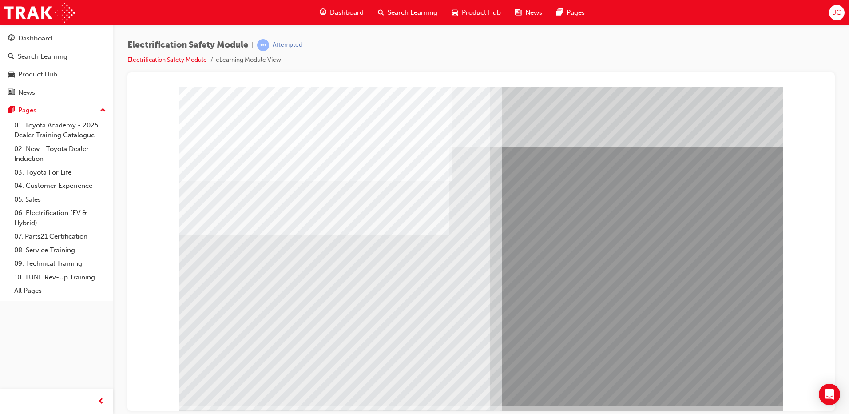
drag, startPoint x: 240, startPoint y: 324, endPoint x: 245, endPoint y: 324, distance: 4.9
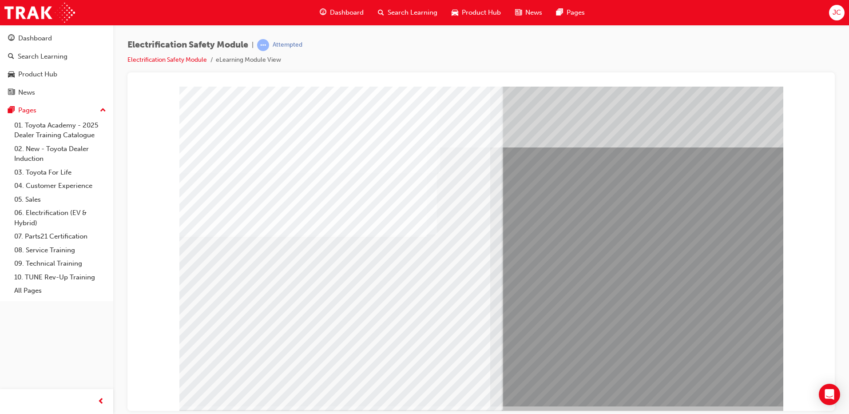
drag, startPoint x: 329, startPoint y: 328, endPoint x: 397, endPoint y: 333, distance: 69.0
drag, startPoint x: 399, startPoint y: 333, endPoint x: 414, endPoint y: 335, distance: 15.3
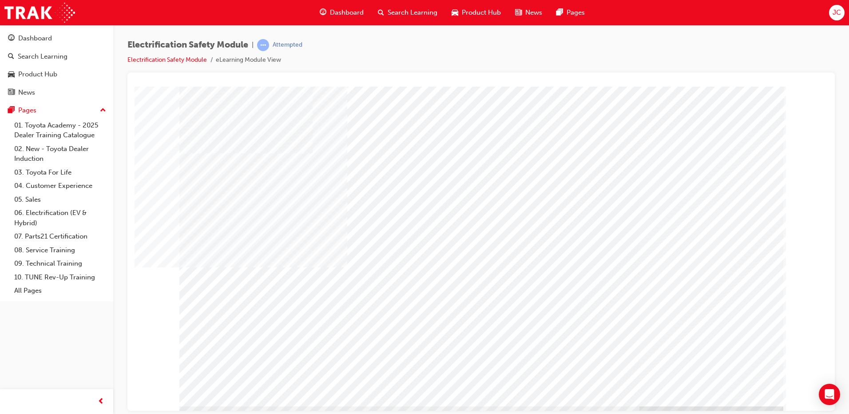
drag, startPoint x: 720, startPoint y: 383, endPoint x: 694, endPoint y: 368, distance: 29.9
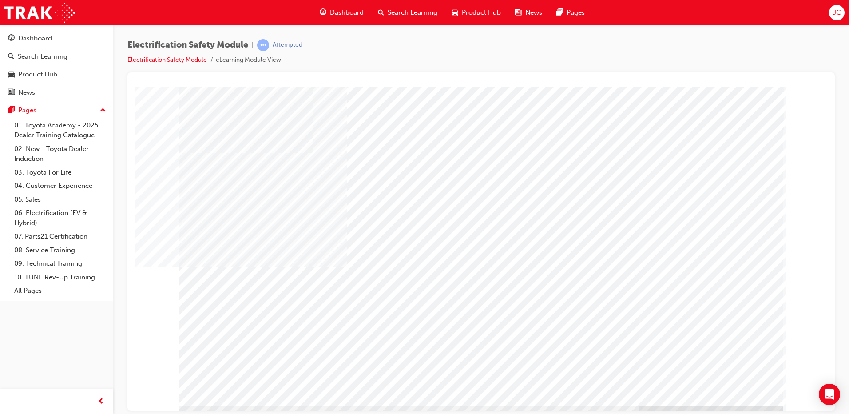
drag, startPoint x: 264, startPoint y: 265, endPoint x: 282, endPoint y: 262, distance: 17.9
drag, startPoint x: 261, startPoint y: 383, endPoint x: 266, endPoint y: 383, distance: 4.9
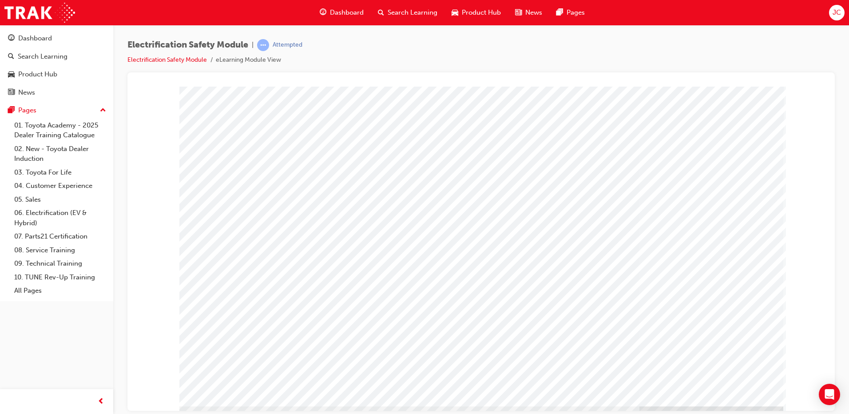
click at [733, 377] on div "multistate" at bounding box center [481, 246] width 604 height 320
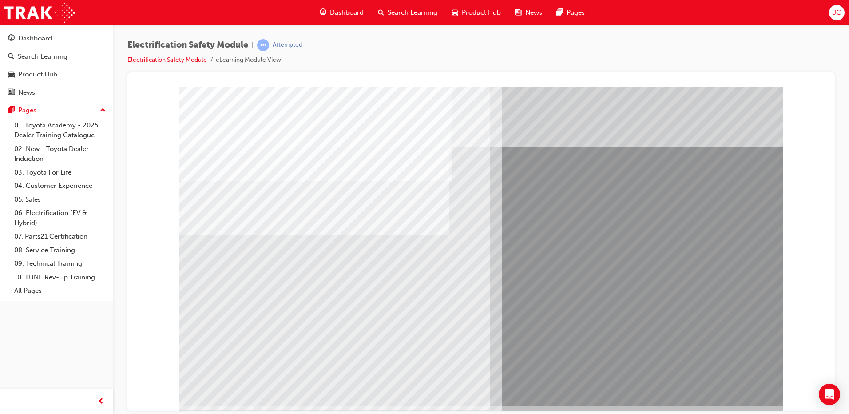
drag, startPoint x: 241, startPoint y: 318, endPoint x: 313, endPoint y: 326, distance: 72.4
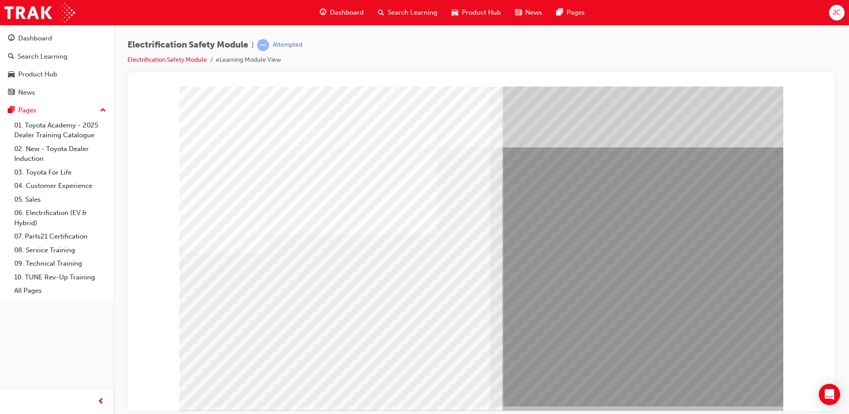
drag, startPoint x: 315, startPoint y: 326, endPoint x: 332, endPoint y: 329, distance: 17.1
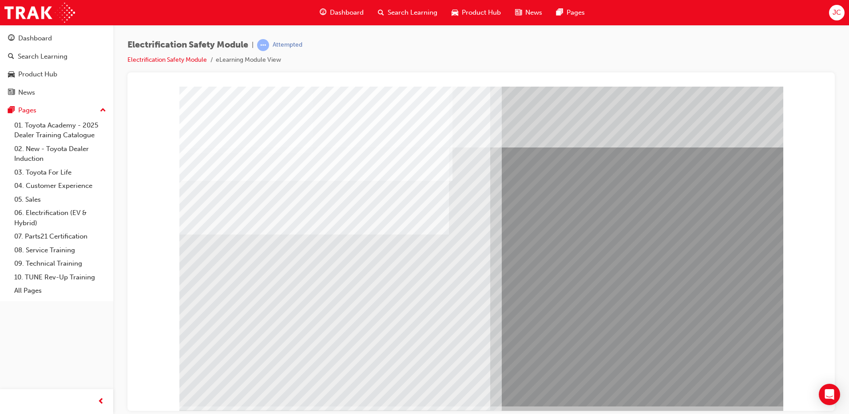
drag, startPoint x: 240, startPoint y: 324, endPoint x: 316, endPoint y: 328, distance: 76.0
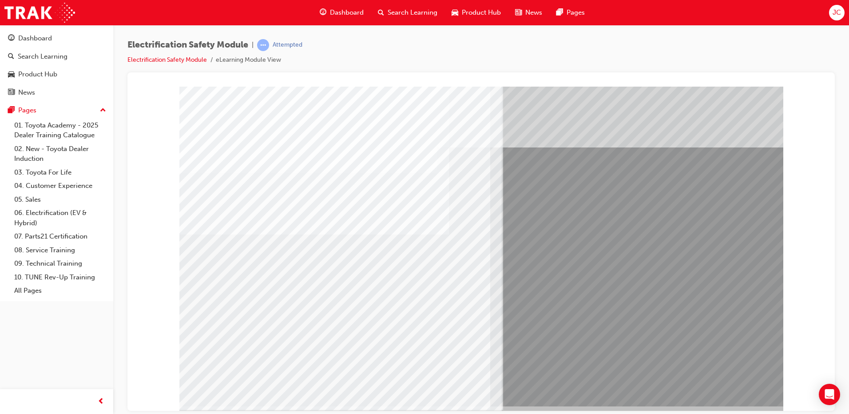
drag, startPoint x: 342, startPoint y: 328, endPoint x: 413, endPoint y: 340, distance: 71.2
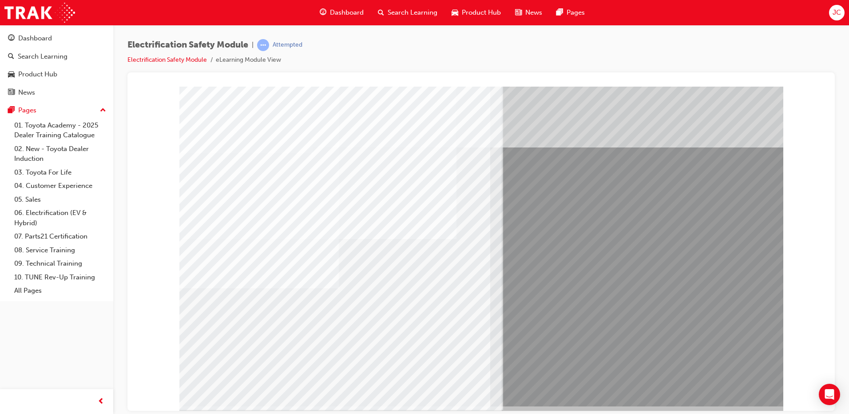
drag, startPoint x: 338, startPoint y: 326, endPoint x: 344, endPoint y: 327, distance: 5.9
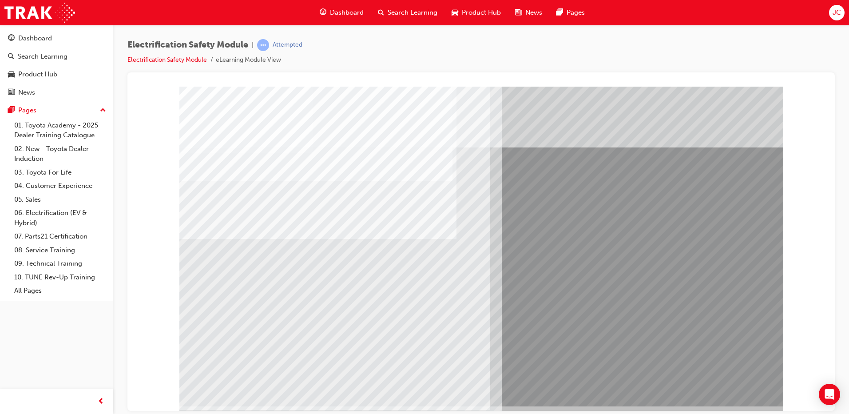
drag, startPoint x: 246, startPoint y: 310, endPoint x: 305, endPoint y: 316, distance: 58.9
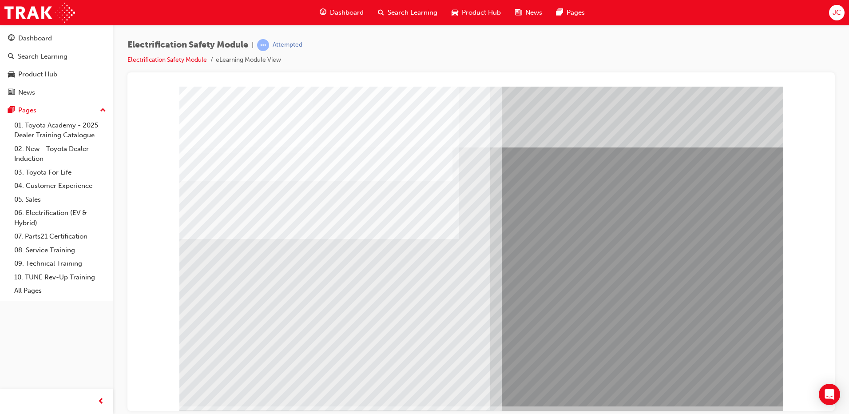
drag, startPoint x: 739, startPoint y: 385, endPoint x: 347, endPoint y: 314, distance: 397.7
drag, startPoint x: 247, startPoint y: 310, endPoint x: 277, endPoint y: 314, distance: 30.4
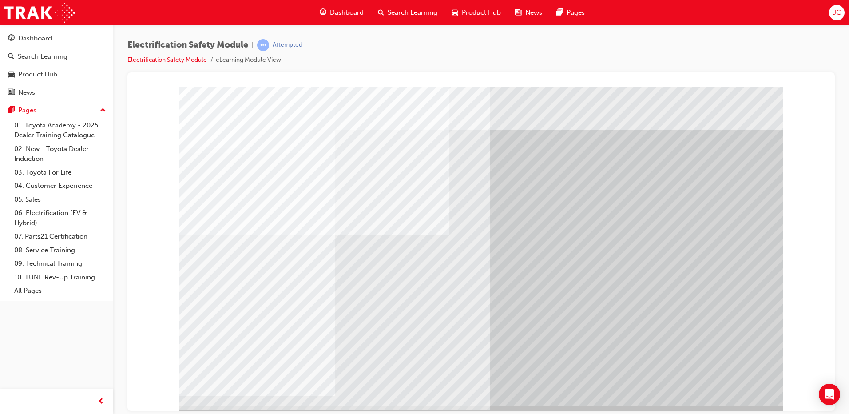
drag, startPoint x: 321, startPoint y: 329, endPoint x: 350, endPoint y: 332, distance: 29.0
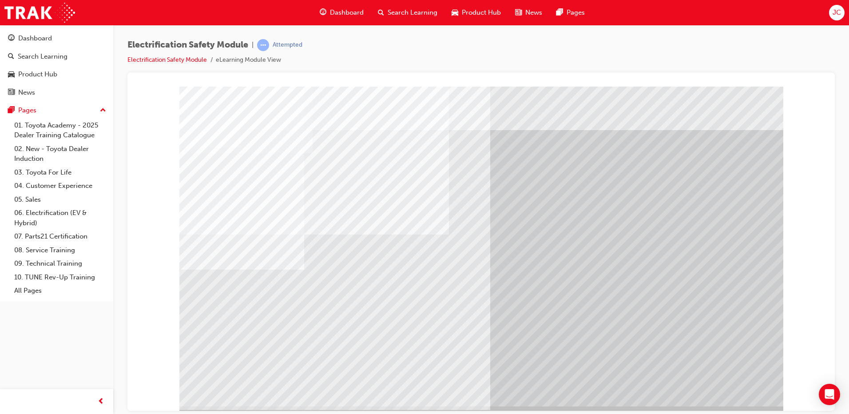
drag, startPoint x: 393, startPoint y: 335, endPoint x: 424, endPoint y: 337, distance: 31.1
drag, startPoint x: 447, startPoint y: 337, endPoint x: 452, endPoint y: 337, distance: 4.9
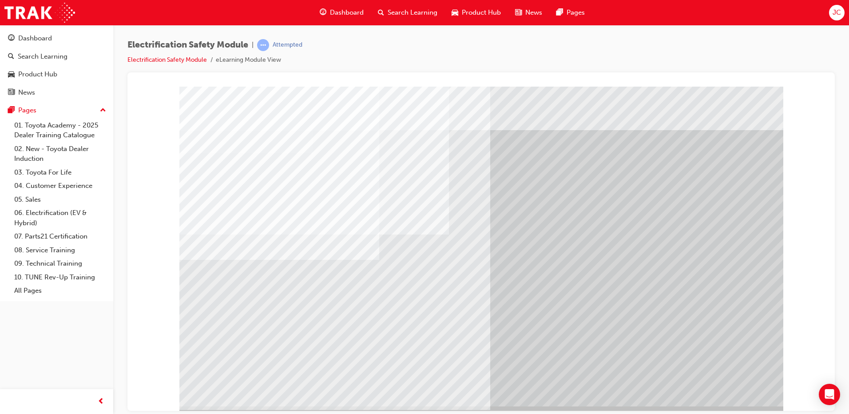
drag, startPoint x: 270, startPoint y: 321, endPoint x: 293, endPoint y: 323, distance: 22.3
drag, startPoint x: 299, startPoint y: 323, endPoint x: 342, endPoint y: 325, distance: 42.7
drag, startPoint x: 348, startPoint y: 325, endPoint x: 364, endPoint y: 325, distance: 16.4
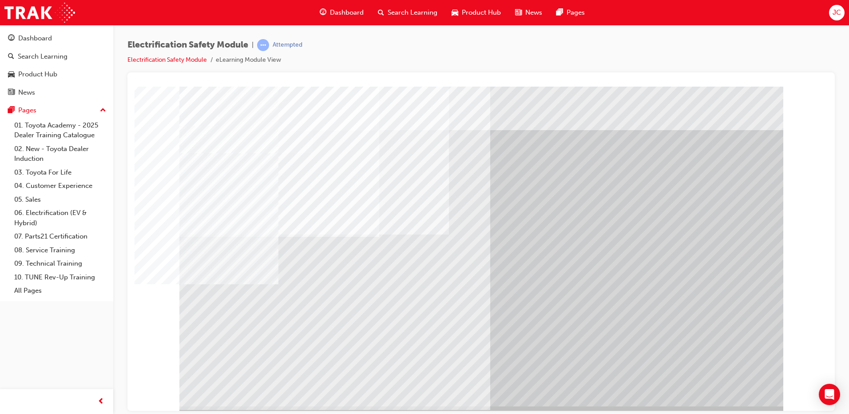
drag, startPoint x: 379, startPoint y: 324, endPoint x: 393, endPoint y: 324, distance: 14.7
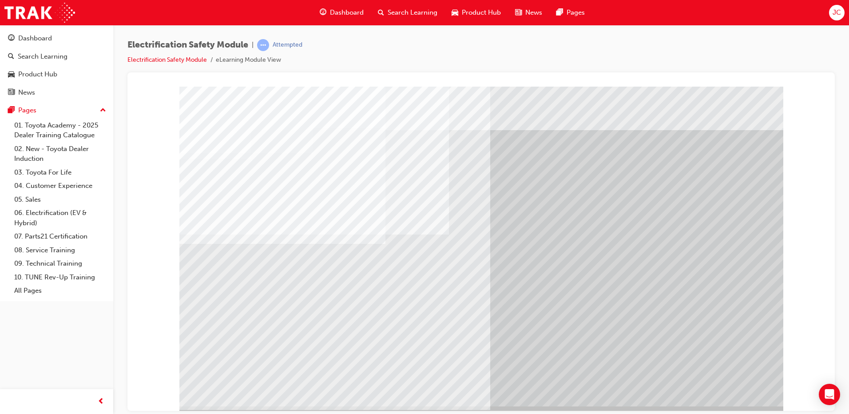
drag, startPoint x: 301, startPoint y: 341, endPoint x: 321, endPoint y: 341, distance: 20.0
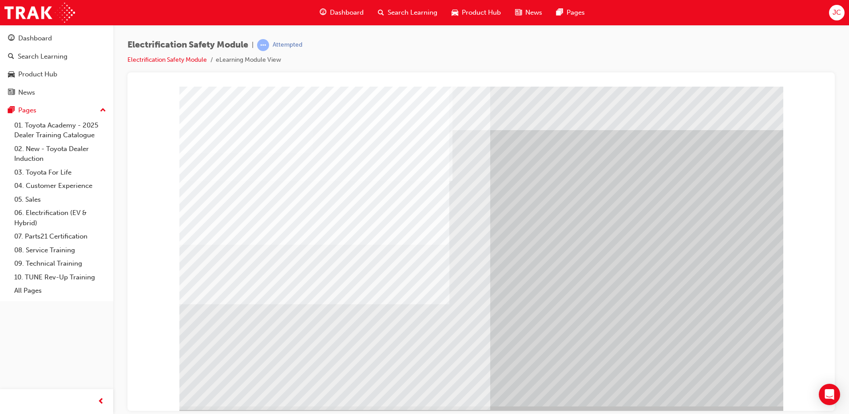
drag, startPoint x: 721, startPoint y: 387, endPoint x: 505, endPoint y: 381, distance: 216.4
drag, startPoint x: 246, startPoint y: 336, endPoint x: 294, endPoint y: 341, distance: 48.2
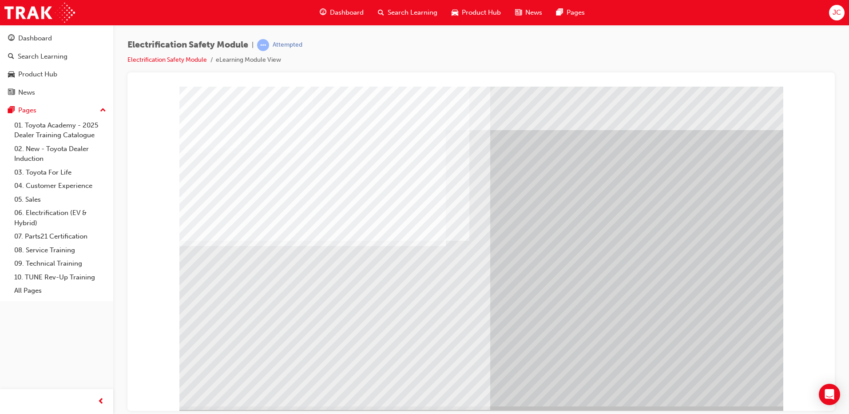
drag, startPoint x: 350, startPoint y: 341, endPoint x: 361, endPoint y: 341, distance: 10.7
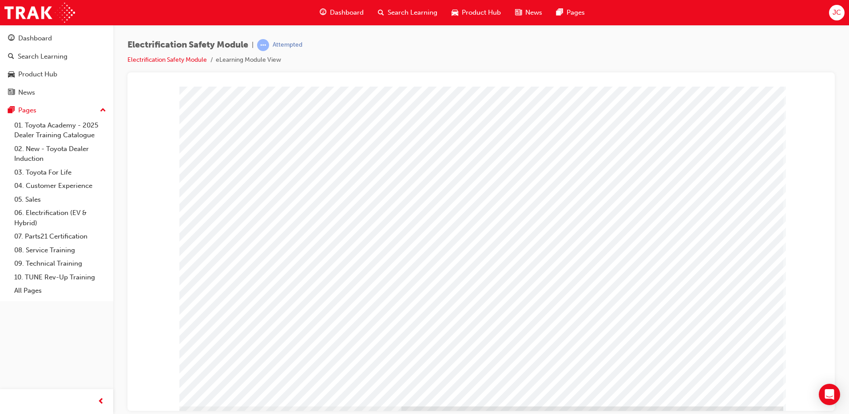
drag, startPoint x: 717, startPoint y: 382, endPoint x: 707, endPoint y: 382, distance: 9.8
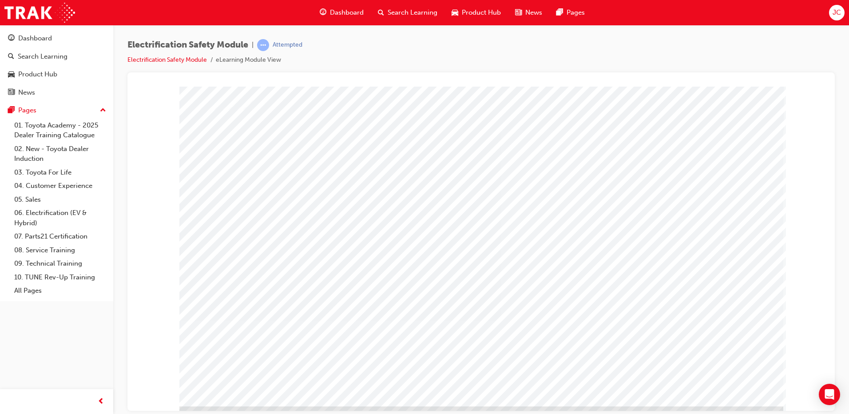
drag, startPoint x: 557, startPoint y: 352, endPoint x: 640, endPoint y: 355, distance: 83.1
drag, startPoint x: 698, startPoint y: 346, endPoint x: 709, endPoint y: 361, distance: 19.4
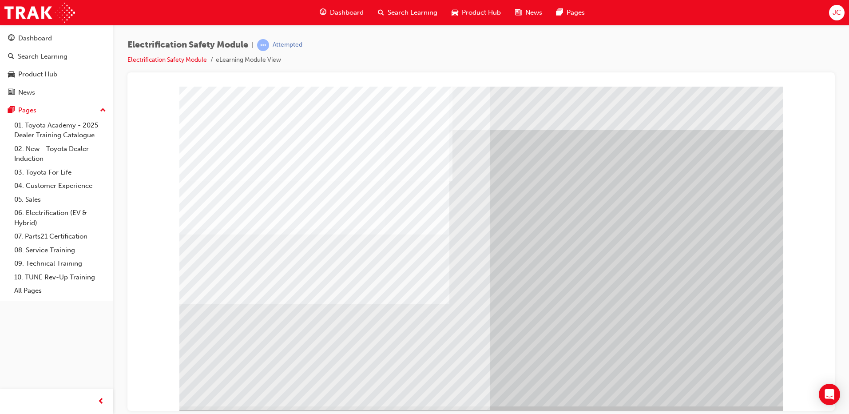
drag, startPoint x: 722, startPoint y: 383, endPoint x: 638, endPoint y: 371, distance: 84.3
drag
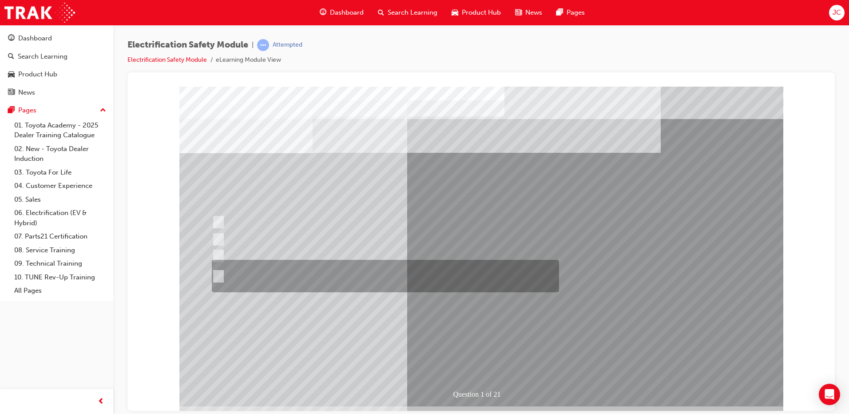
click at [254, 266] on div at bounding box center [383, 276] width 347 height 32
radio input "true"
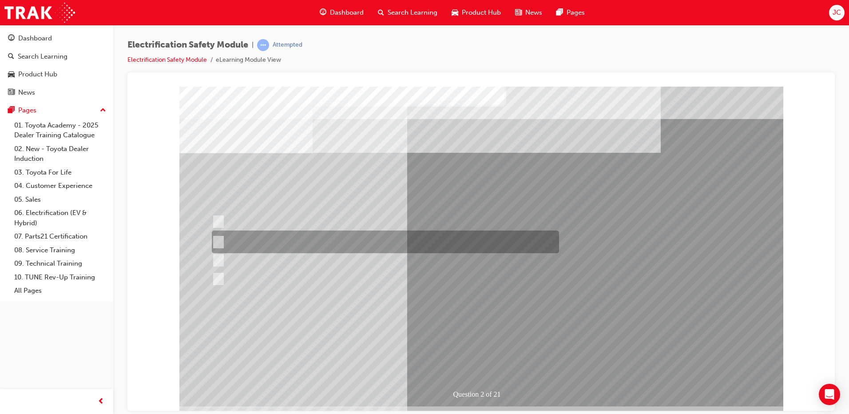
click at [381, 246] on div at bounding box center [383, 241] width 347 height 23
radio input "true"
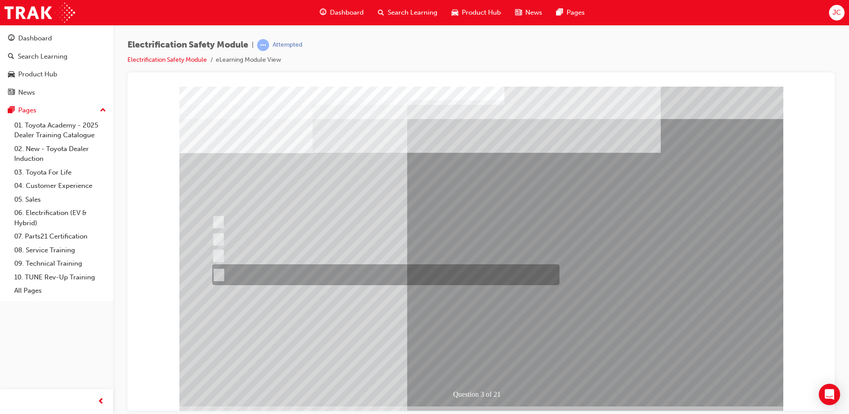
click at [399, 277] on div at bounding box center [383, 274] width 347 height 21
radio input "true"
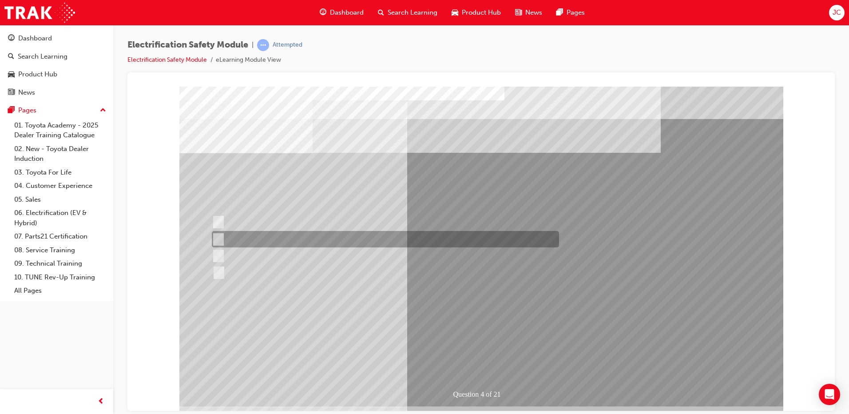
click at [351, 239] on div at bounding box center [383, 239] width 347 height 16
checkbox input "true"
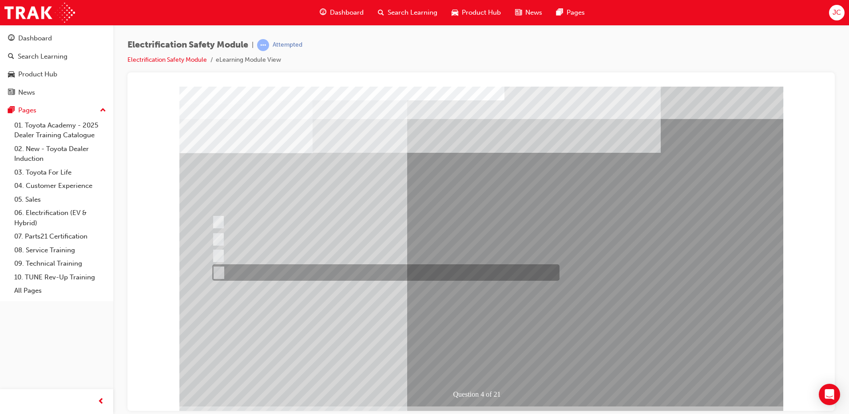
click at [355, 273] on div at bounding box center [383, 272] width 347 height 16
checkbox input "true"
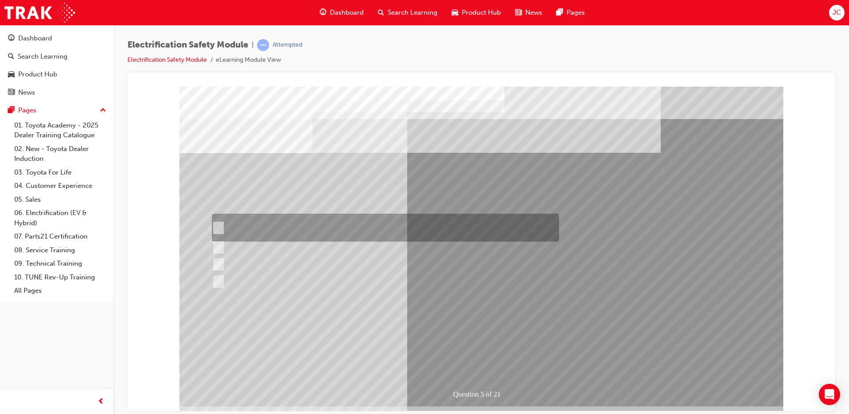
click at [331, 217] on div at bounding box center [383, 228] width 347 height 28
checkbox input "true"
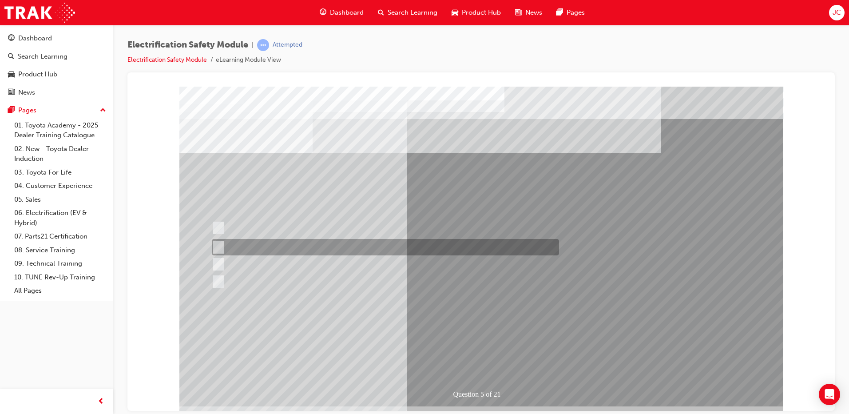
click at [332, 249] on div at bounding box center [383, 247] width 347 height 16
checkbox input "true"
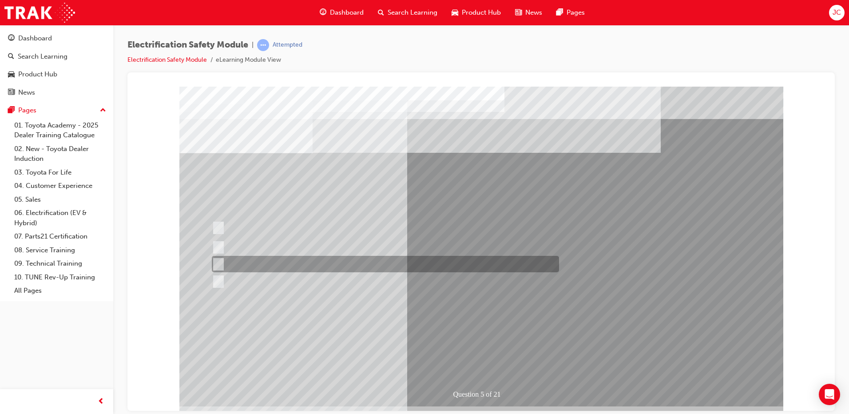
click at [335, 263] on div at bounding box center [383, 264] width 347 height 16
checkbox input "true"
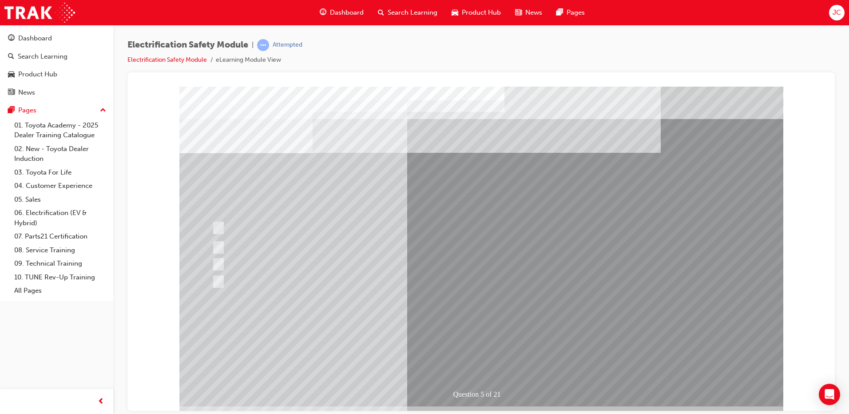
click at [337, 274] on div at bounding box center [383, 281] width 347 height 16
checkbox input "true"
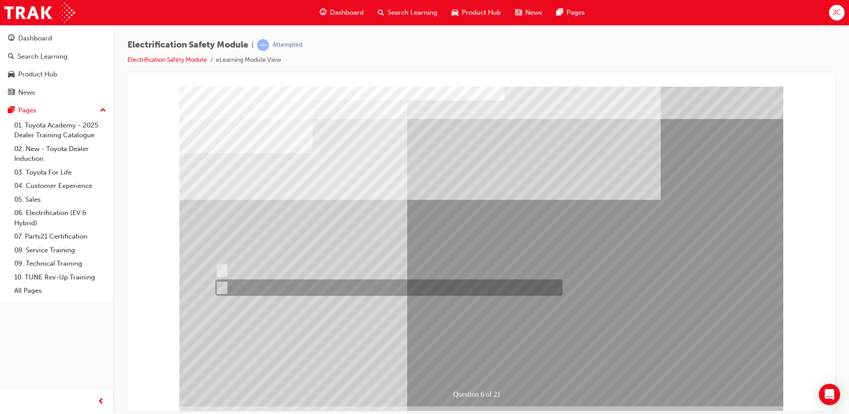
click at [375, 272] on div at bounding box center [386, 270] width 347 height 16
radio input "true"
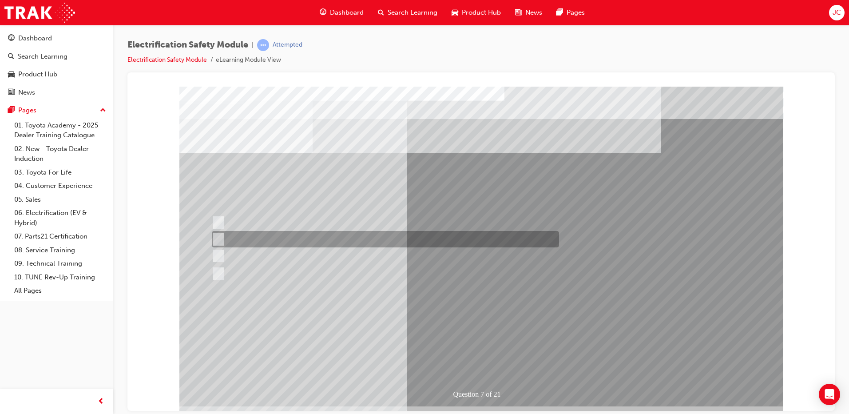
click at [372, 243] on div at bounding box center [383, 239] width 347 height 16
radio input "true"
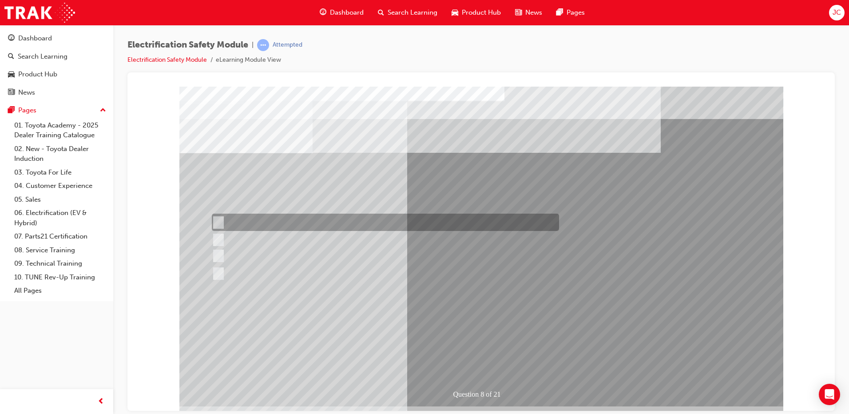
click at [373, 226] on div at bounding box center [383, 222] width 347 height 17
radio input "true"
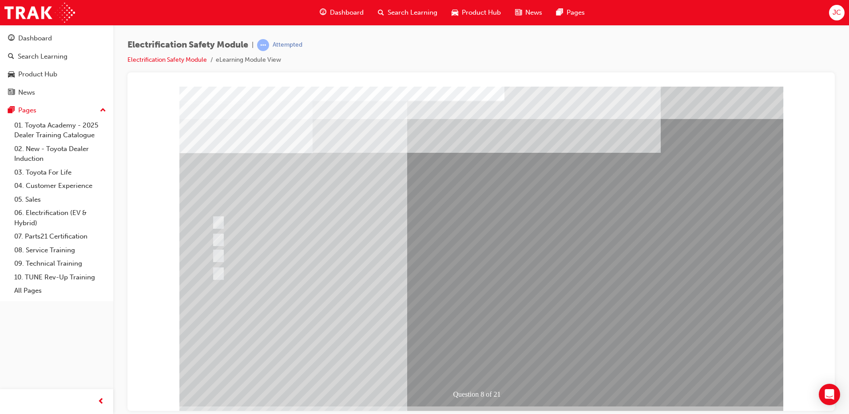
click at [477, 350] on div "Question 8 of 21" at bounding box center [481, 246] width 604 height 320
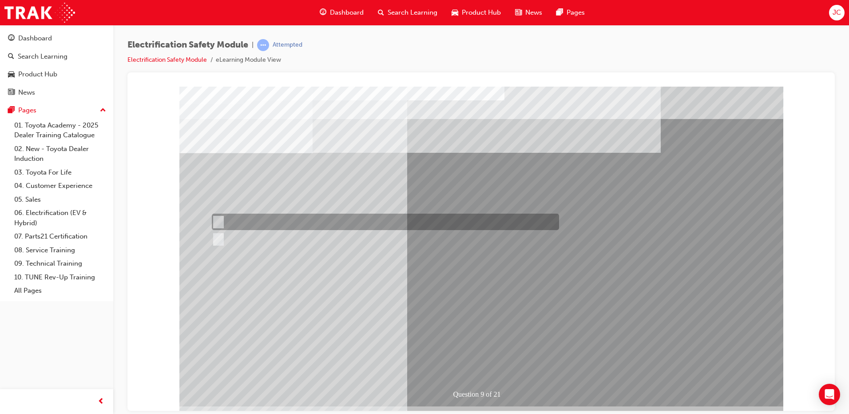
click at [283, 221] on div at bounding box center [383, 222] width 347 height 16
radio input "true"
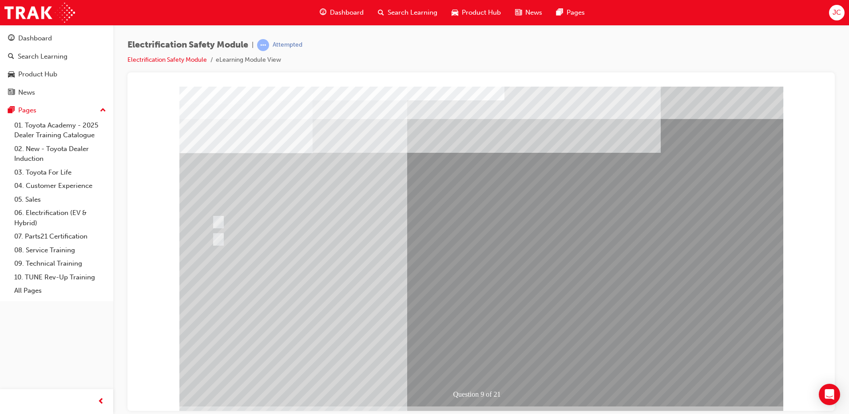
click at [479, 366] on div "Question 9 of 21" at bounding box center [481, 246] width 604 height 320
click at [303, 238] on div at bounding box center [383, 239] width 347 height 16
radio input "true"
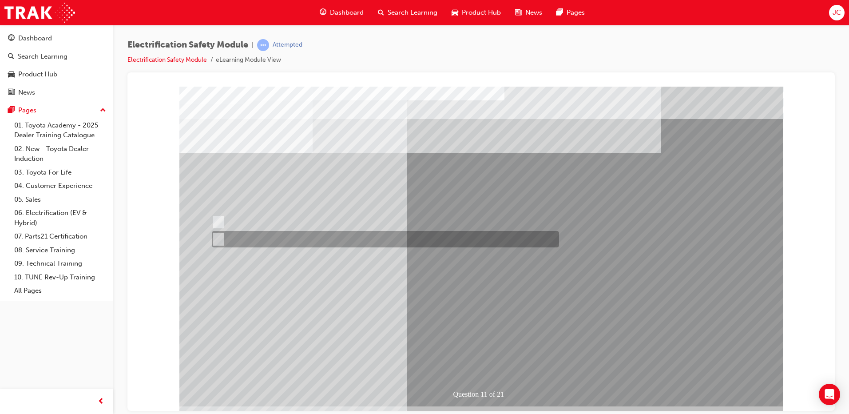
click at [314, 238] on div at bounding box center [383, 239] width 347 height 16
radio input "true"
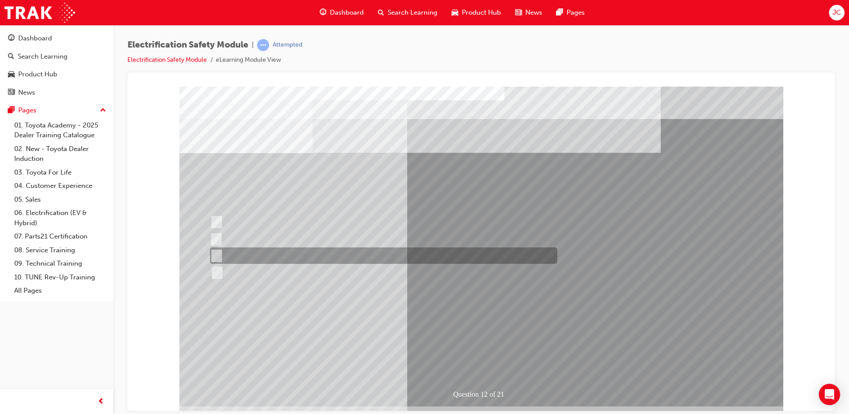
click at [329, 255] on div at bounding box center [381, 255] width 347 height 16
radio input "true"
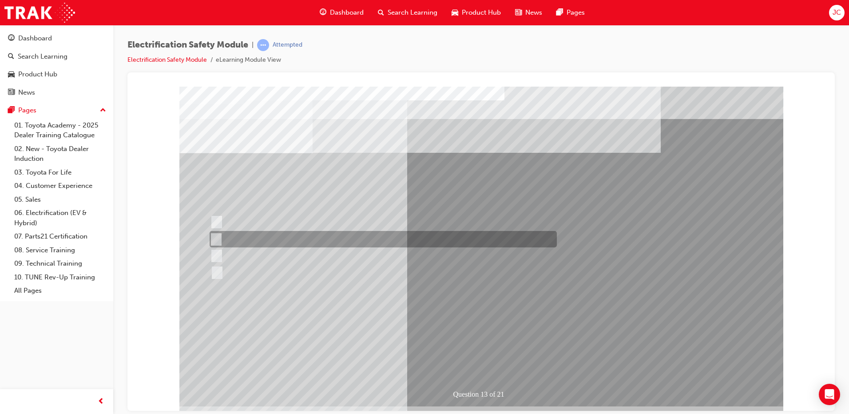
click at [337, 234] on div at bounding box center [380, 239] width 347 height 16
radio input "true"
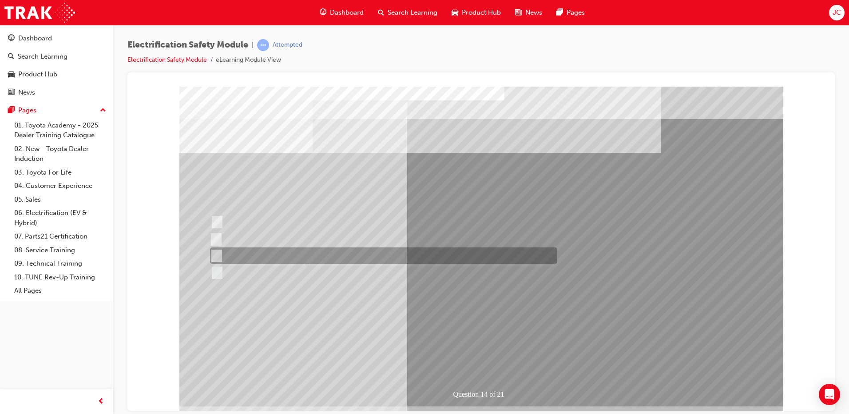
drag, startPoint x: 282, startPoint y: 249, endPoint x: 321, endPoint y: 275, distance: 46.9
click at [282, 248] on div at bounding box center [381, 255] width 347 height 16
radio input "true"
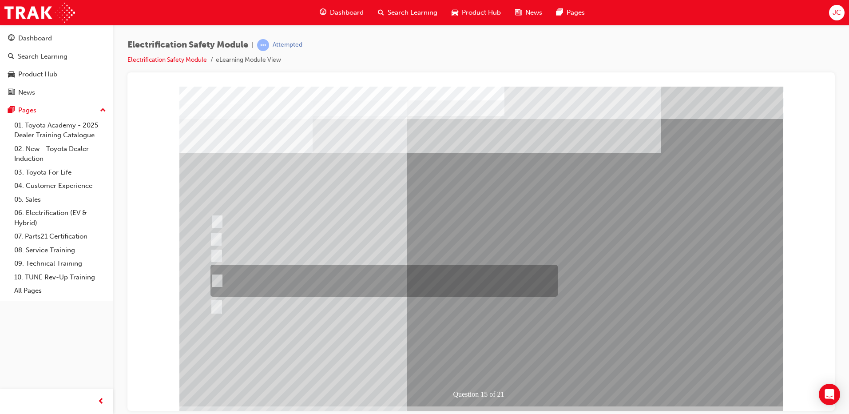
click at [369, 272] on div at bounding box center [381, 281] width 347 height 32
radio input "true"
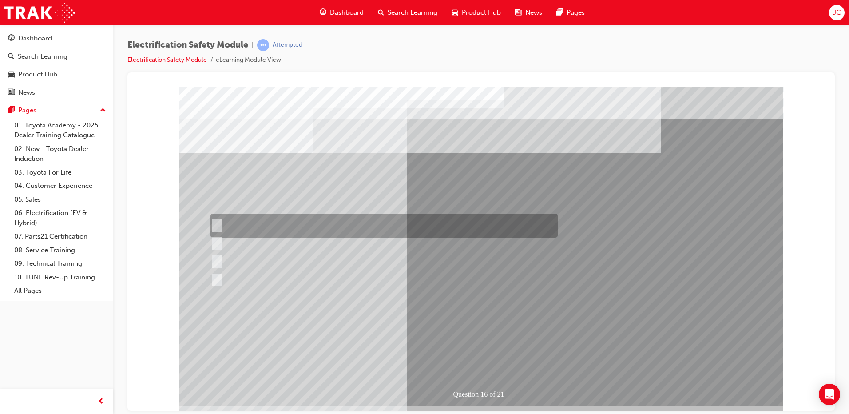
click at [319, 222] on div at bounding box center [381, 226] width 347 height 24
radio input "true"
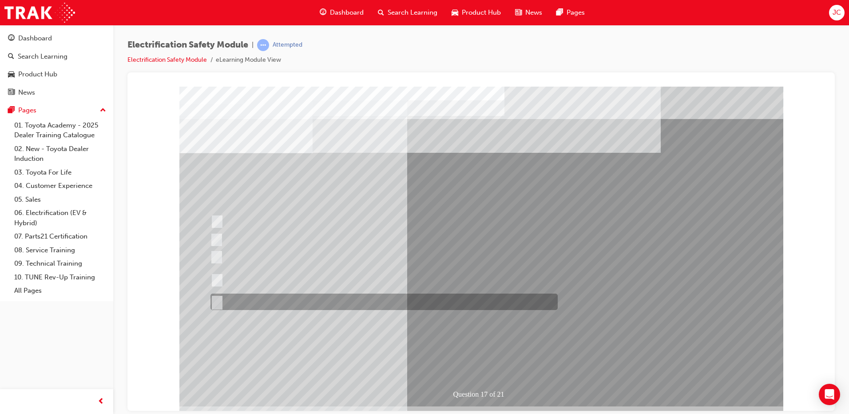
click at [345, 298] on div at bounding box center [381, 302] width 347 height 16
radio input "true"
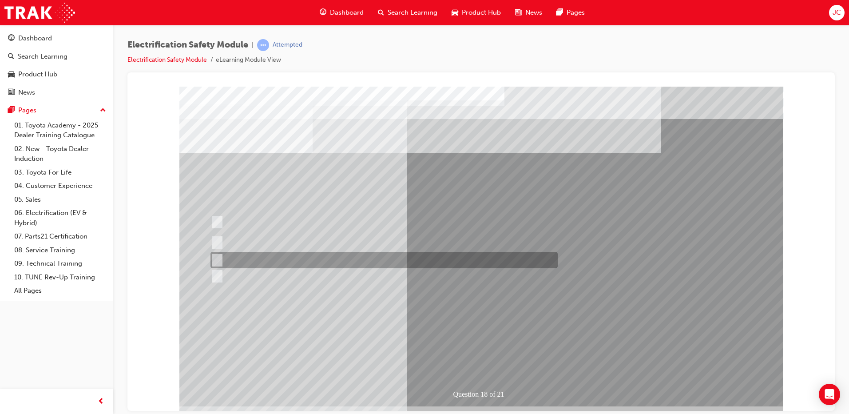
click at [363, 255] on div at bounding box center [381, 260] width 347 height 16
radio input "true"
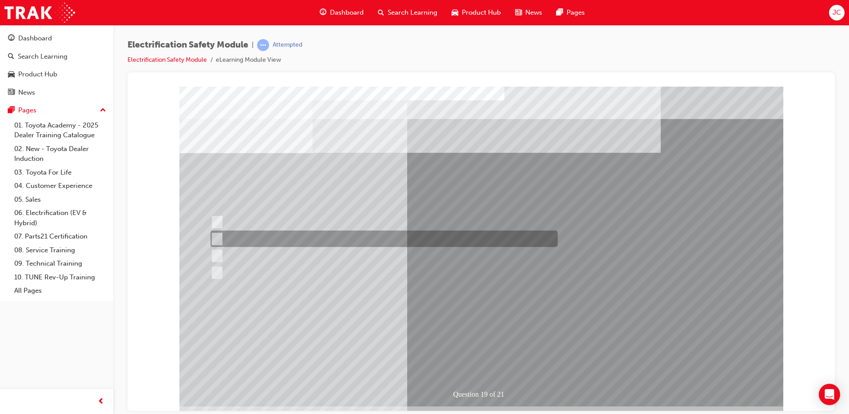
click at [354, 234] on div at bounding box center [381, 238] width 347 height 16
radio input "true"
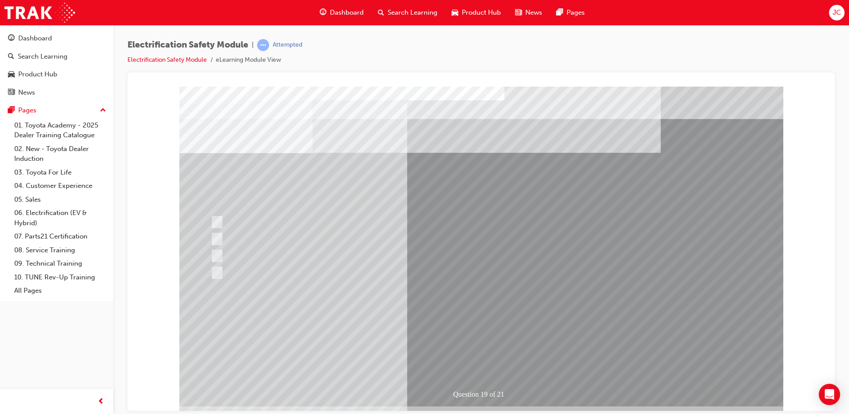
click at [469, 348] on div "Question 19 of 21" at bounding box center [481, 246] width 604 height 320
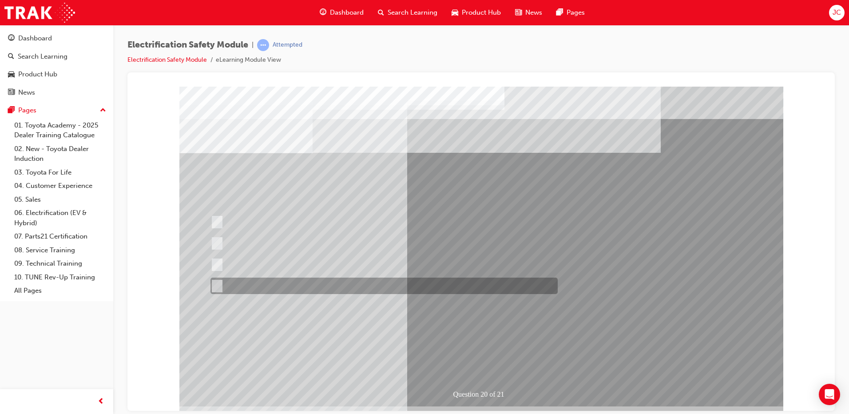
click at [317, 282] on div at bounding box center [381, 286] width 347 height 16
radio input "true"
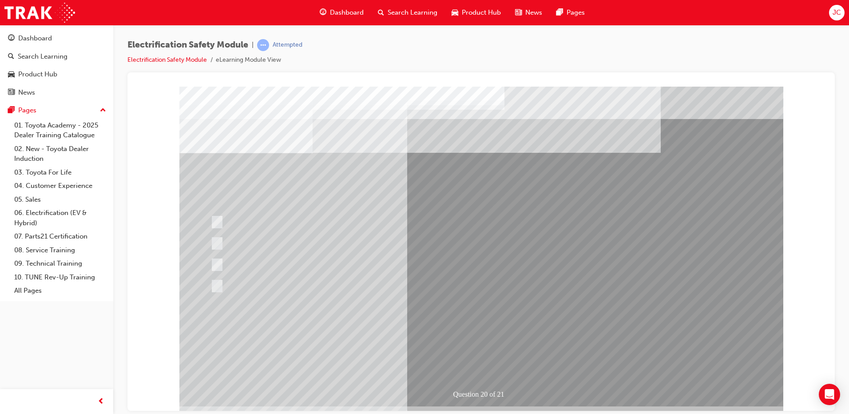
drag, startPoint x: 457, startPoint y: 358, endPoint x: 467, endPoint y: 379, distance: 23.9
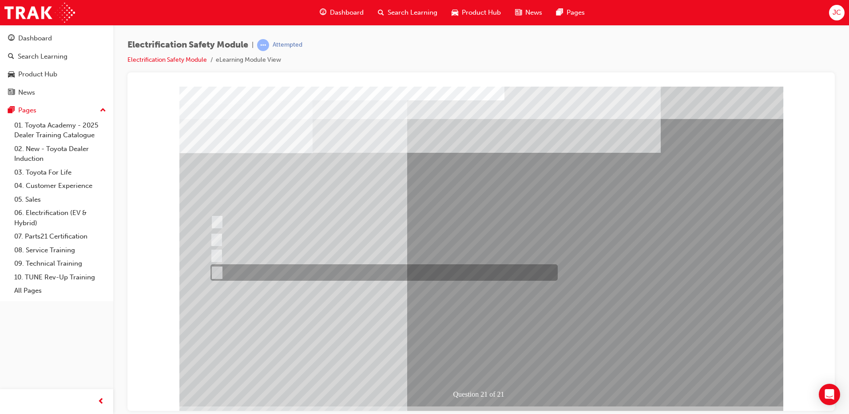
click at [388, 273] on div at bounding box center [381, 272] width 347 height 16
radio input "true"
